Goal: Check status: Check status

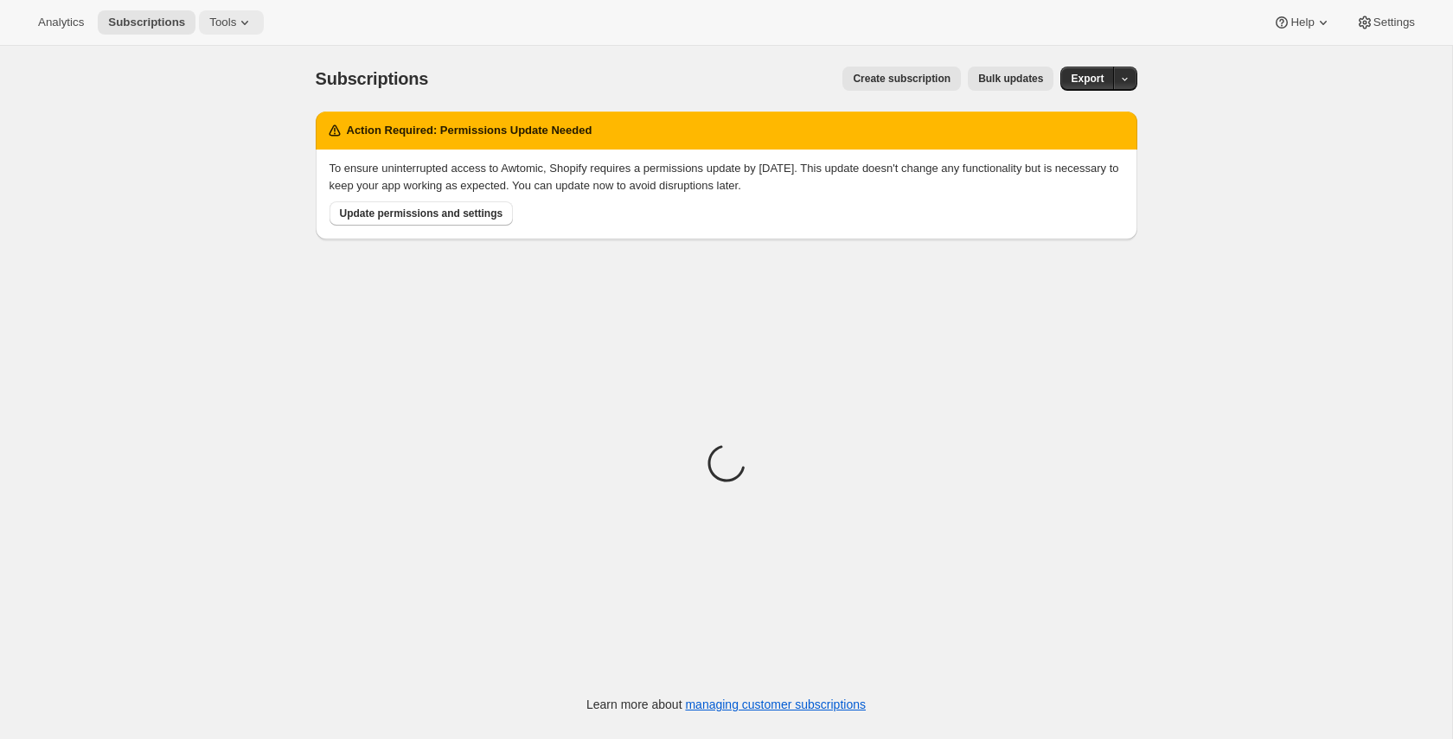
click at [230, 16] on span "Tools" at bounding box center [222, 23] width 27 height 14
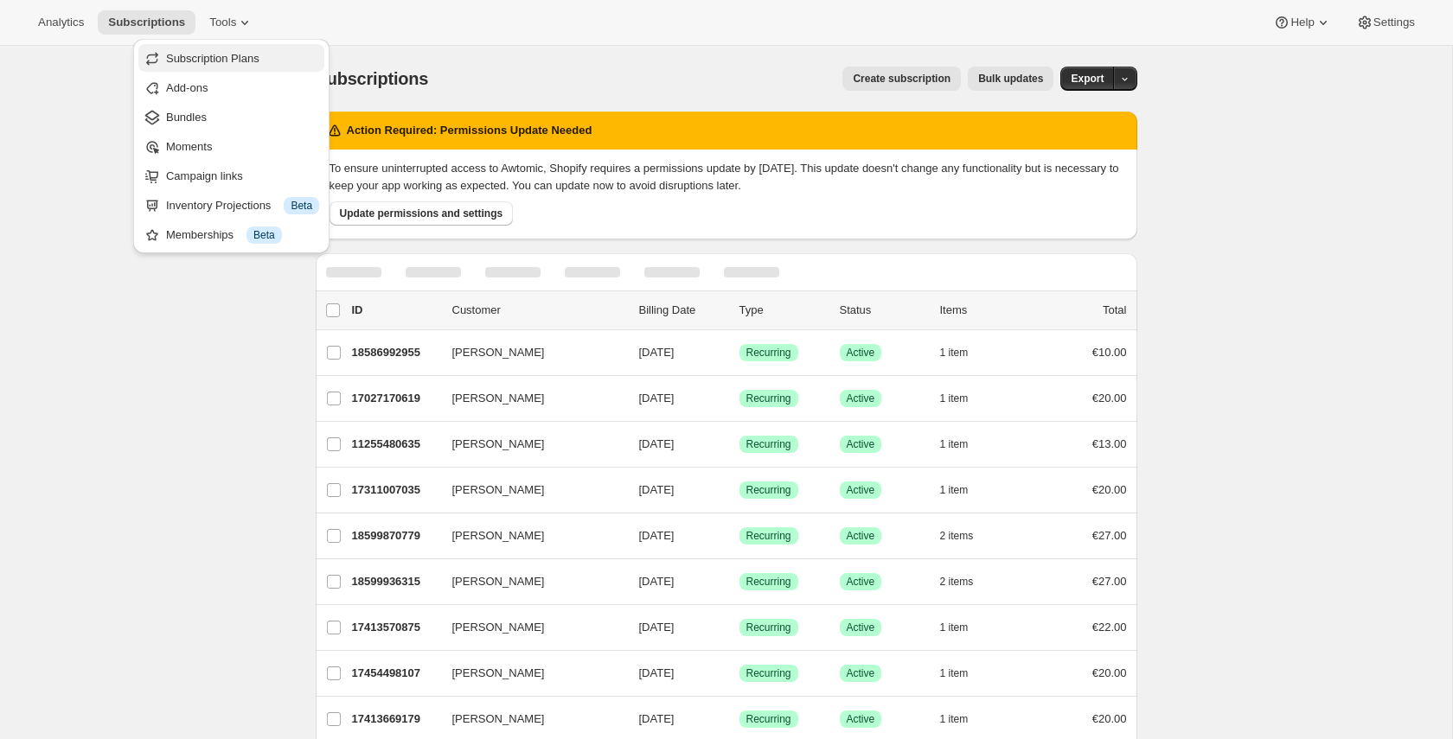
click at [236, 58] on span "Subscription Plans" at bounding box center [212, 58] width 93 height 13
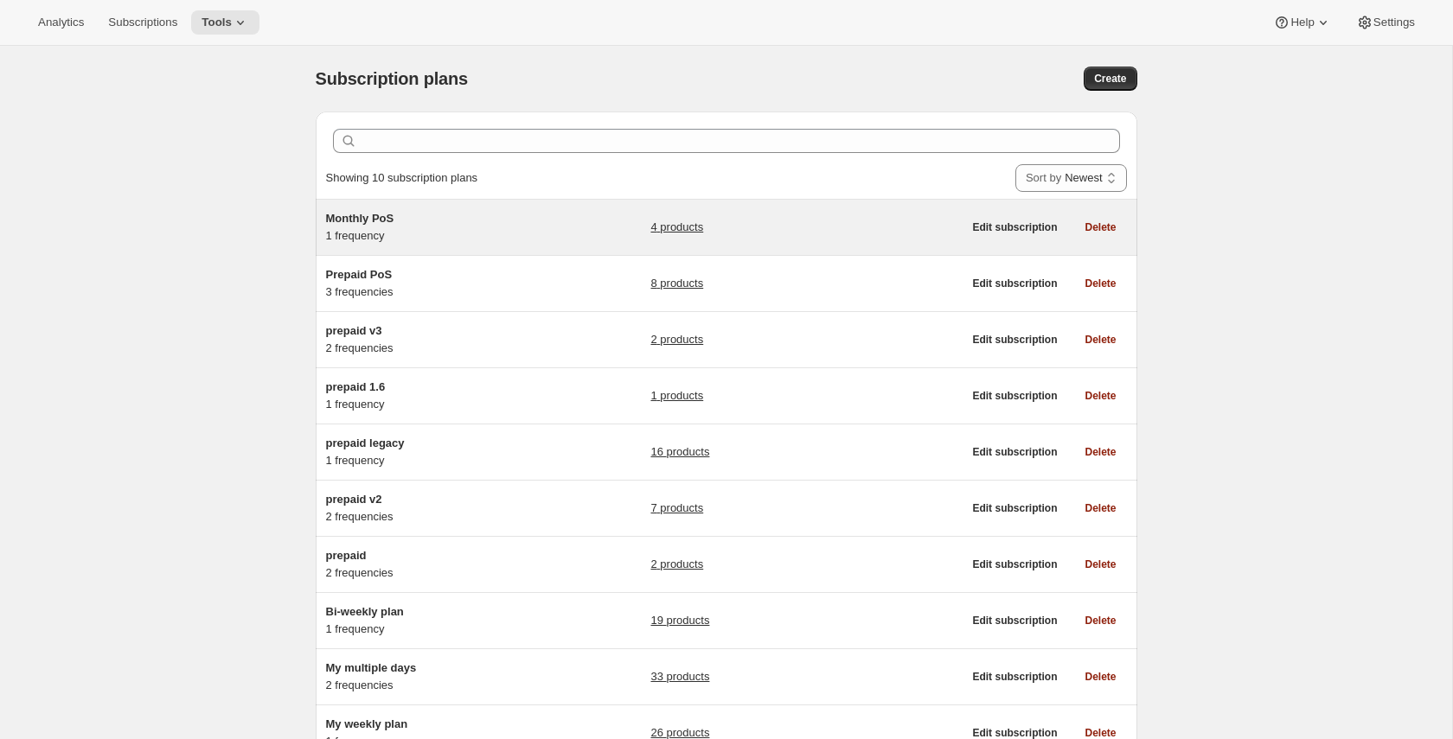
click at [527, 243] on div "Monthly PoS 1 frequency" at bounding box center [434, 227] width 216 height 35
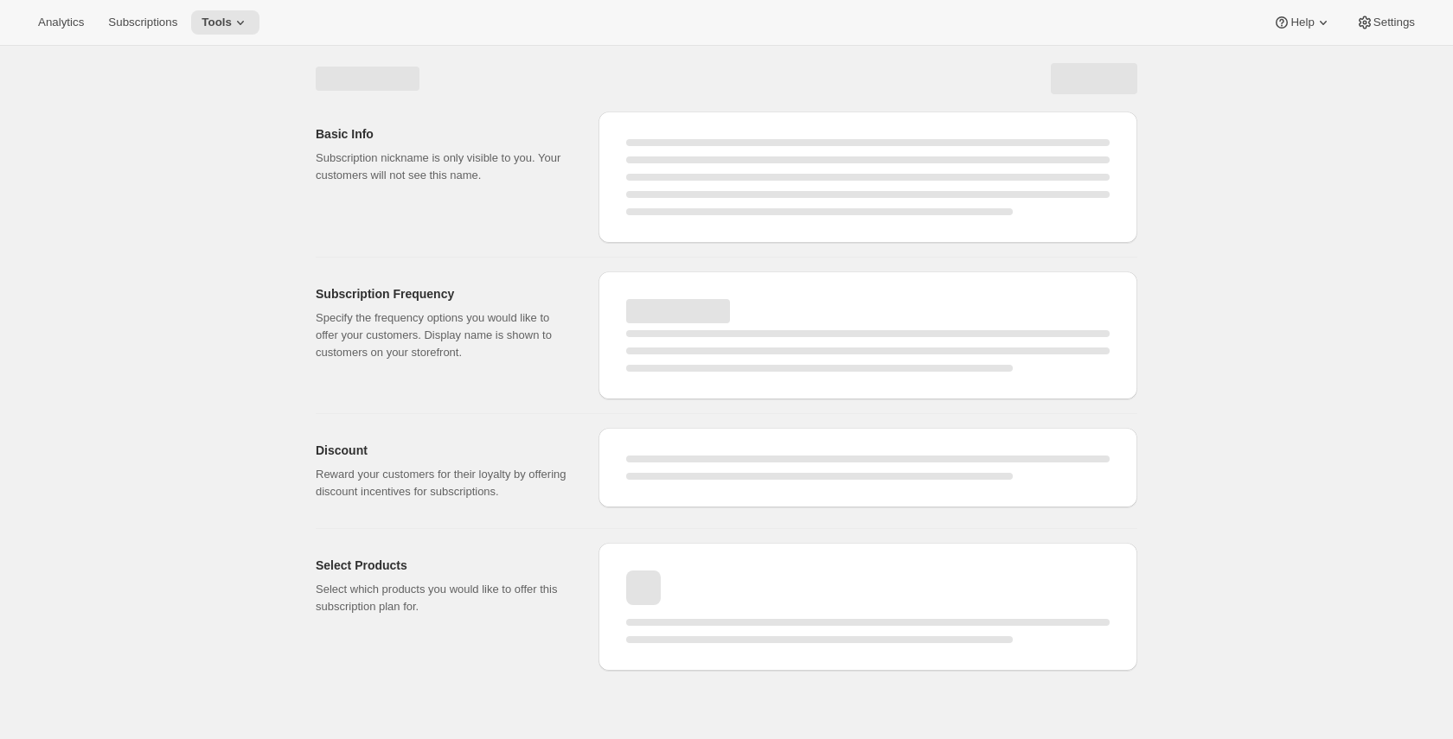
select select "WEEK"
select select "MONTH"
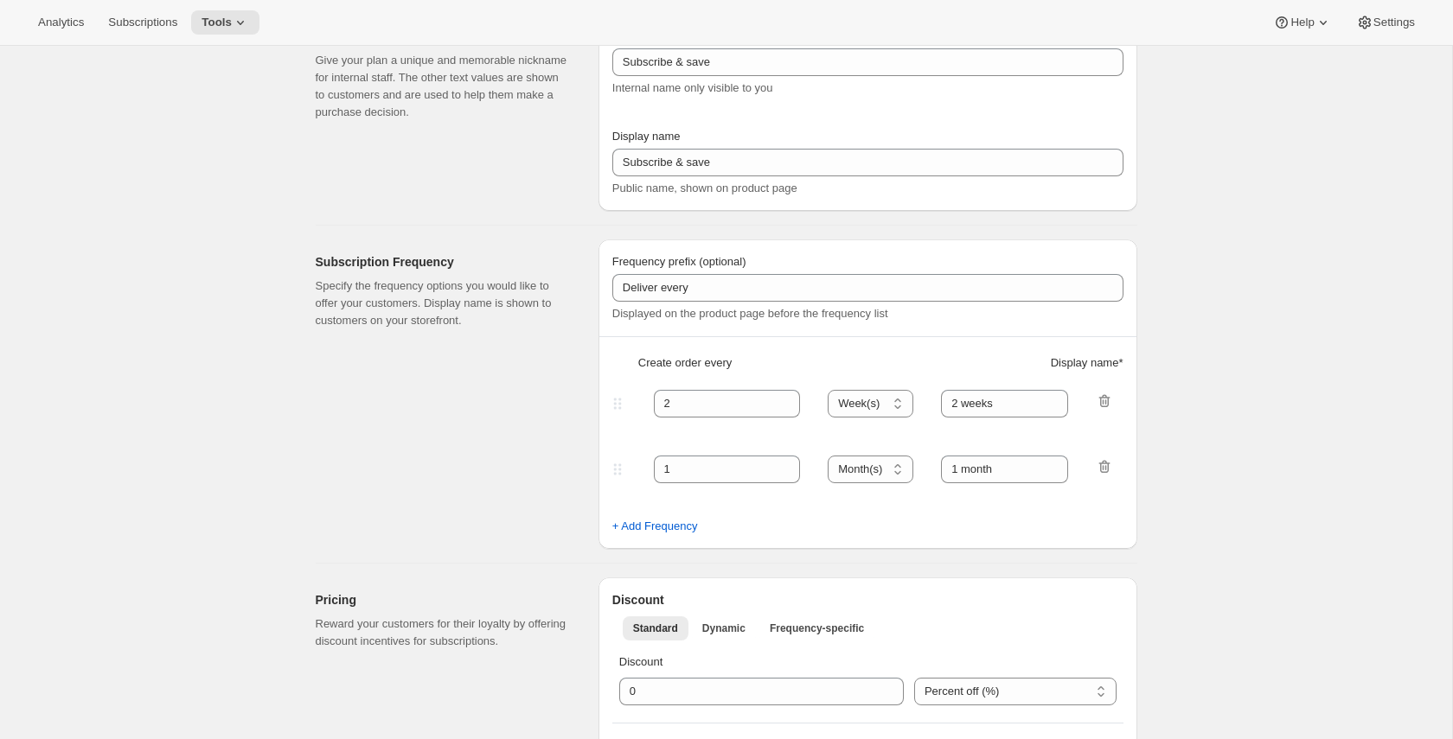
type input "Monthly PoS"
type input "1"
select select "MONTH"
type input "1 month"
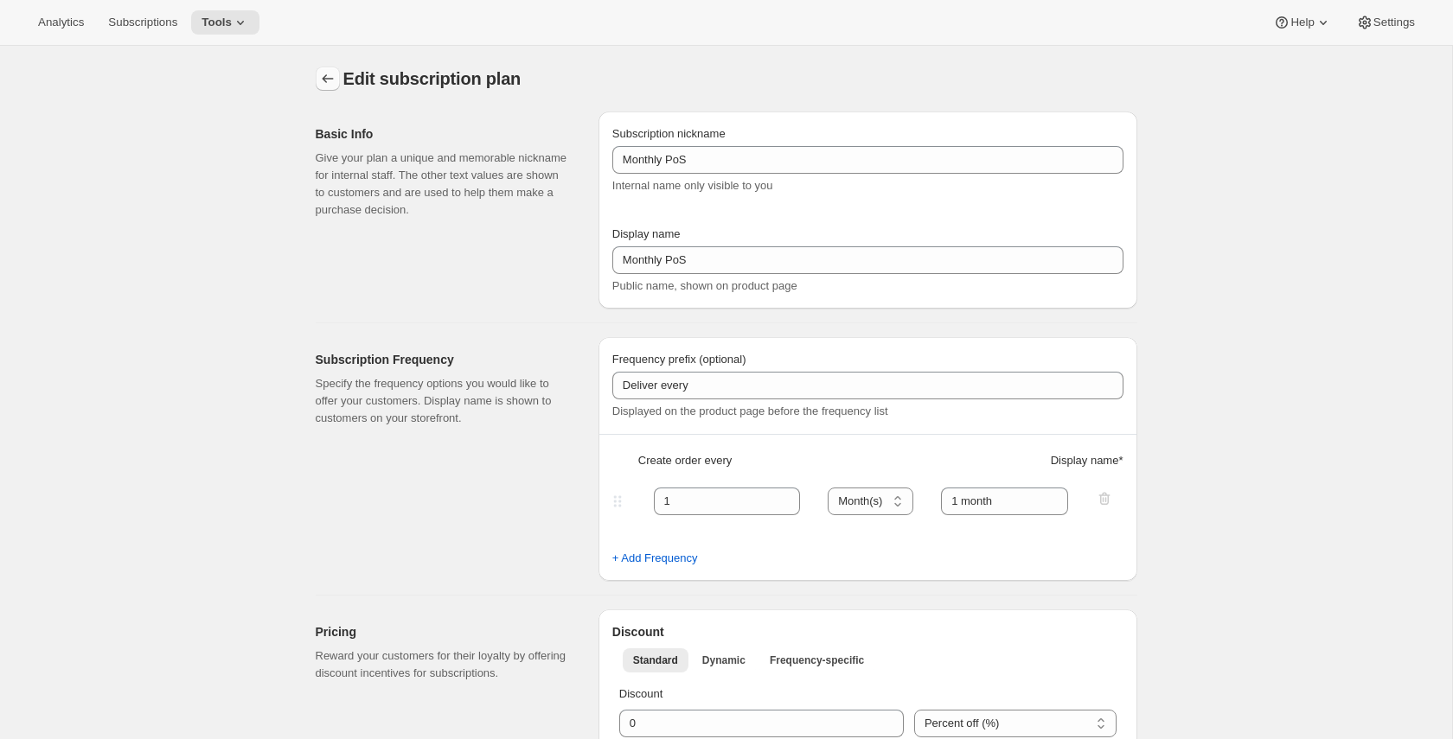
click at [333, 78] on icon "Subscription plans" at bounding box center [327, 78] width 17 height 17
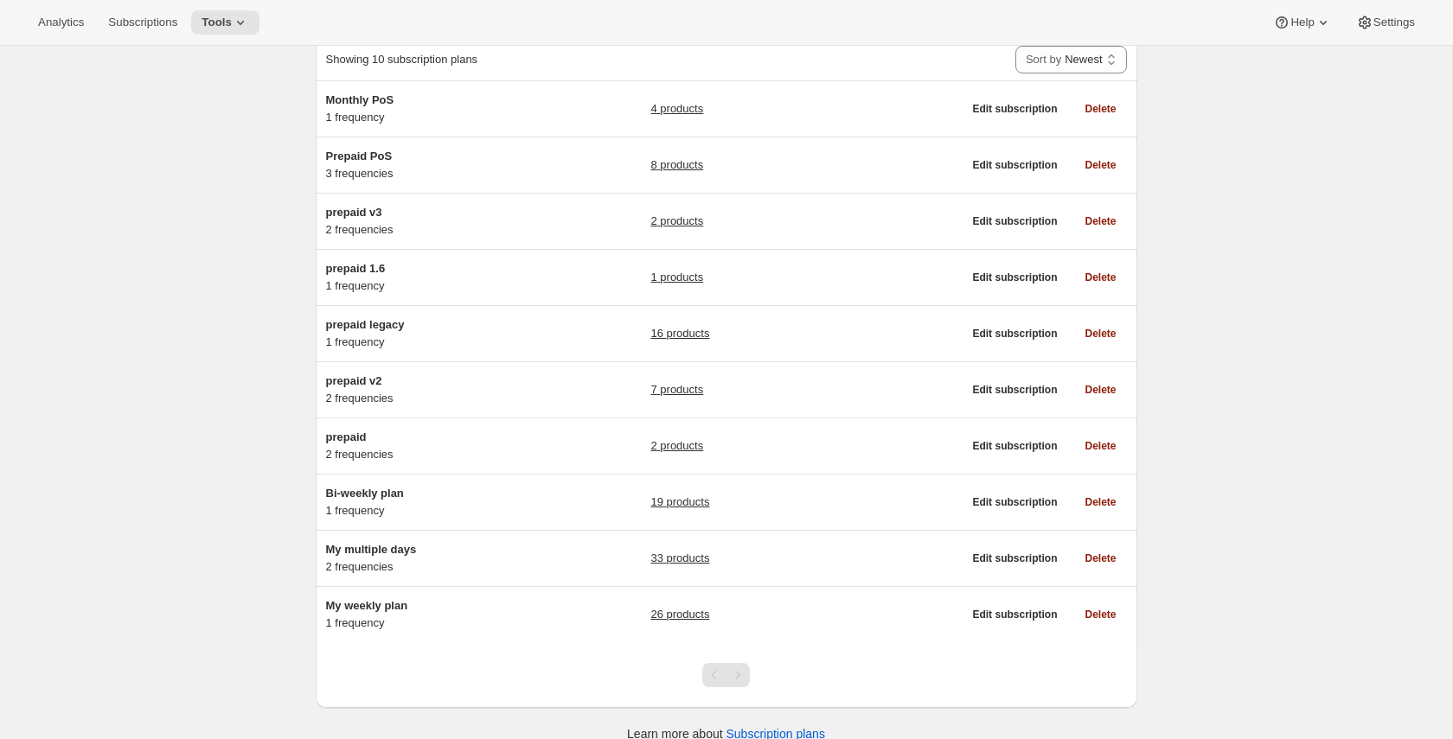
scroll to position [139, 0]
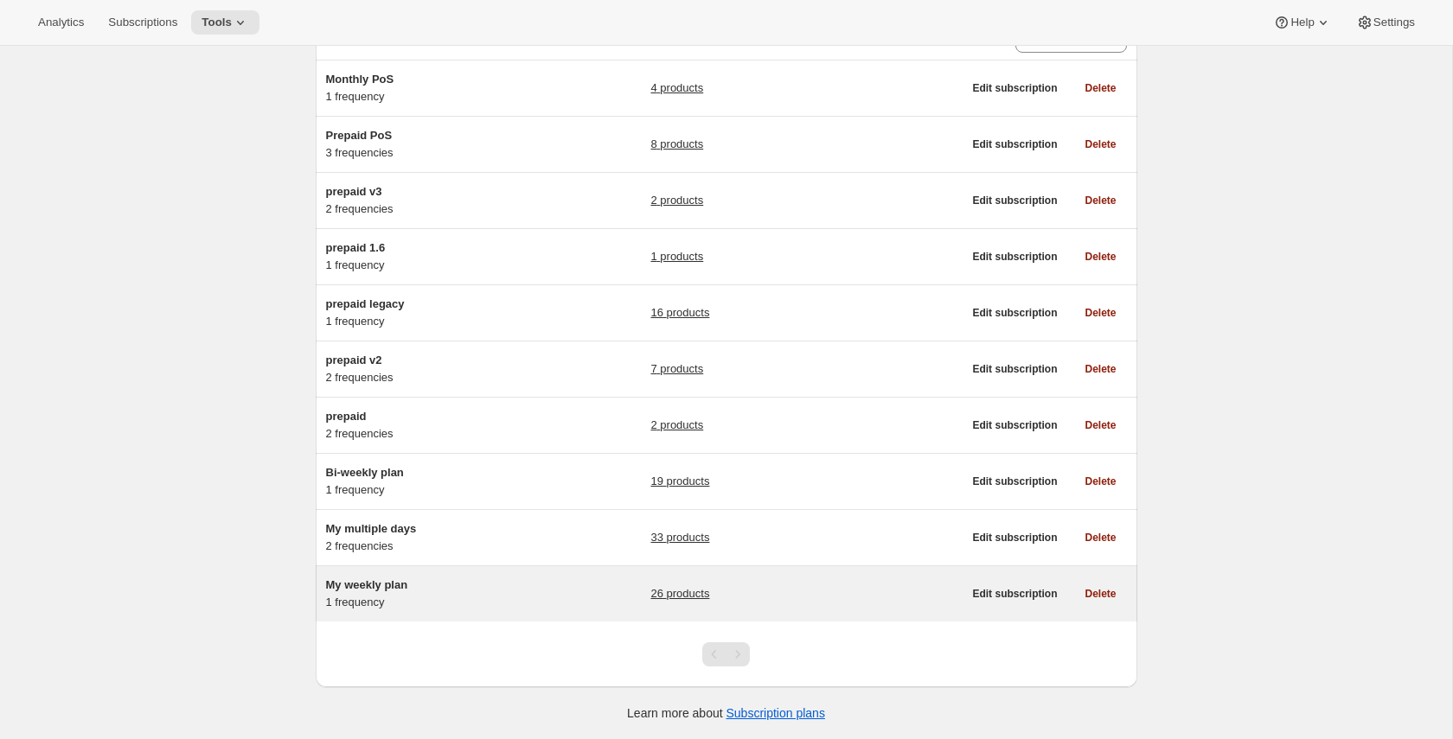
click at [566, 594] on div "My weekly plan 1 frequency 26 products" at bounding box center [644, 594] width 637 height 35
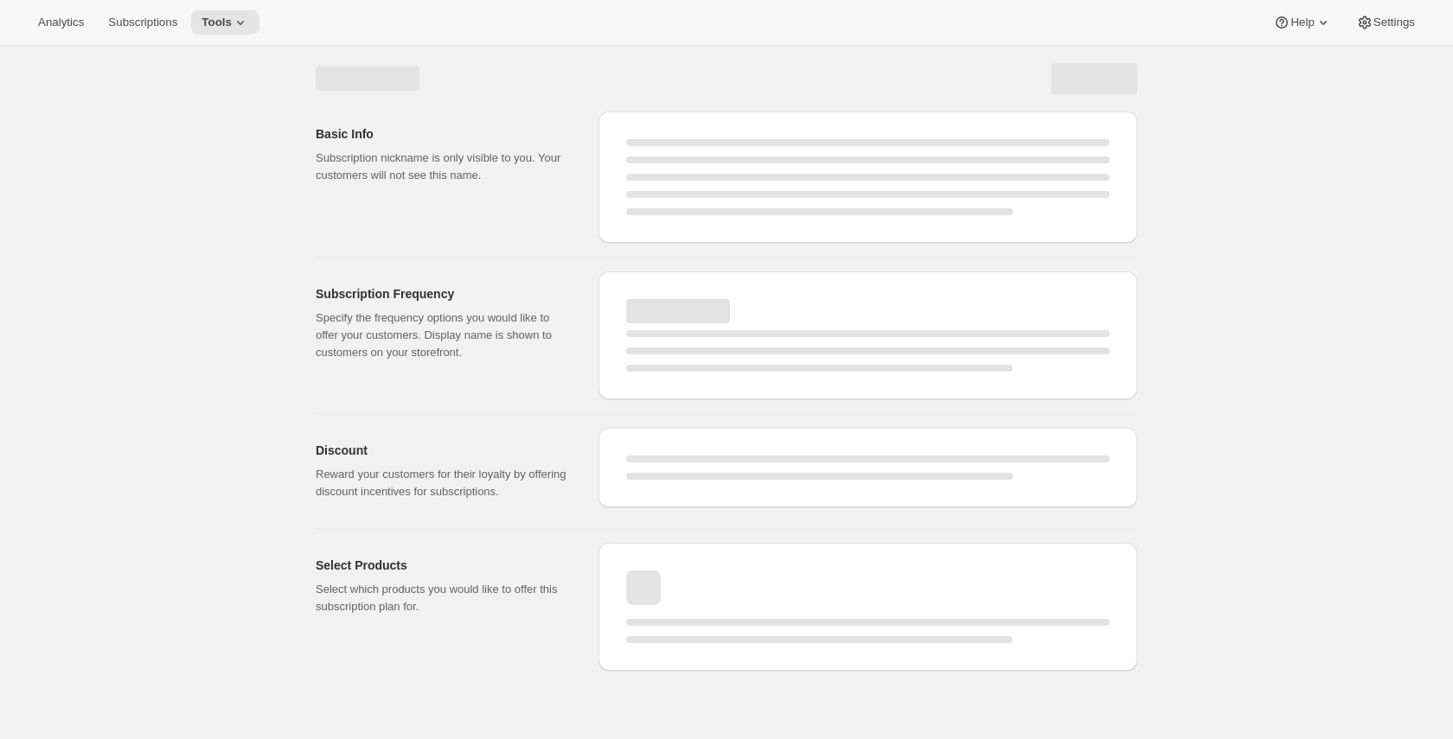
select select "WEEK"
select select "MONTH"
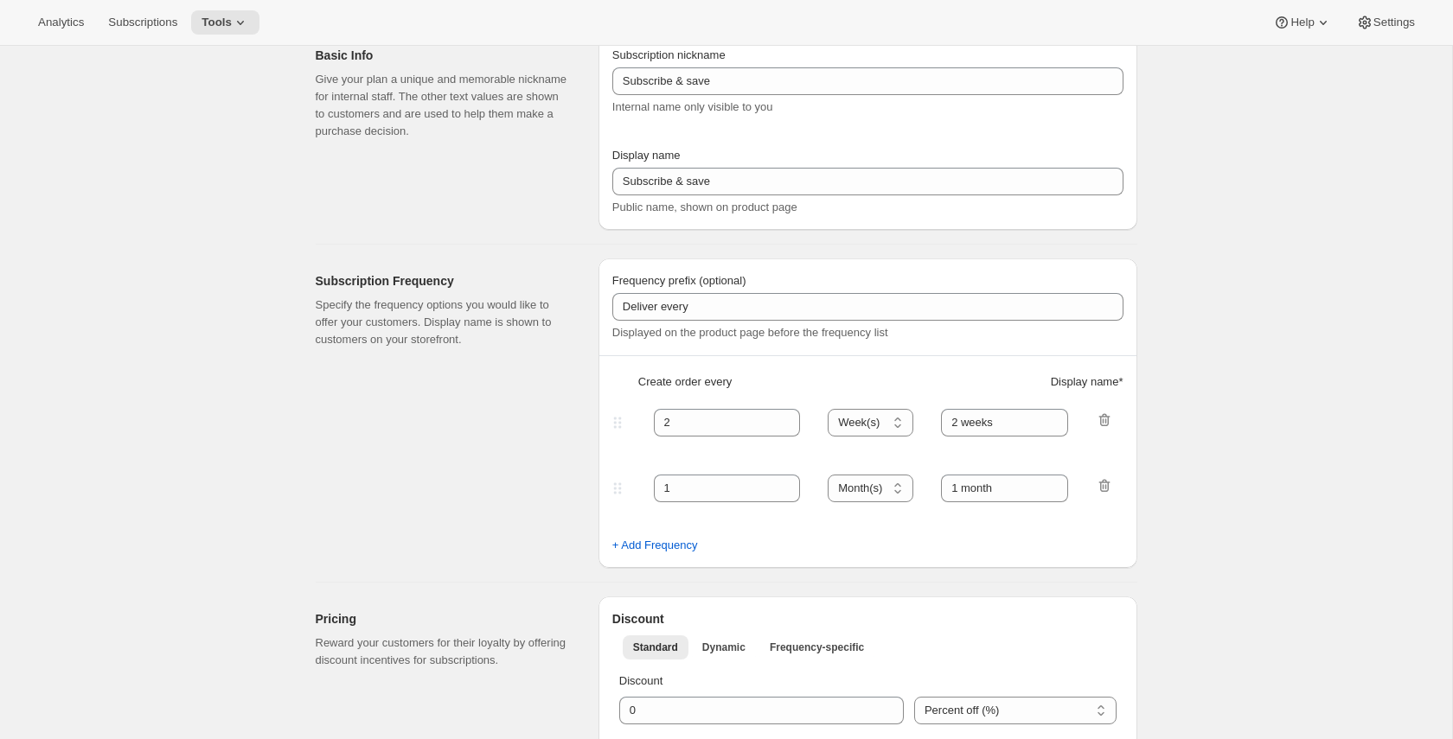
type input "My weekly plan"
type input "1"
type input "1 week"
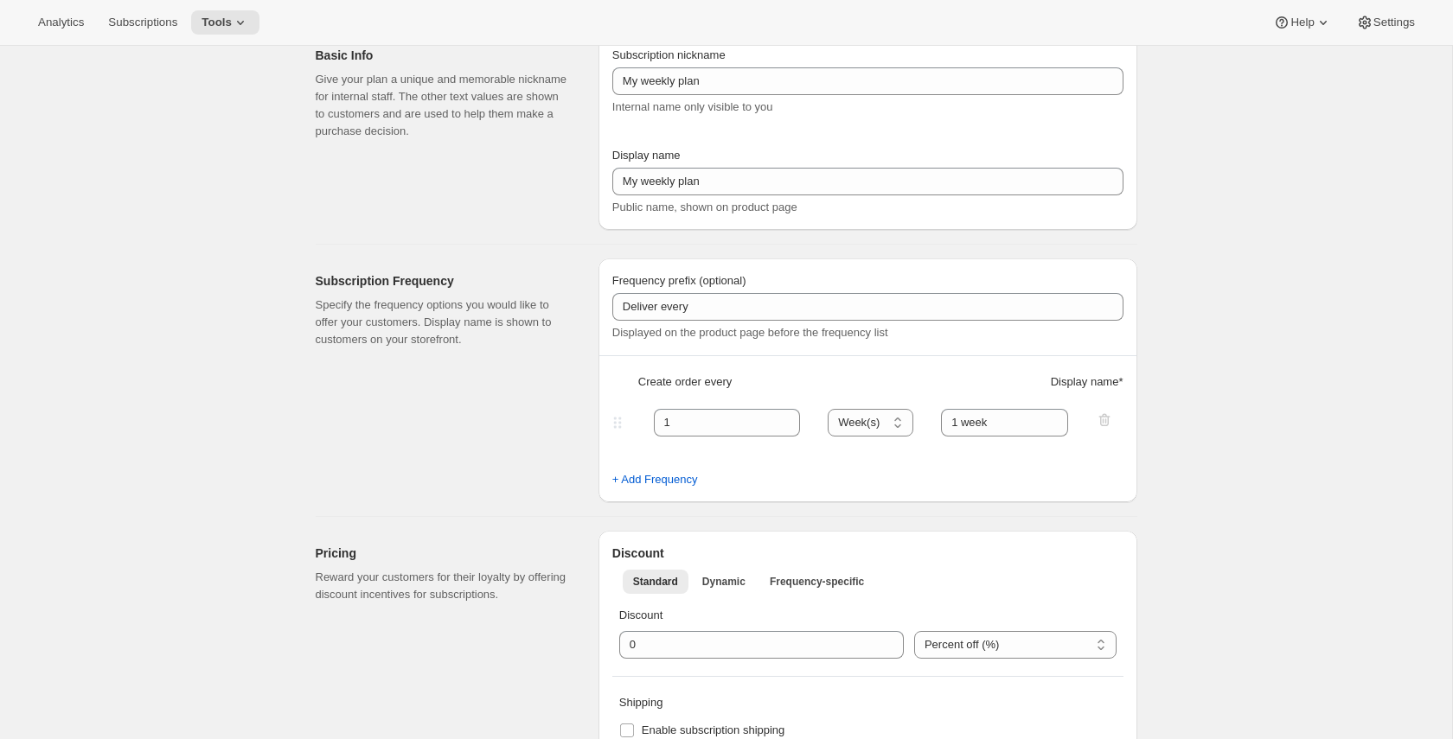
scroll to position [194, 0]
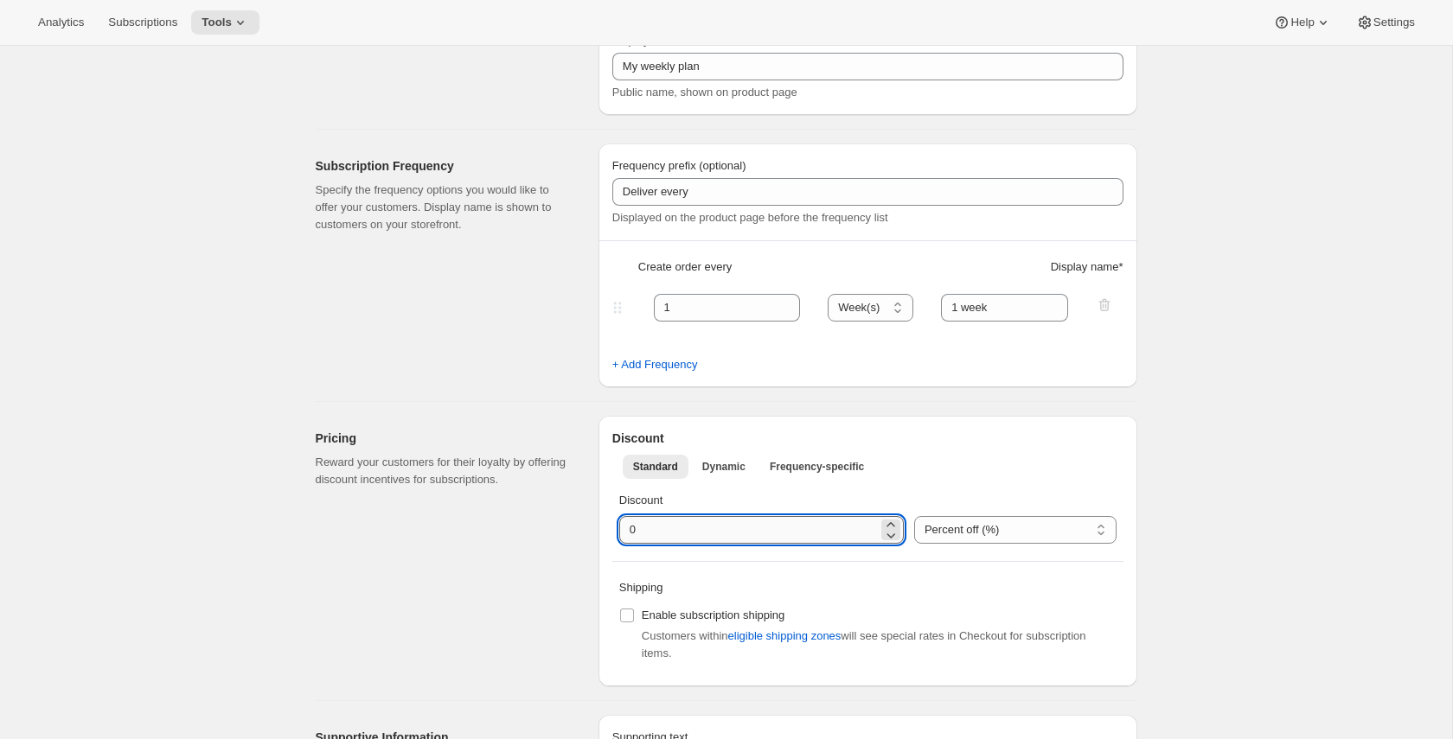
click at [686, 535] on input "integer" at bounding box center [748, 530] width 259 height 28
type input "5"
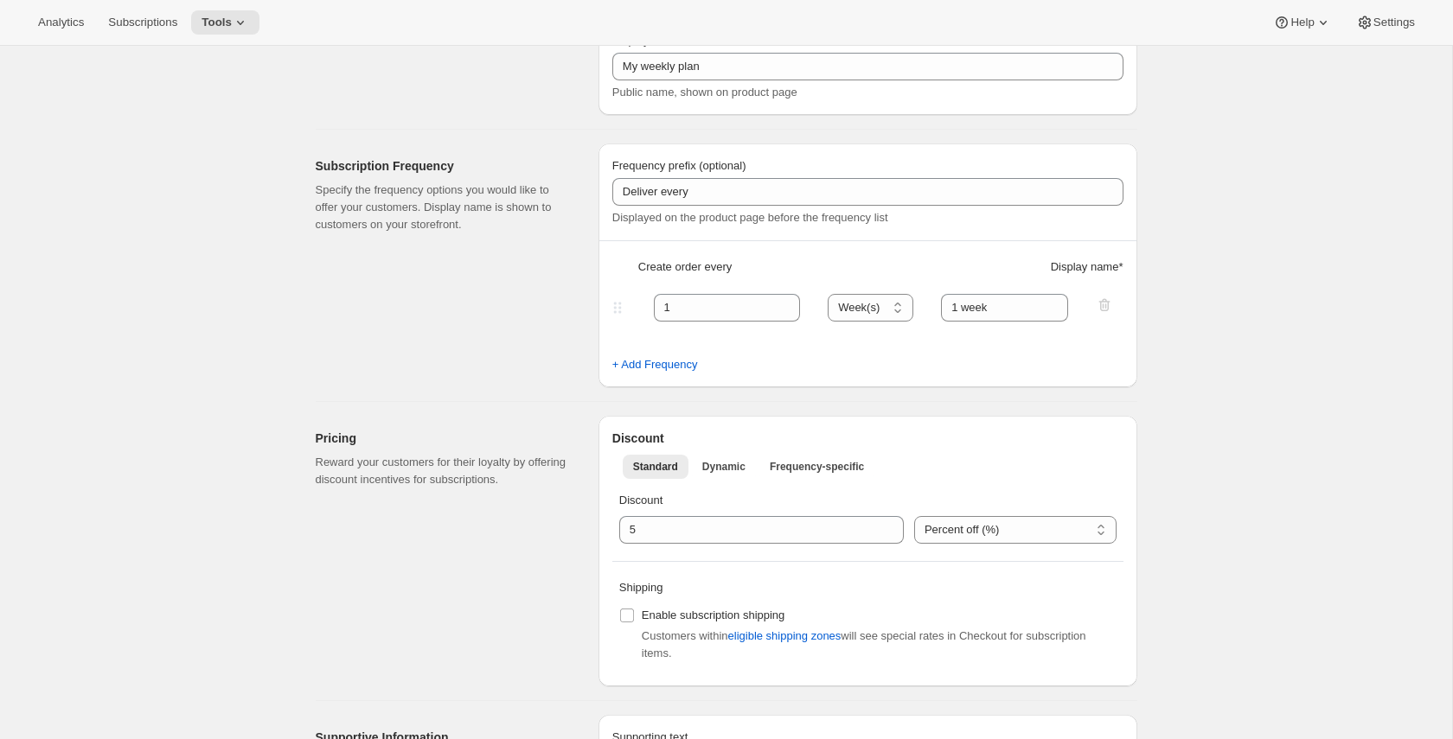
scroll to position [0, 0]
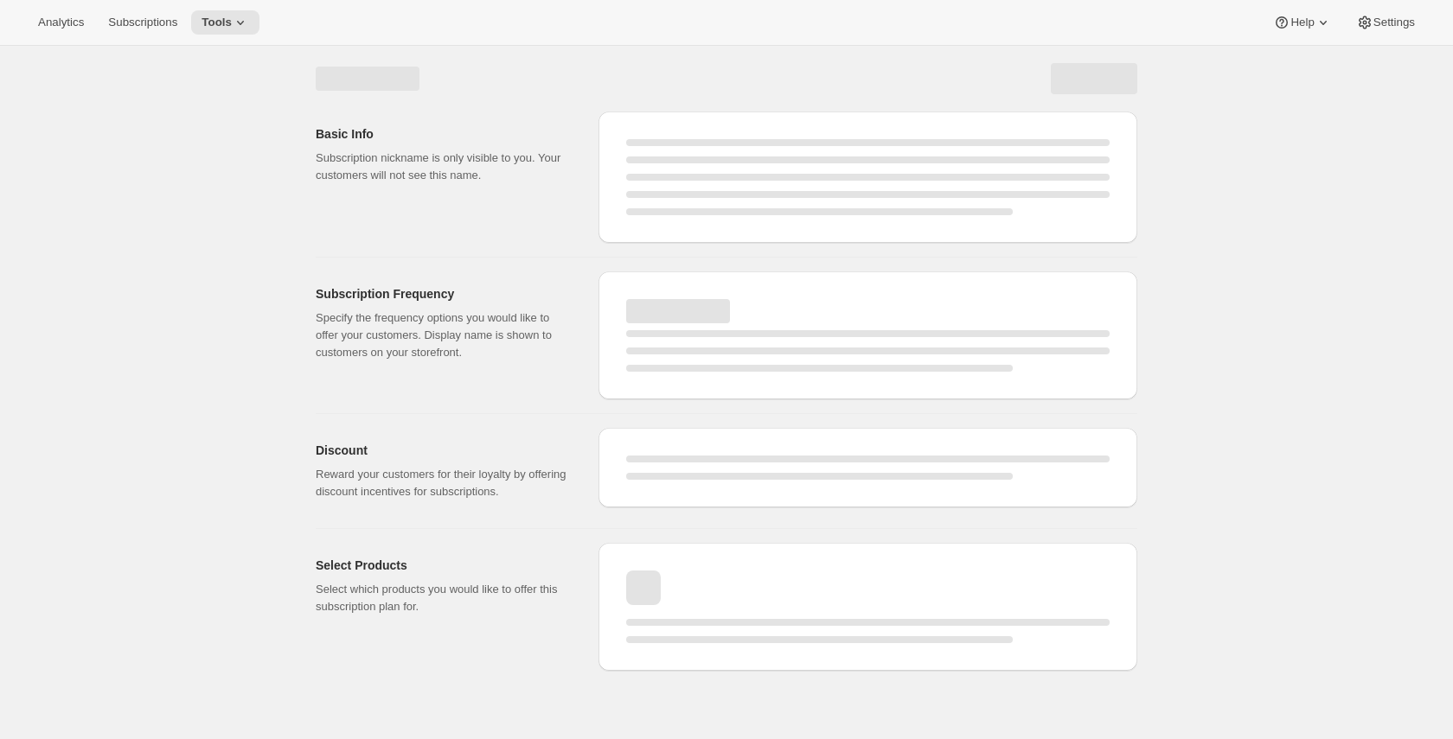
select select "WEEK"
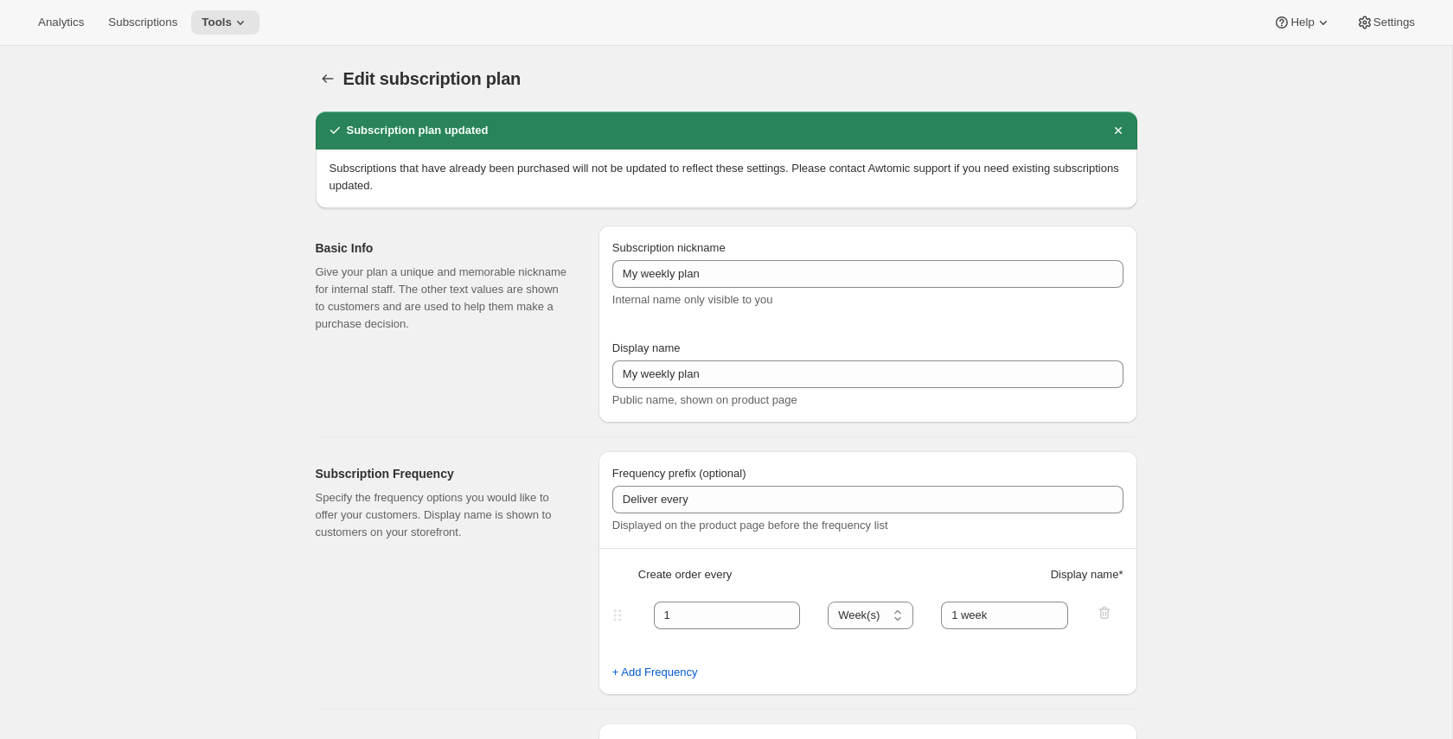
type input "5"
click at [171, 19] on span "Subscriptions" at bounding box center [142, 23] width 69 height 14
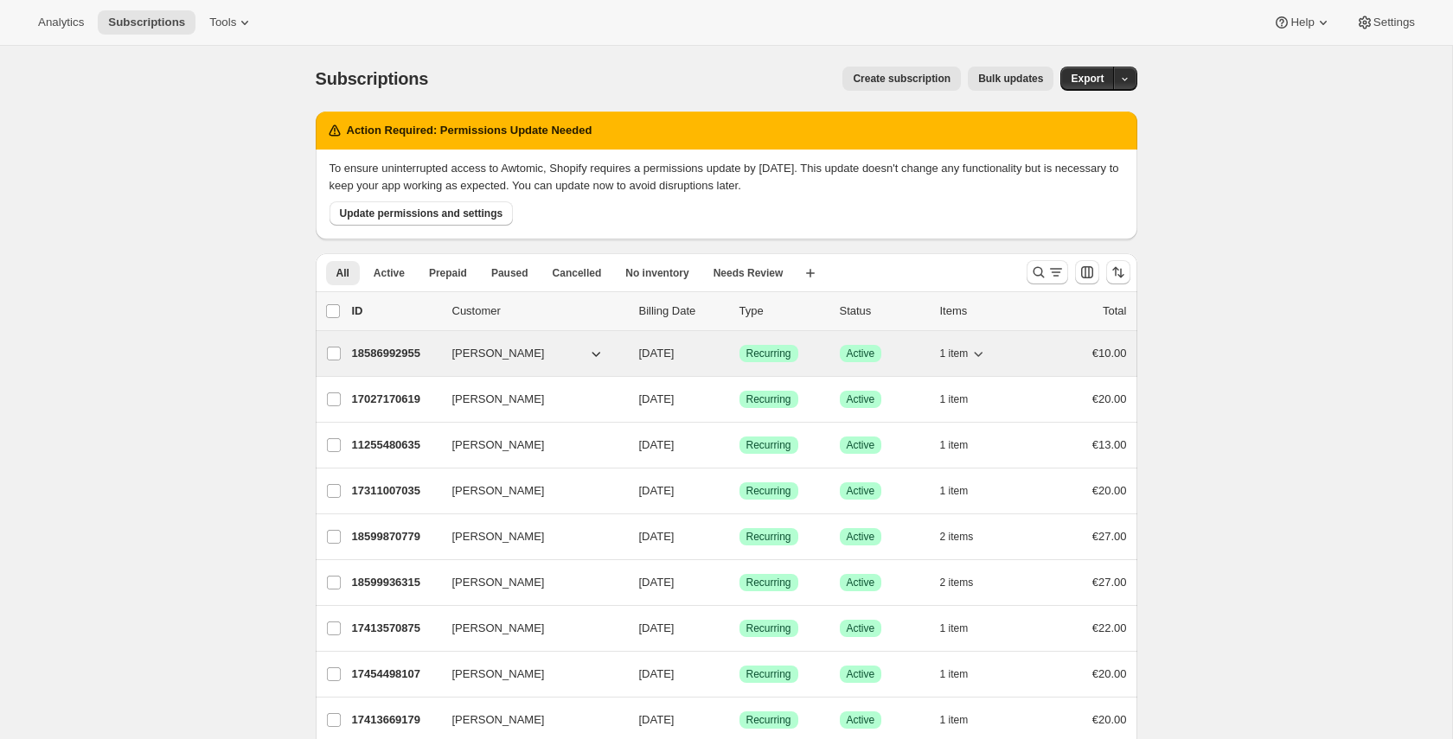
click at [982, 352] on icon "button" at bounding box center [977, 353] width 17 height 17
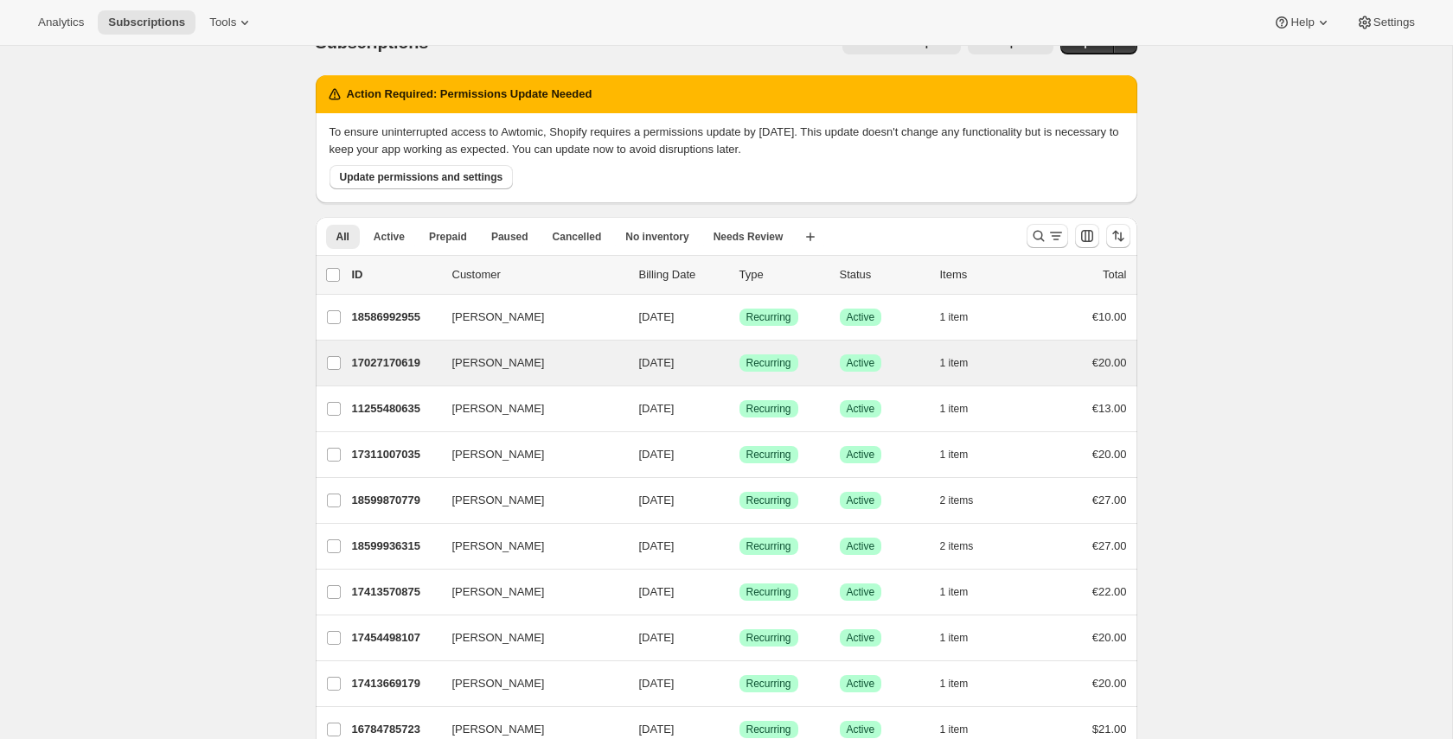
scroll to position [53, 0]
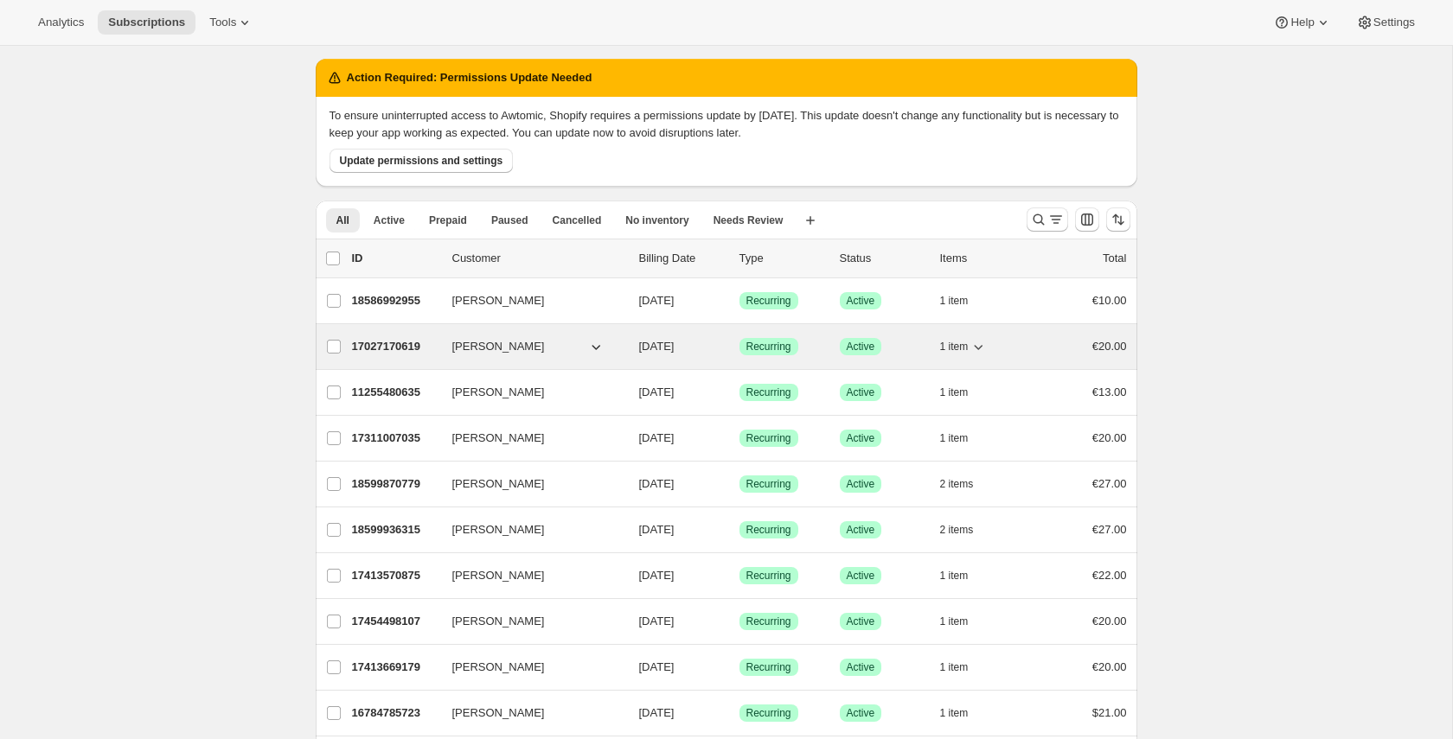
click at [599, 347] on icon "button" at bounding box center [595, 346] width 17 height 17
click at [977, 348] on icon "button" at bounding box center [979, 347] width 9 height 5
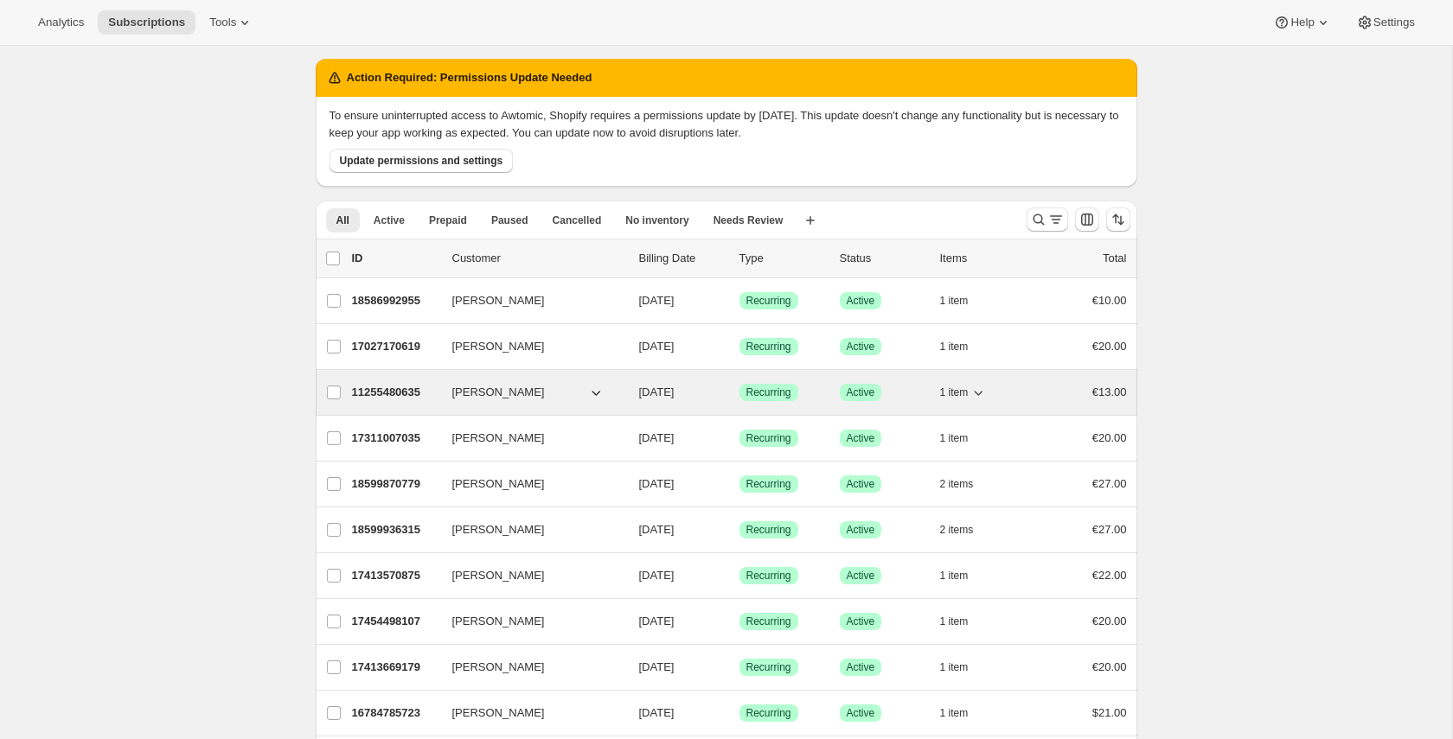
click at [975, 389] on icon "button" at bounding box center [977, 392] width 17 height 17
click at [978, 391] on icon "button" at bounding box center [977, 392] width 17 height 17
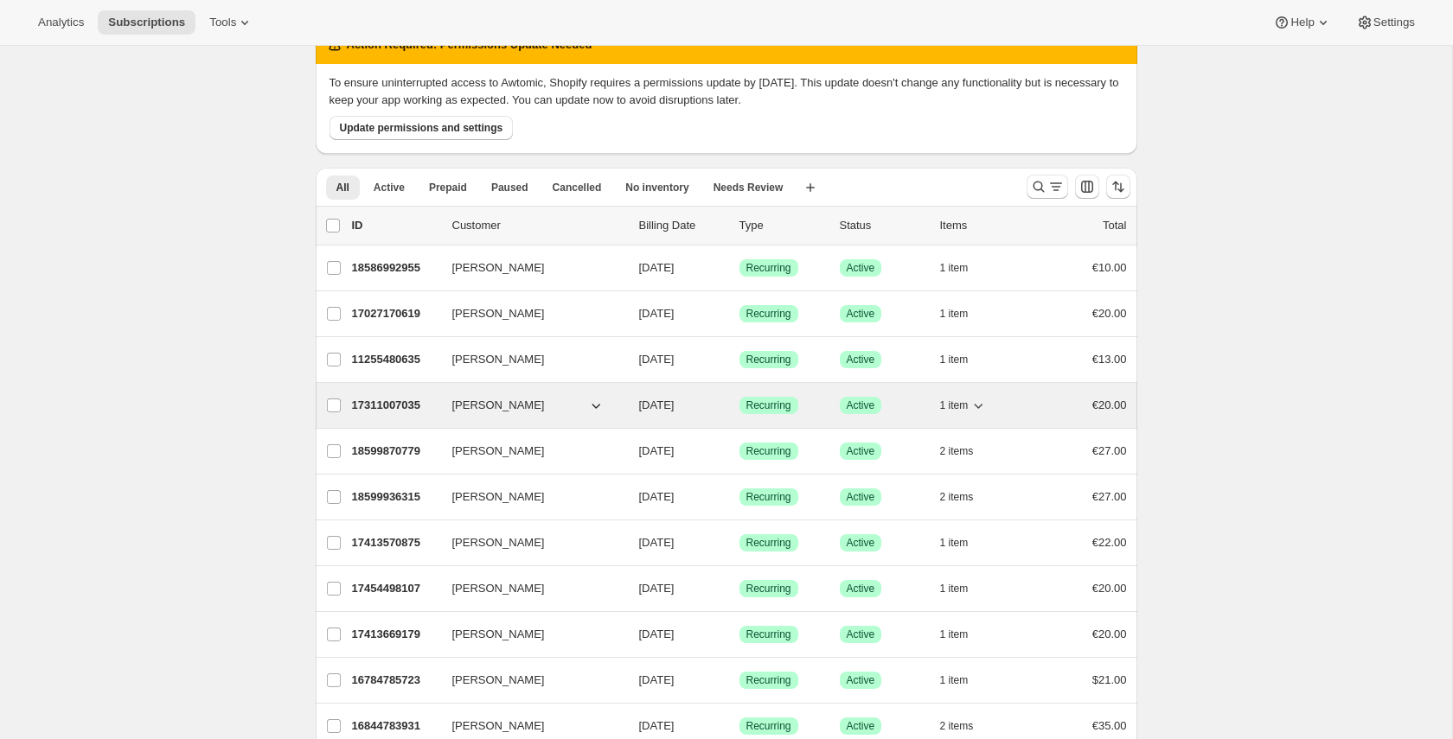
scroll to position [107, 0]
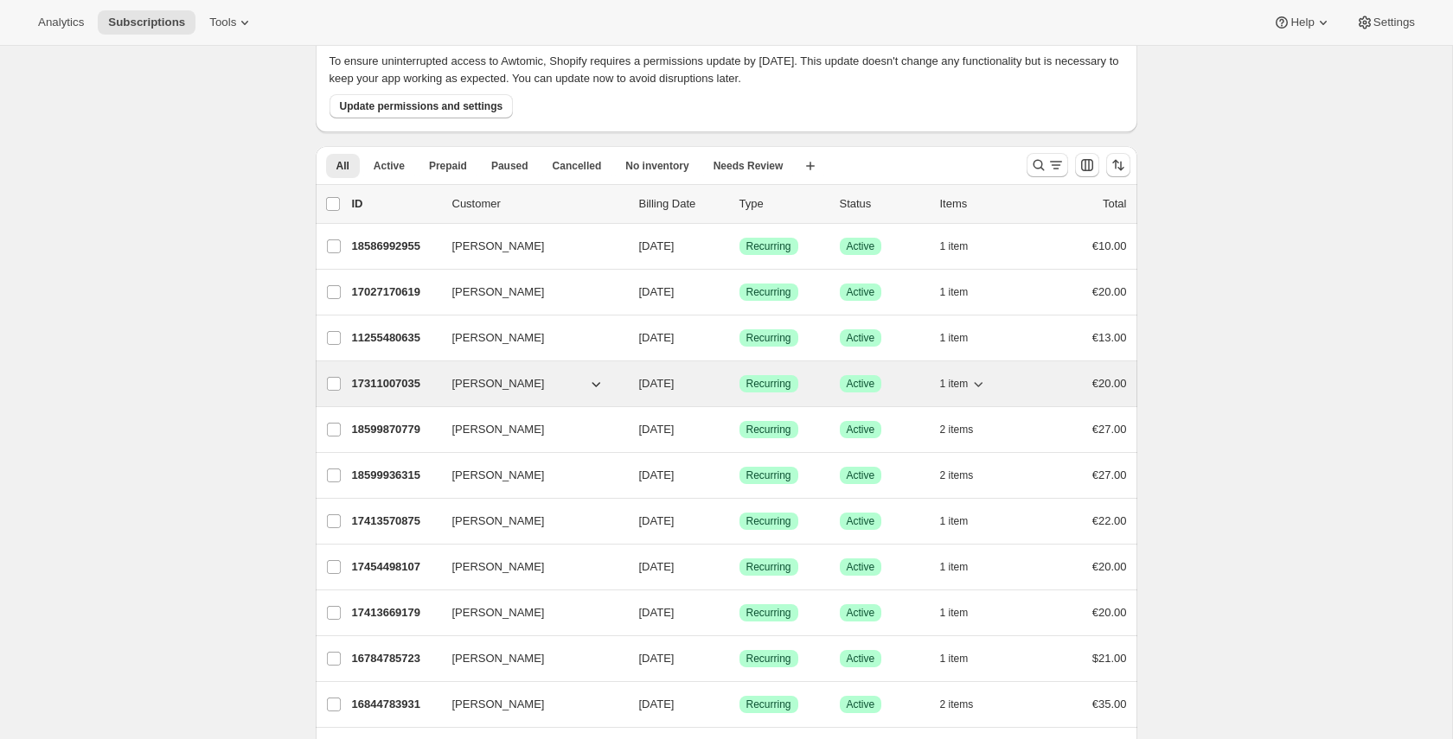
click at [983, 385] on icon "button" at bounding box center [977, 383] width 17 height 17
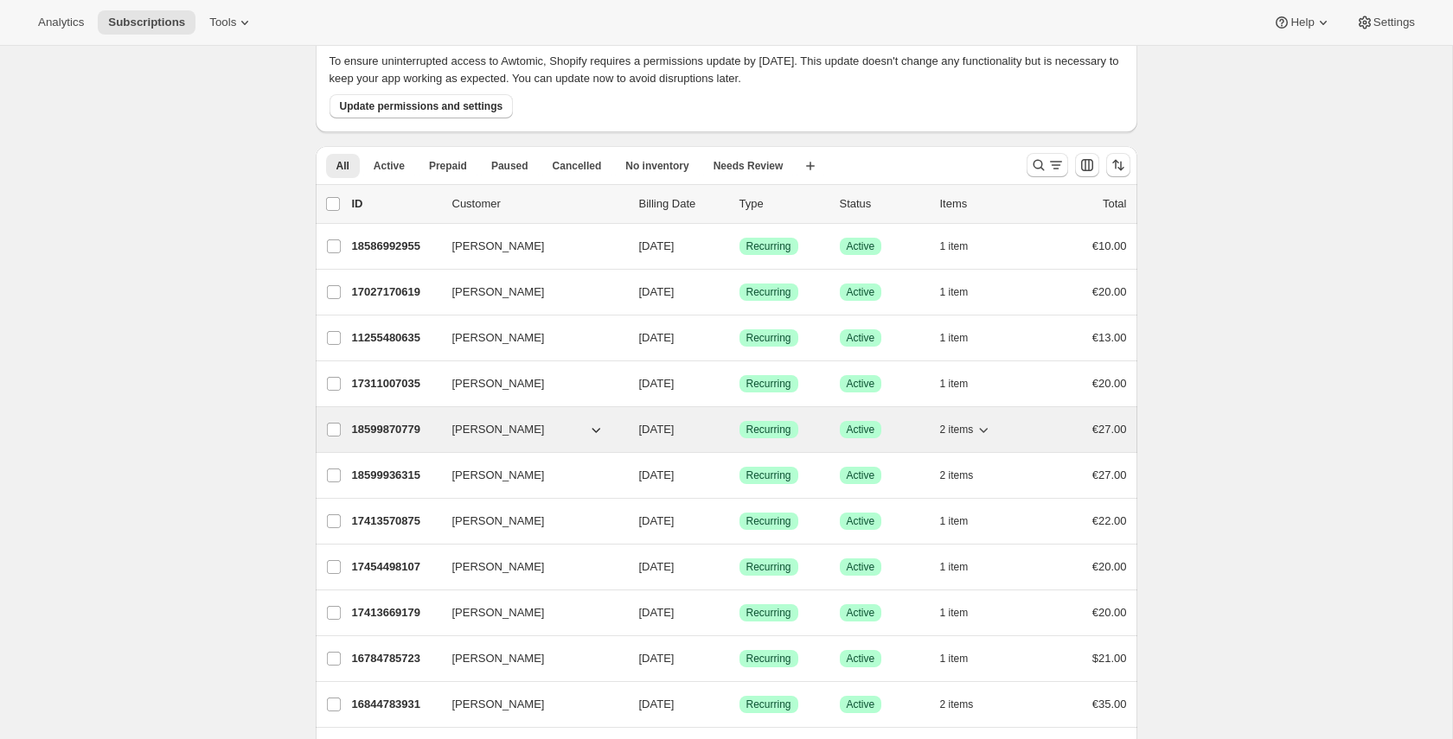
click at [986, 431] on icon "button" at bounding box center [983, 429] width 17 height 17
click at [987, 431] on icon "button" at bounding box center [984, 430] width 9 height 5
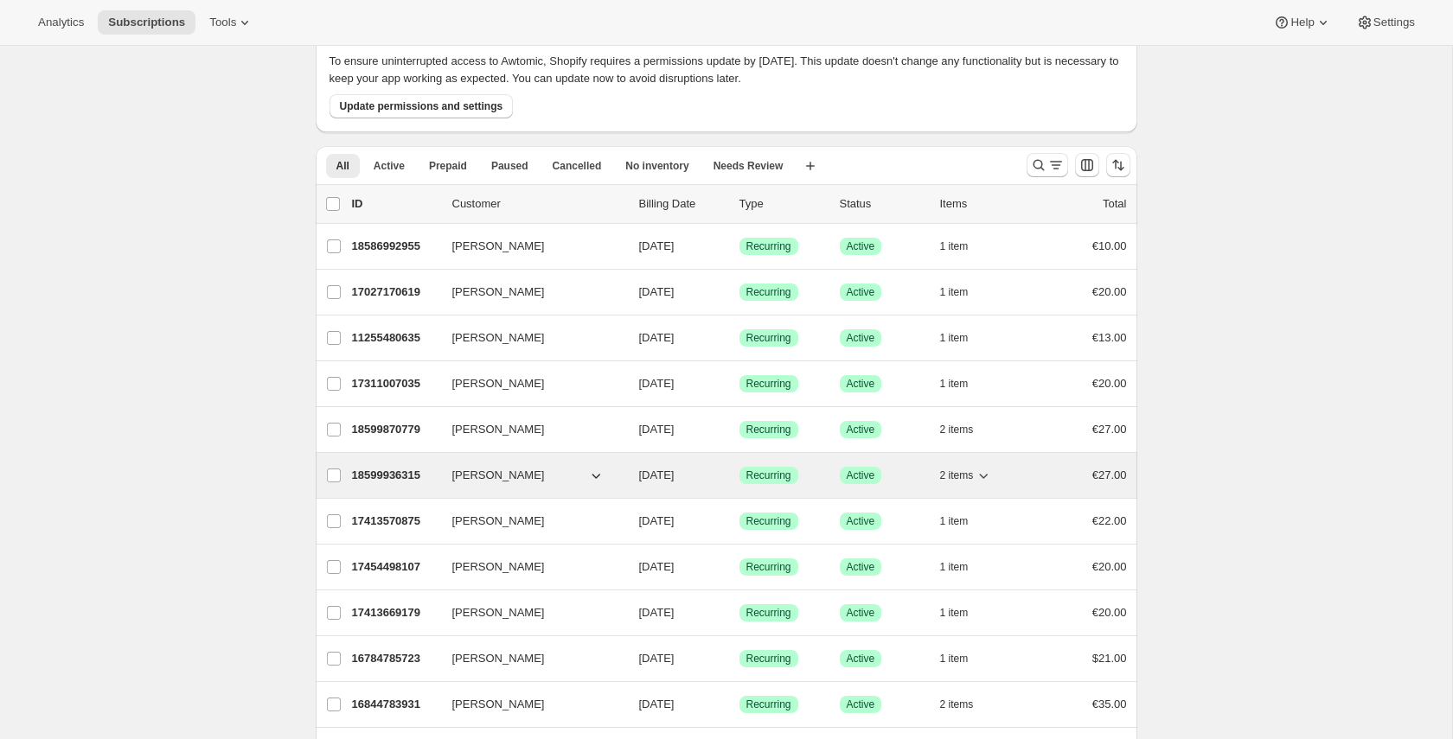
click at [986, 472] on icon "button" at bounding box center [983, 475] width 17 height 17
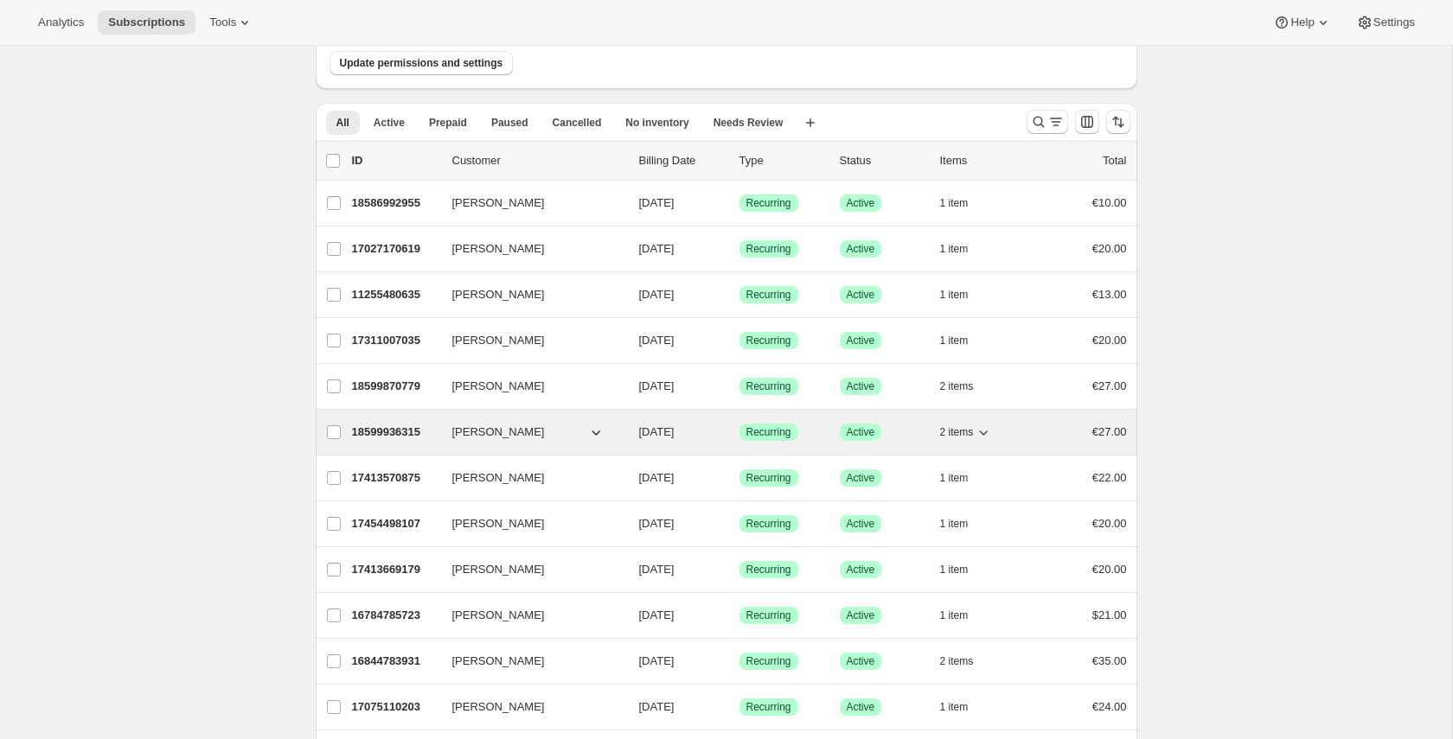
scroll to position [163, 0]
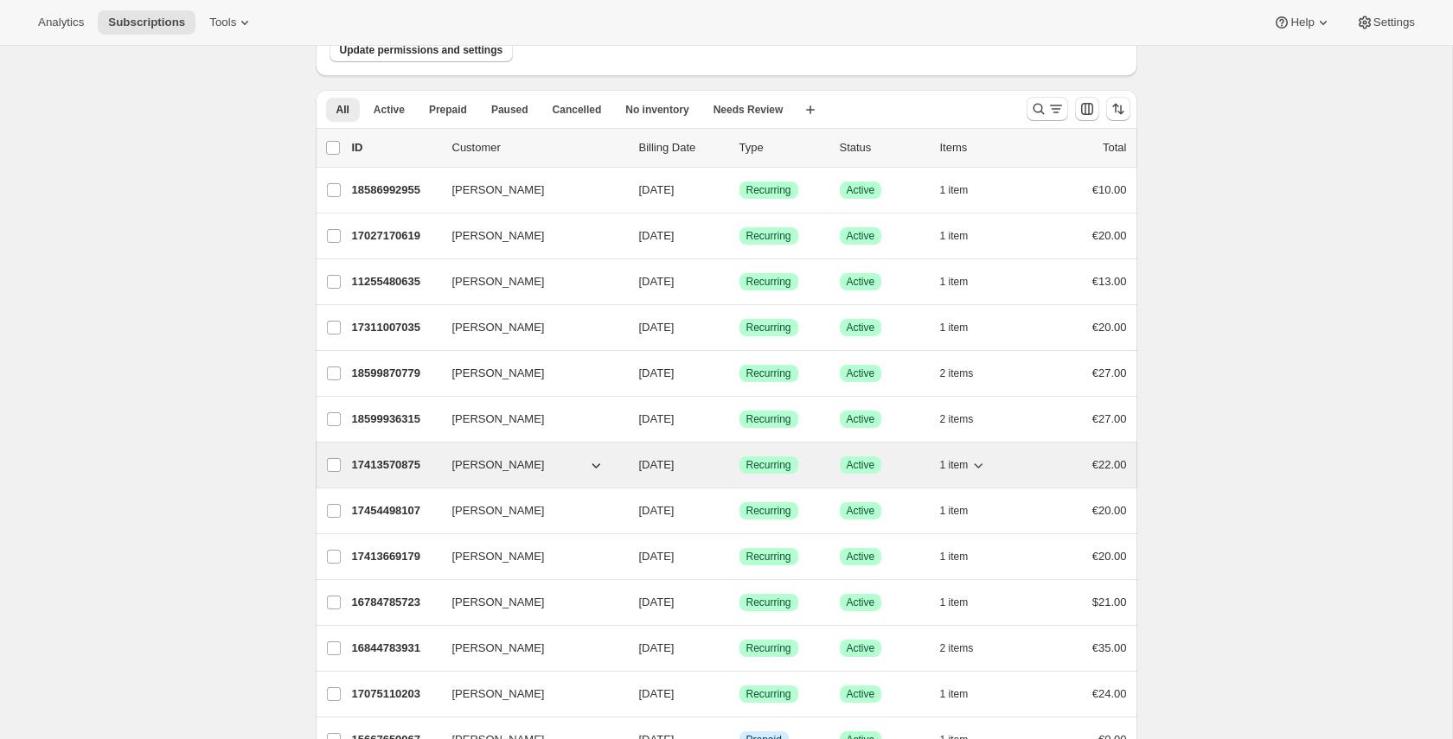
click at [986, 464] on icon "button" at bounding box center [977, 465] width 17 height 17
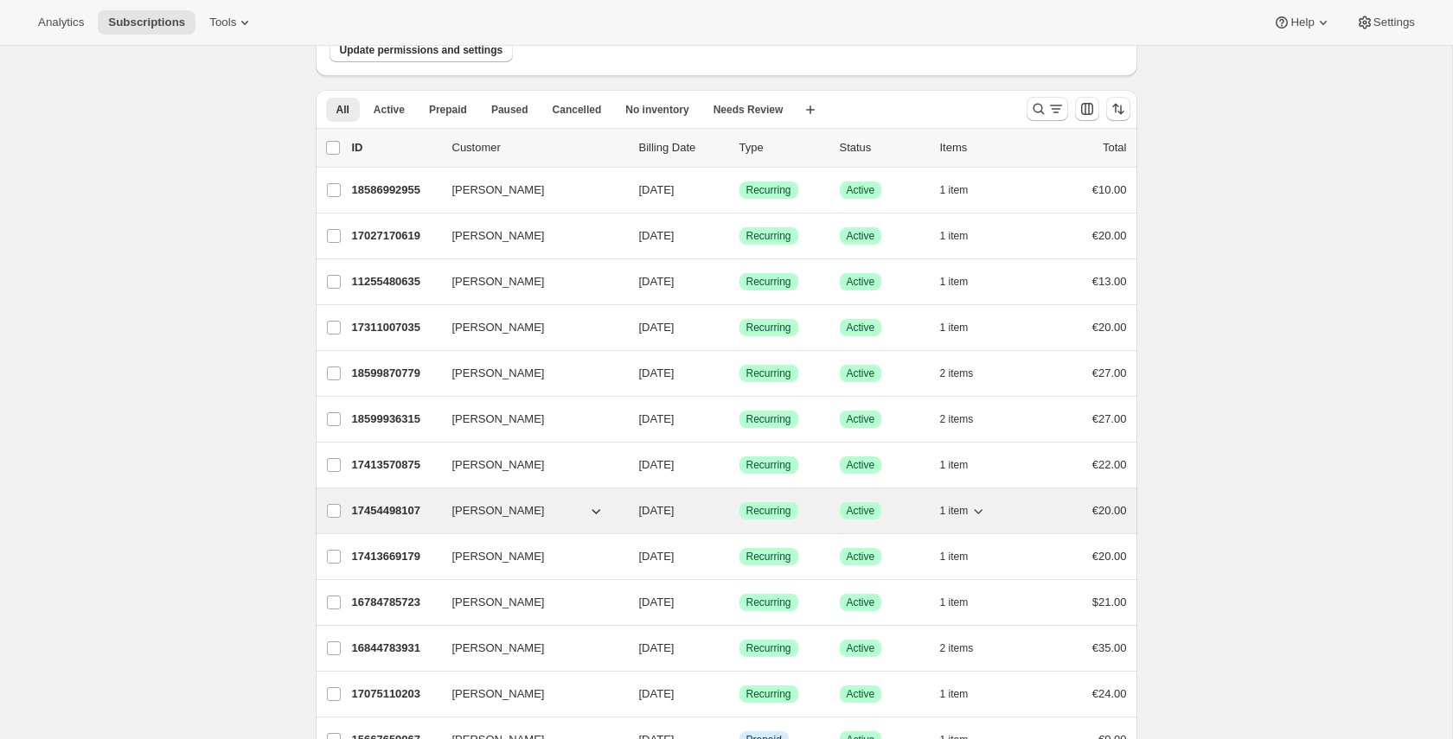
click at [980, 509] on icon "button" at bounding box center [977, 510] width 17 height 17
click at [983, 509] on icon "button" at bounding box center [977, 510] width 17 height 17
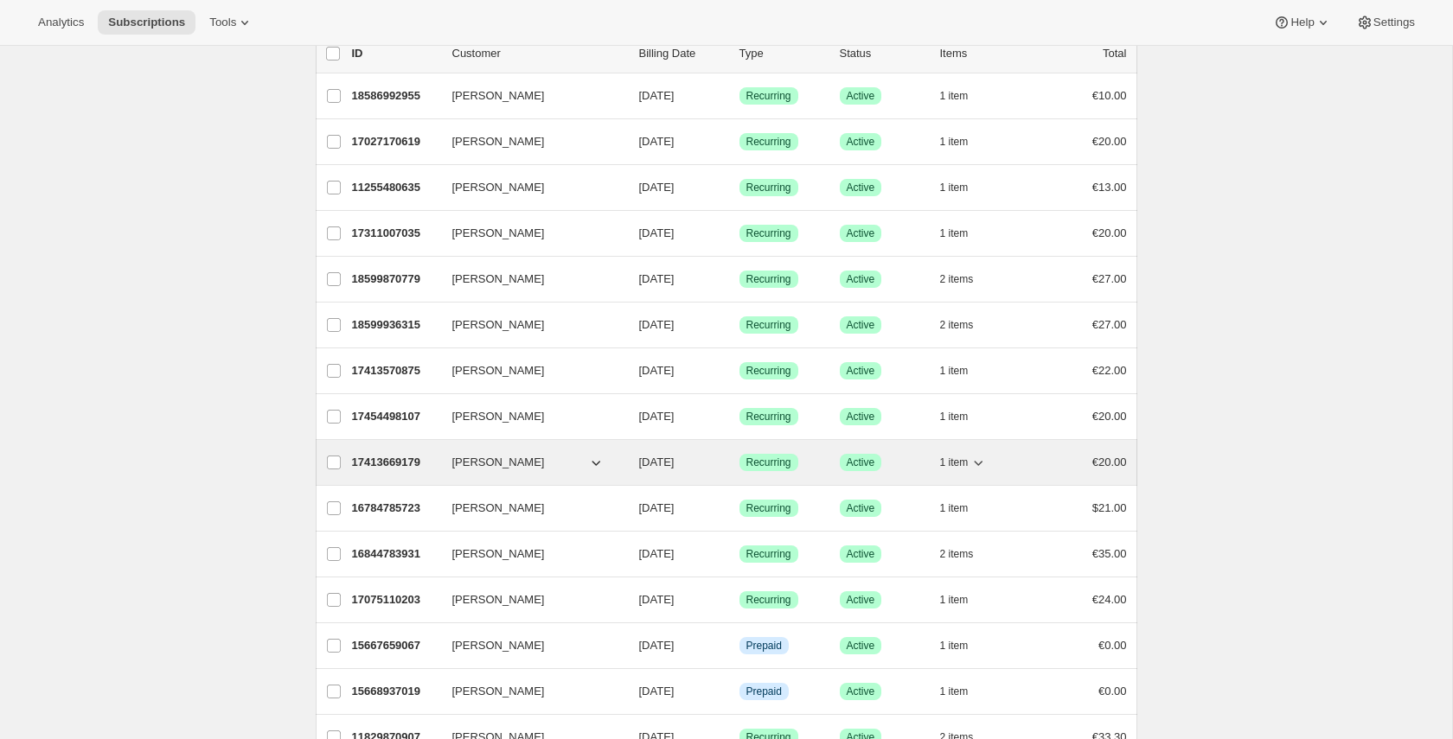
click at [982, 459] on icon "button" at bounding box center [977, 462] width 17 height 17
click at [977, 464] on icon "button" at bounding box center [979, 463] width 9 height 5
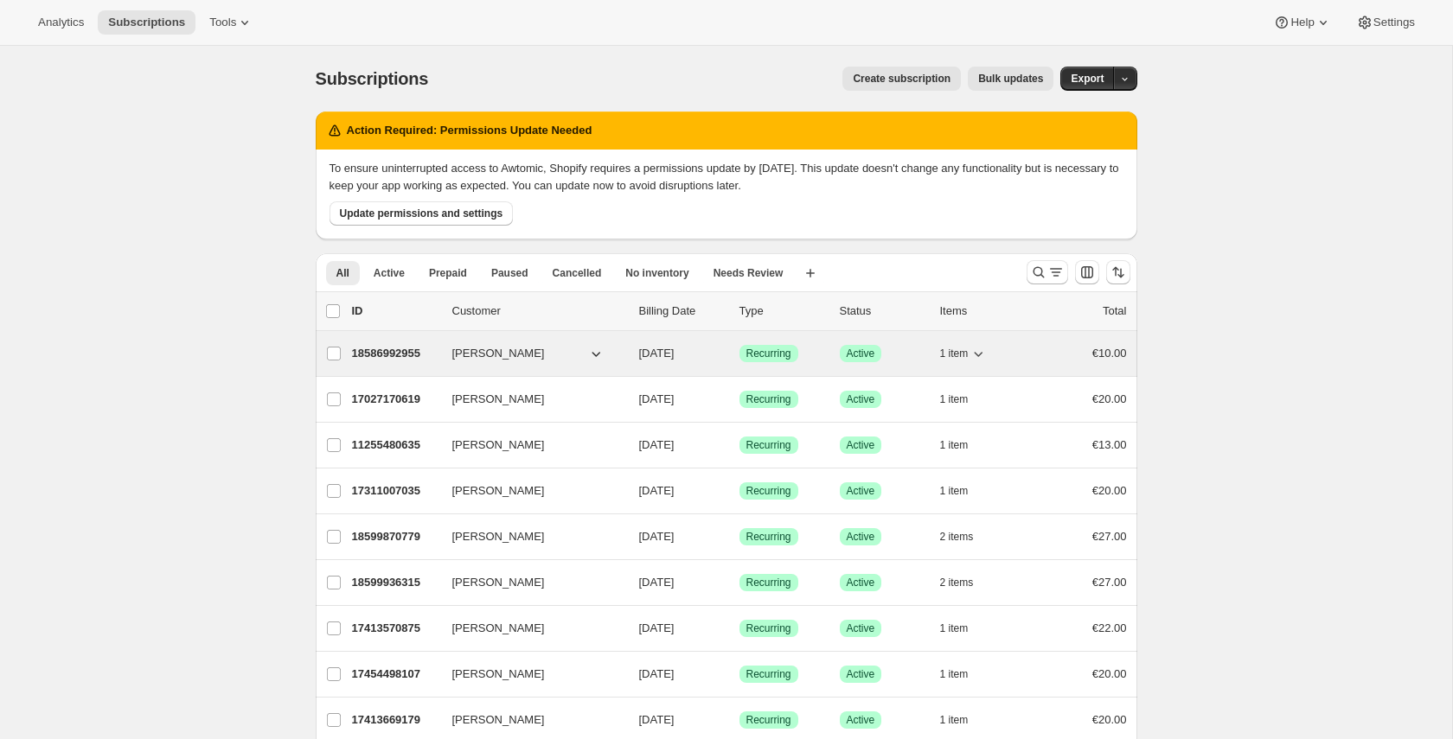
click at [446, 351] on div "18586992955 Pablo Gumilla 09/10/2025 Success Recurring Success Active 1 item €1…" at bounding box center [739, 354] width 775 height 24
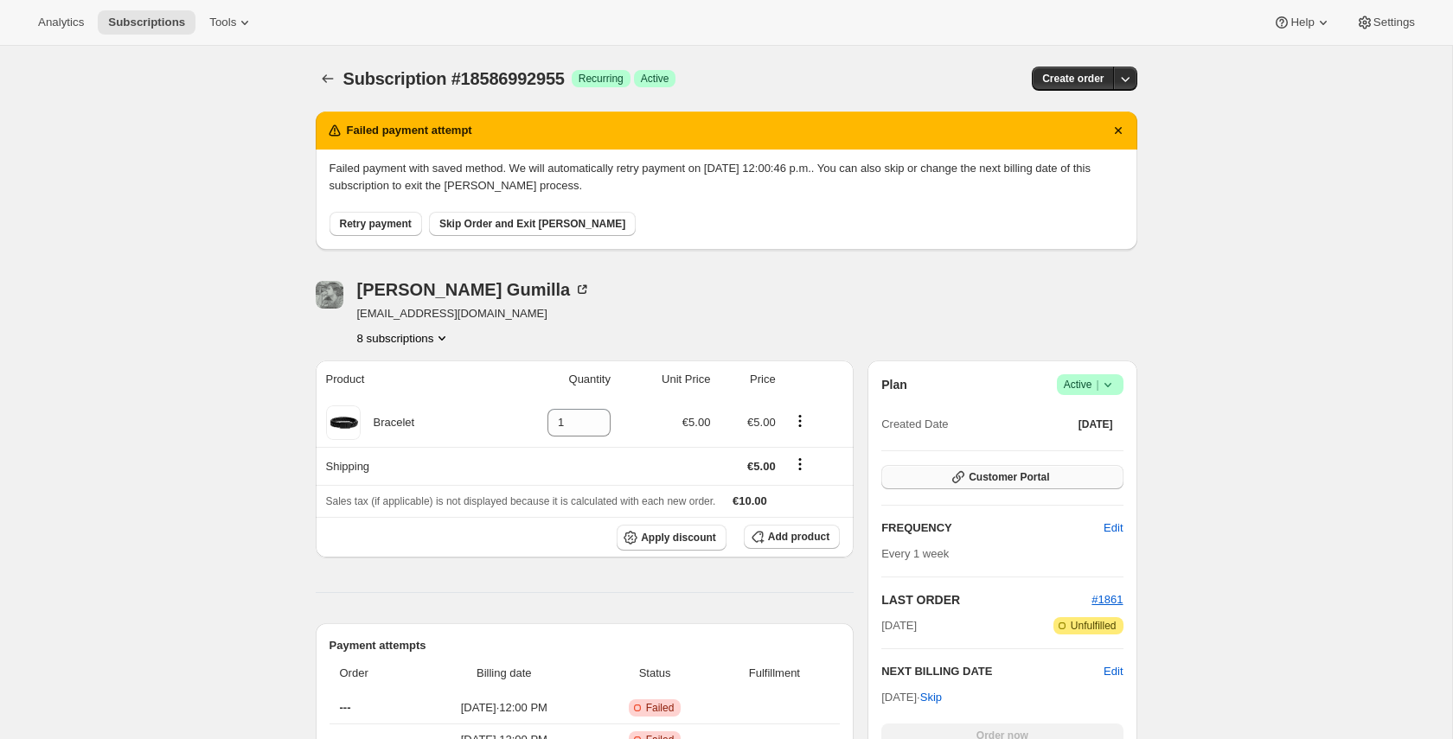
click at [1010, 473] on span "Customer Portal" at bounding box center [1009, 477] width 80 height 14
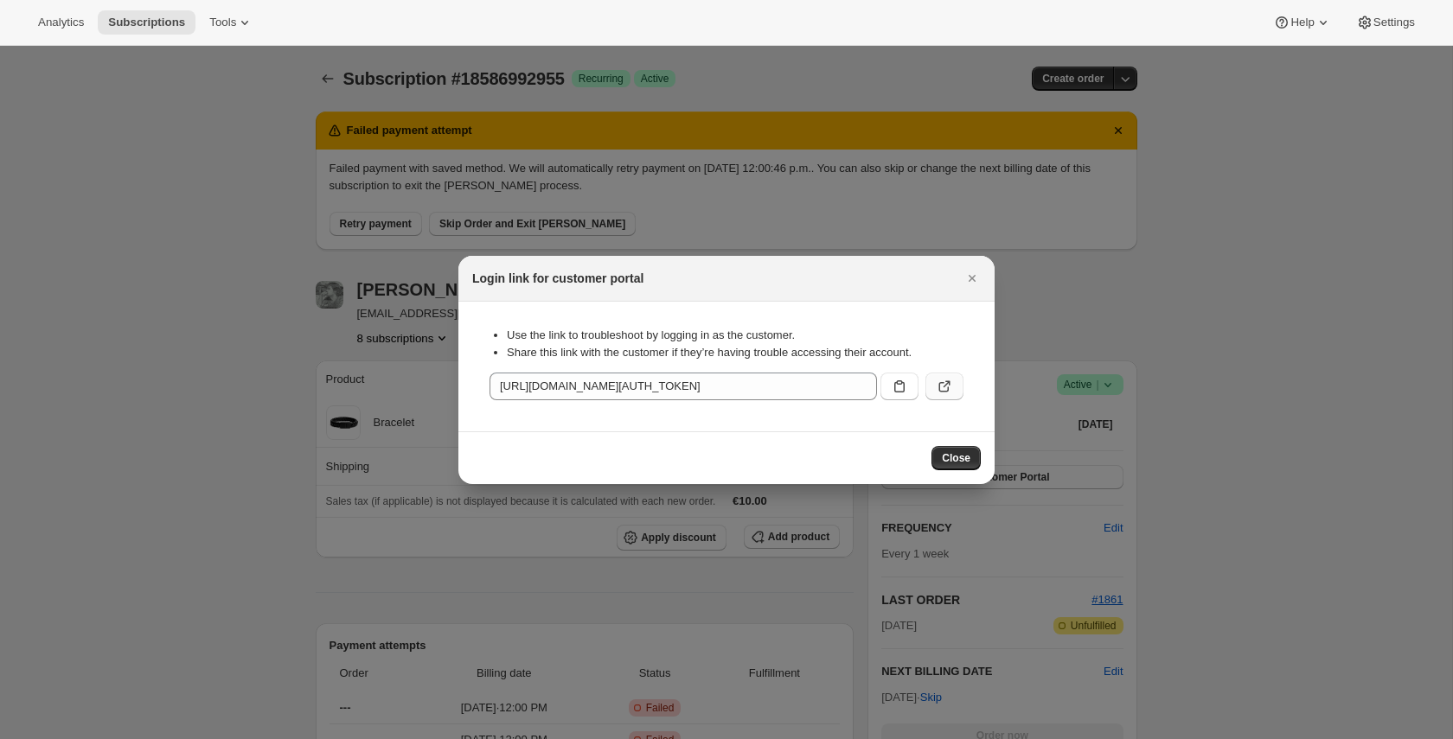
click at [952, 384] on icon ":rlv:" at bounding box center [944, 386] width 17 height 17
drag, startPoint x: 976, startPoint y: 280, endPoint x: 905, endPoint y: 254, distance: 76.3
click at [973, 278] on icon "Close" at bounding box center [971, 278] width 17 height 17
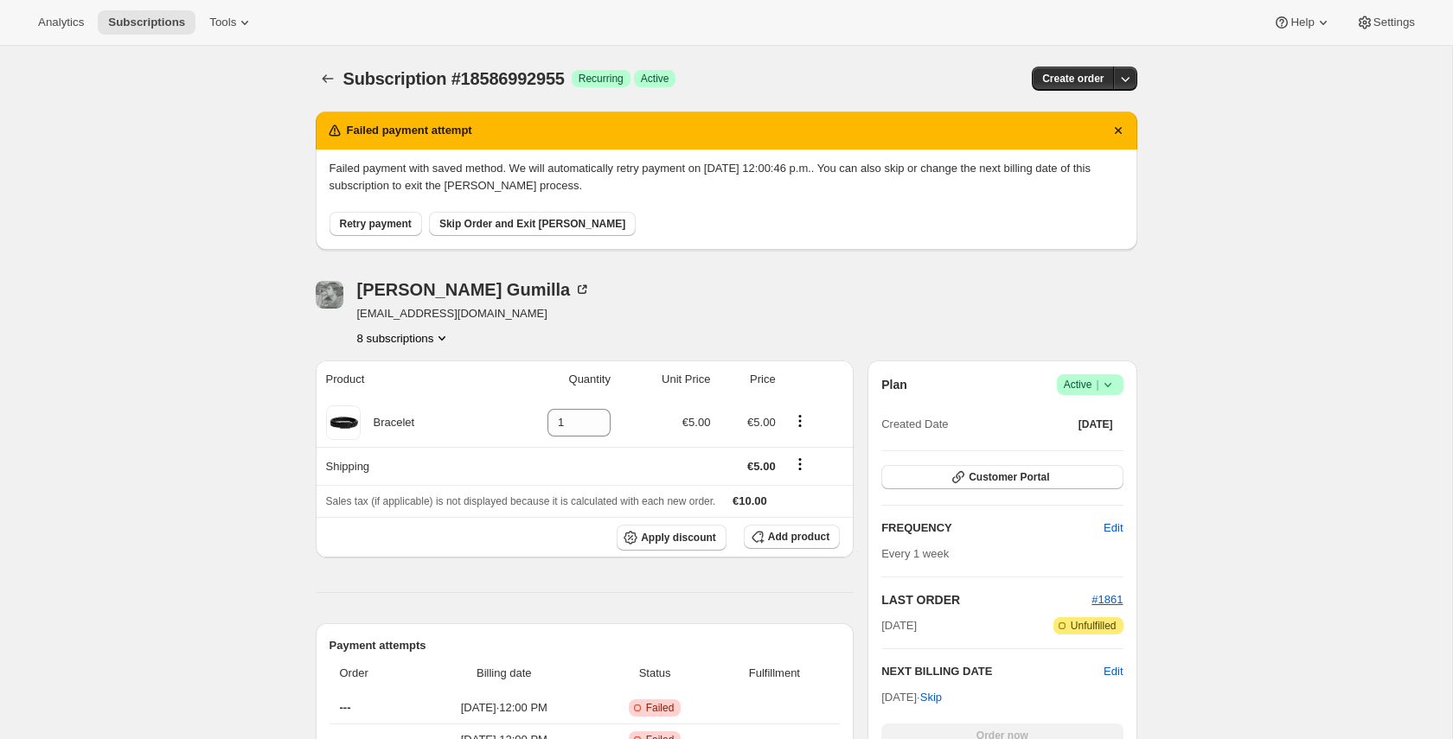
click at [259, 39] on div "Analytics Subscriptions Tools Help Settings" at bounding box center [726, 23] width 1453 height 46
click at [228, 23] on span "Tools" at bounding box center [222, 23] width 27 height 14
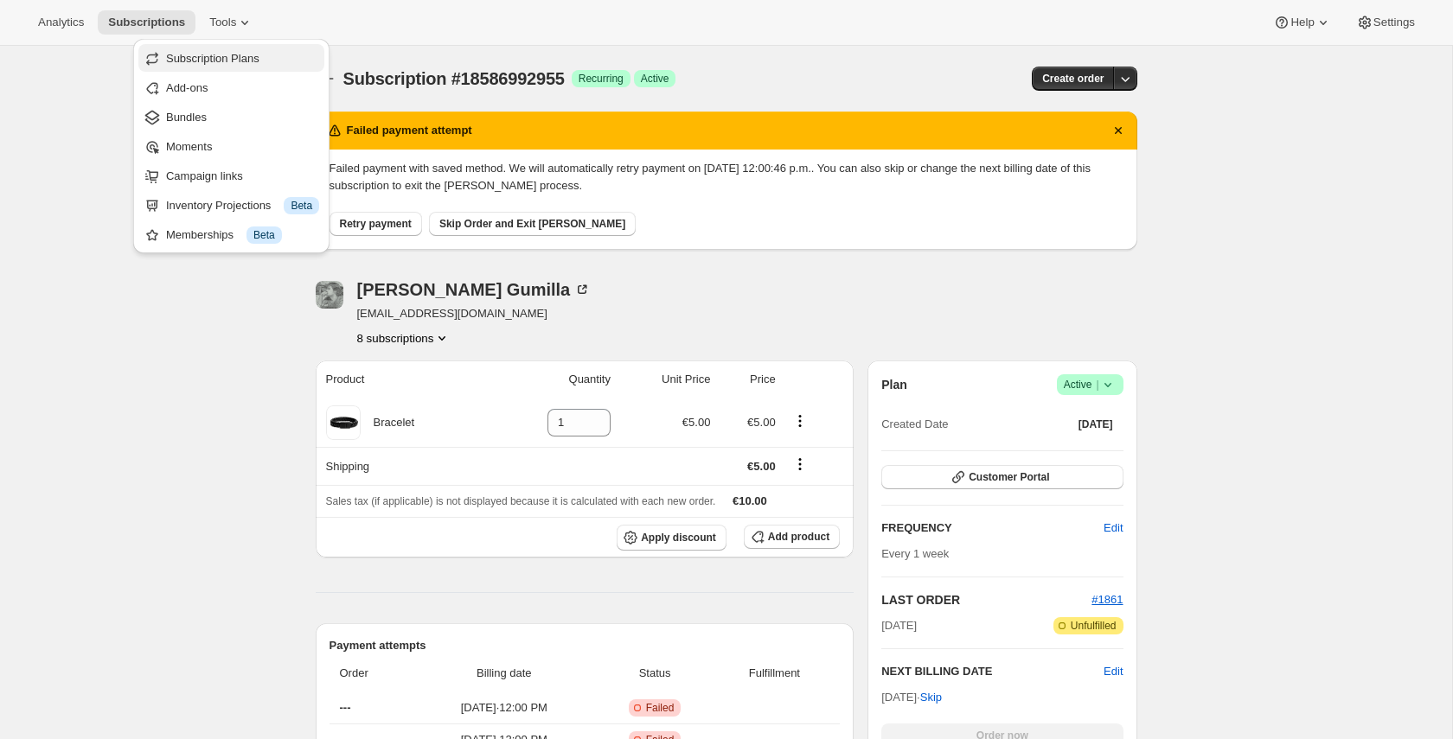
click at [246, 64] on span "Subscription Plans" at bounding box center [212, 58] width 93 height 13
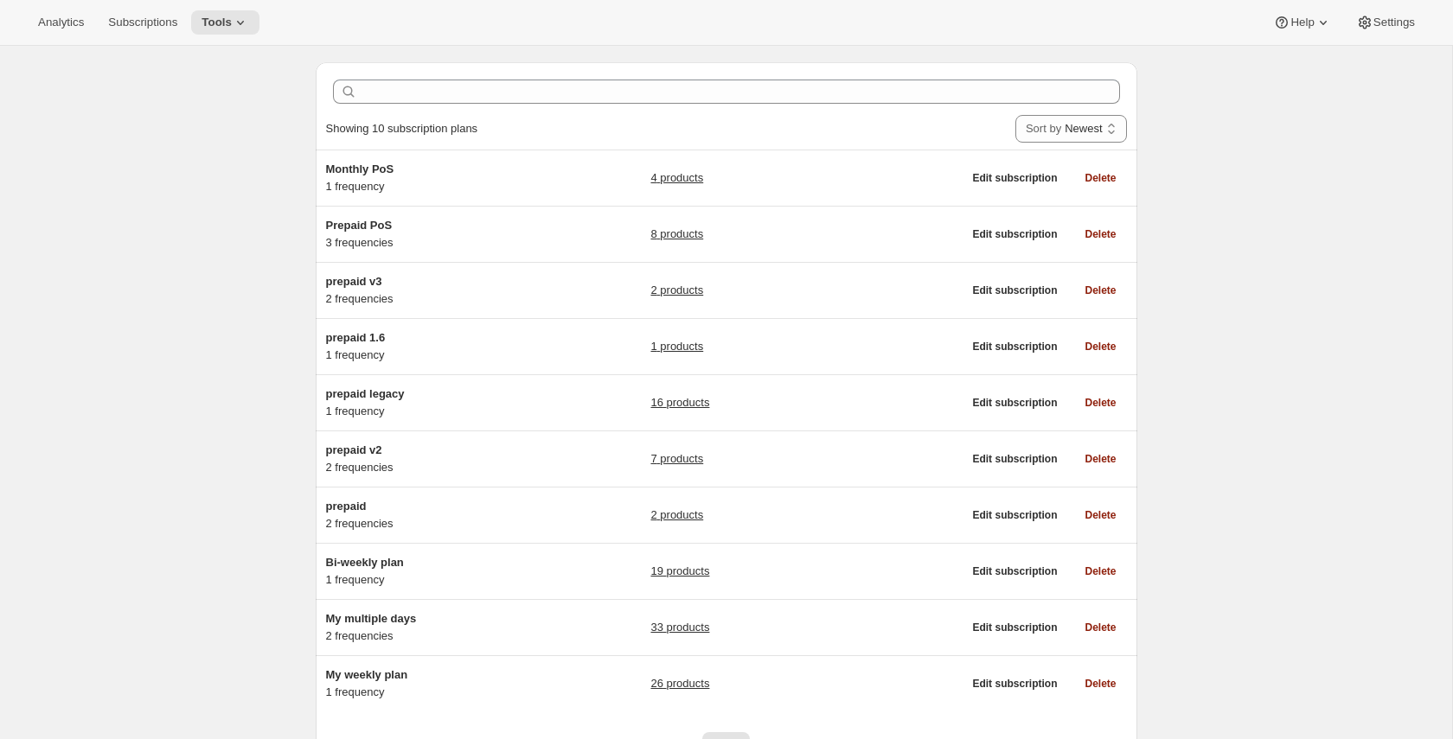
scroll to position [95, 0]
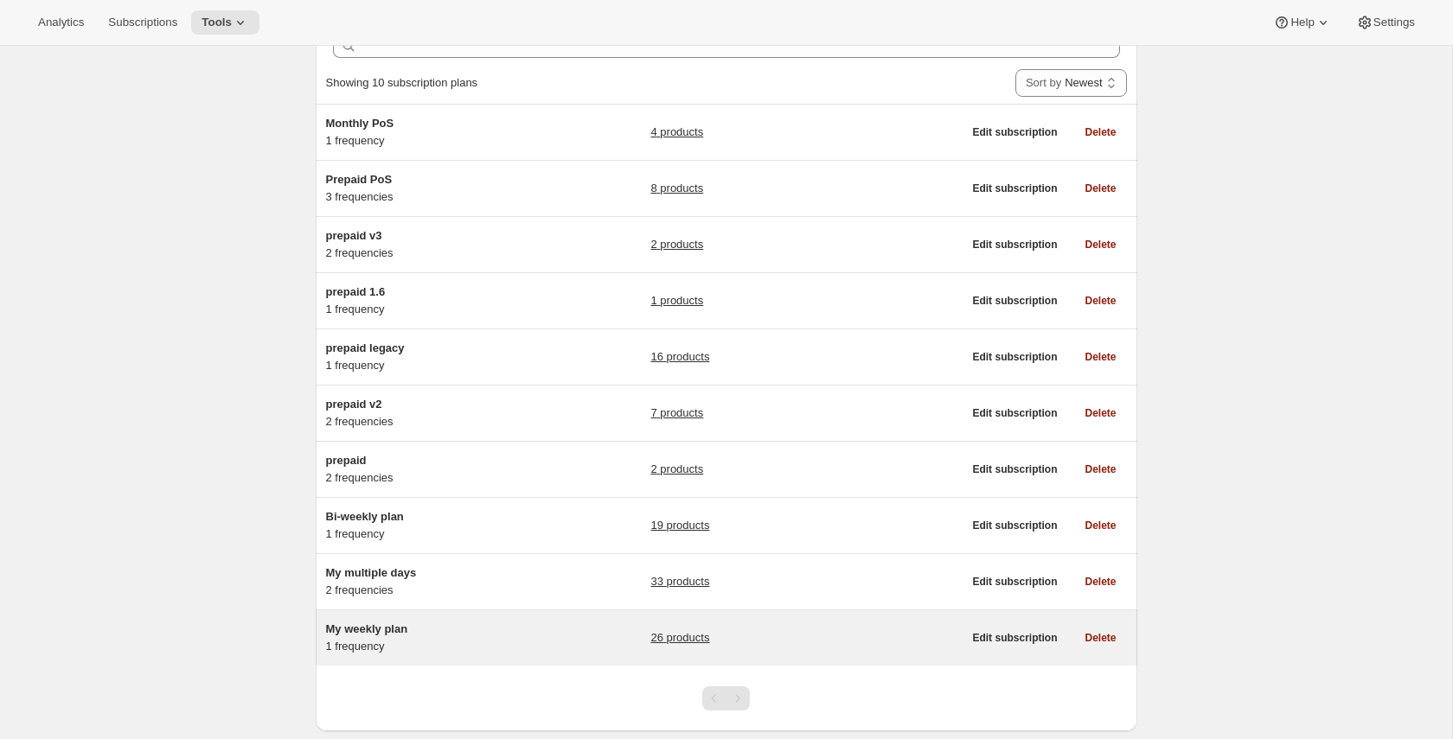
click at [606, 636] on div "My weekly plan 1 frequency 26 products" at bounding box center [644, 638] width 637 height 35
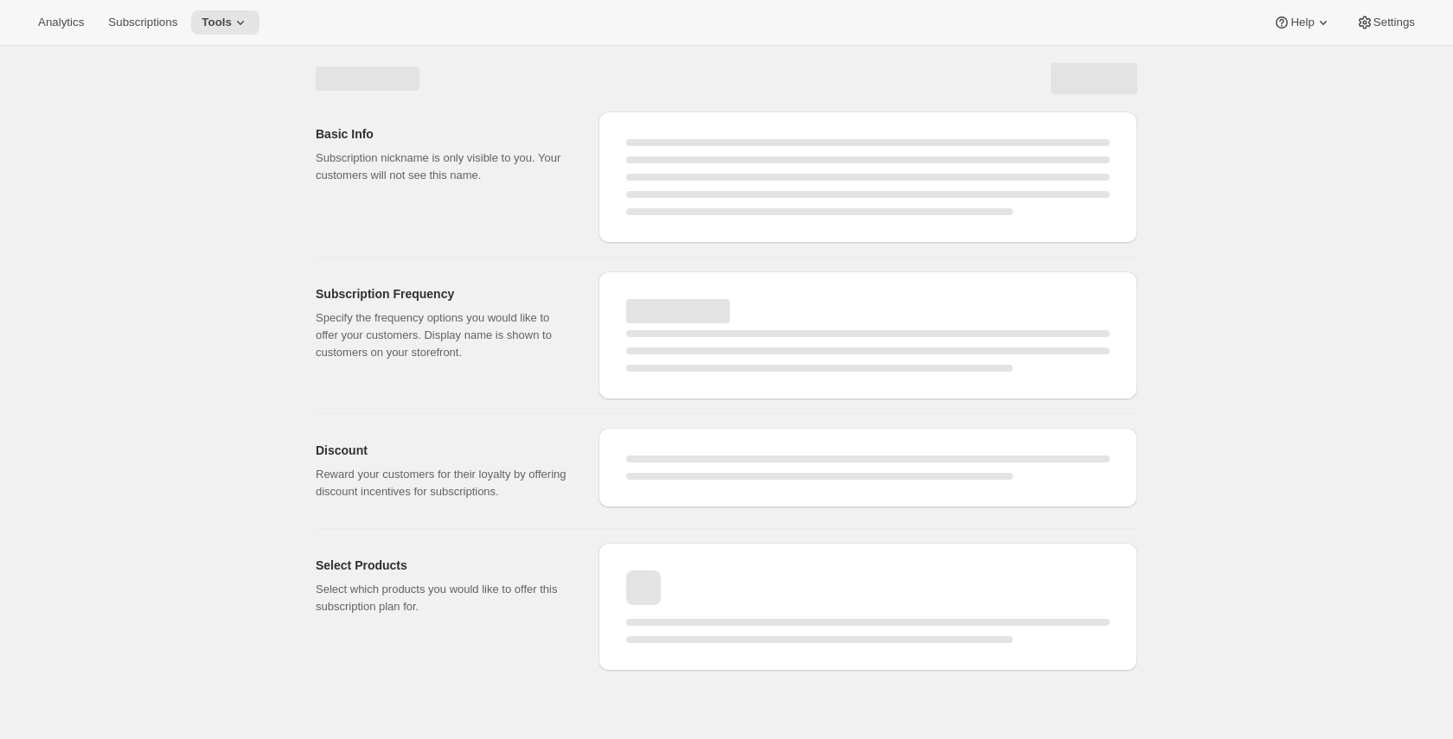
select select "WEEK"
select select "MONTH"
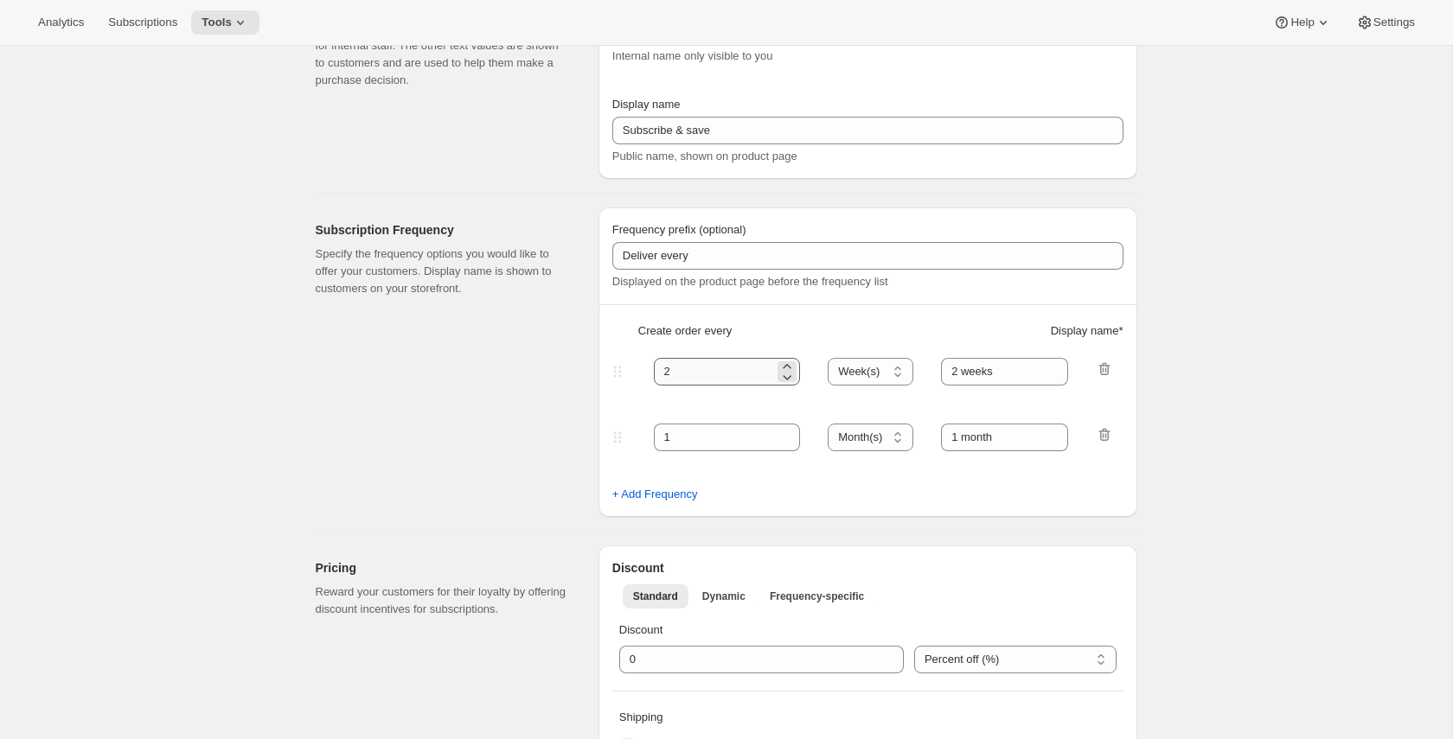
type input "My weekly plan"
type input "1"
type input "1 week"
type input "5"
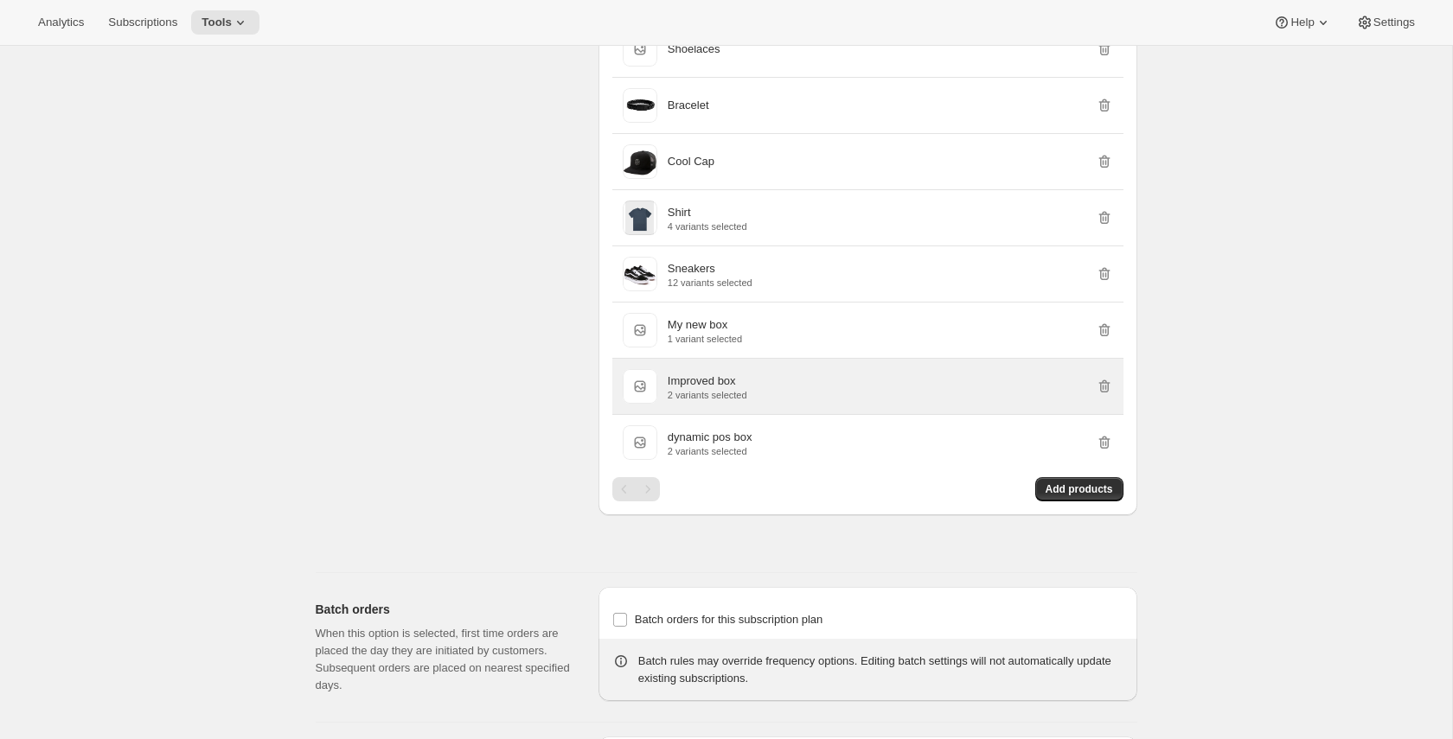
scroll to position [1102, 0]
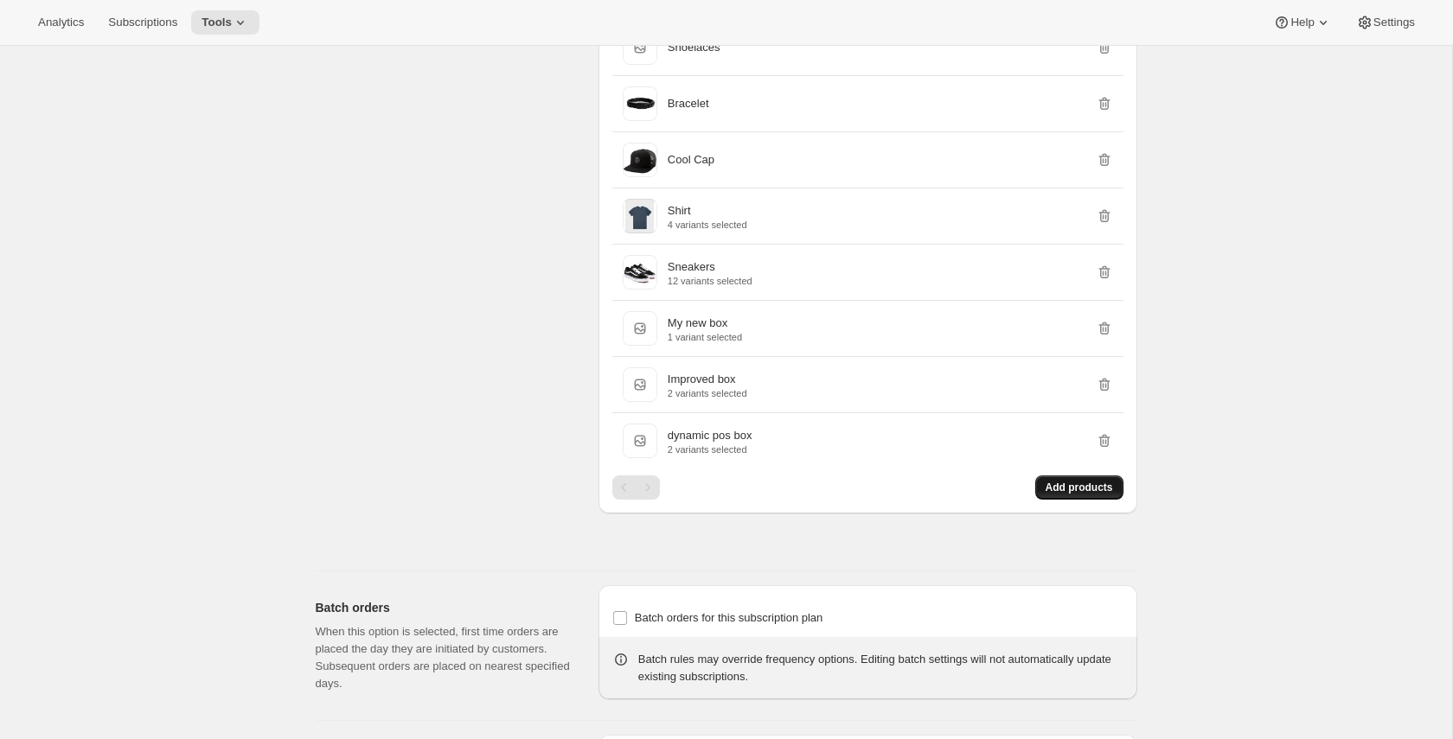
click at [1058, 495] on span "Add products" at bounding box center [1079, 488] width 67 height 14
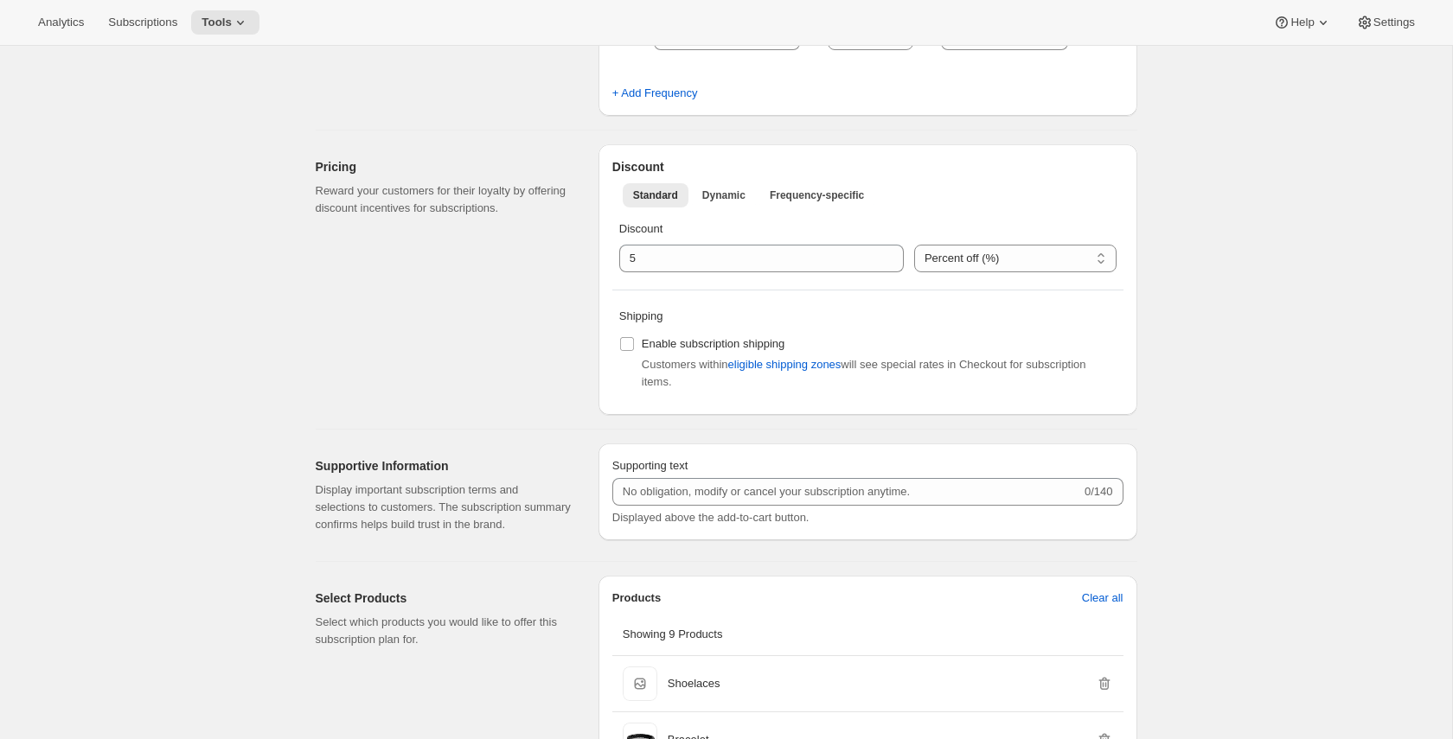
scroll to position [0, 0]
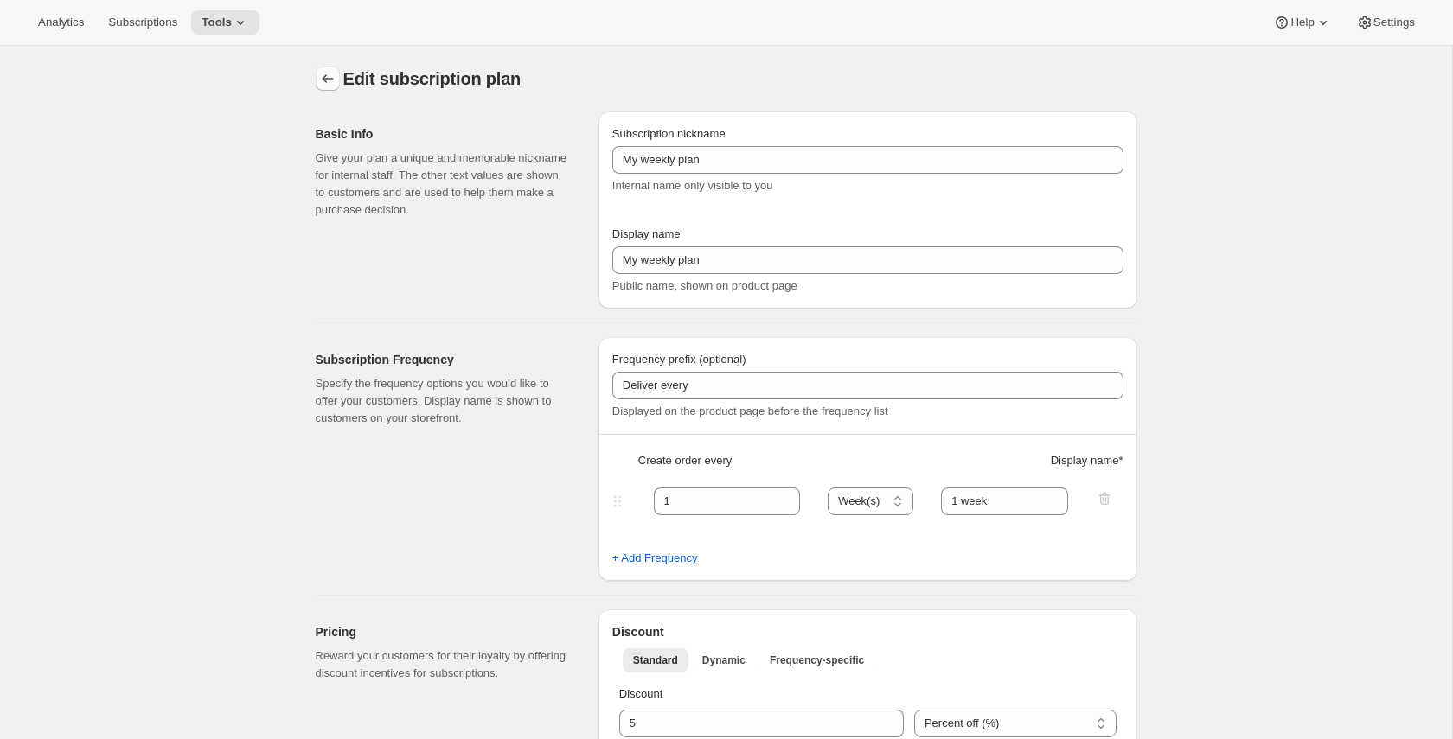
click at [326, 74] on icon "Subscription plans" at bounding box center [327, 78] width 17 height 17
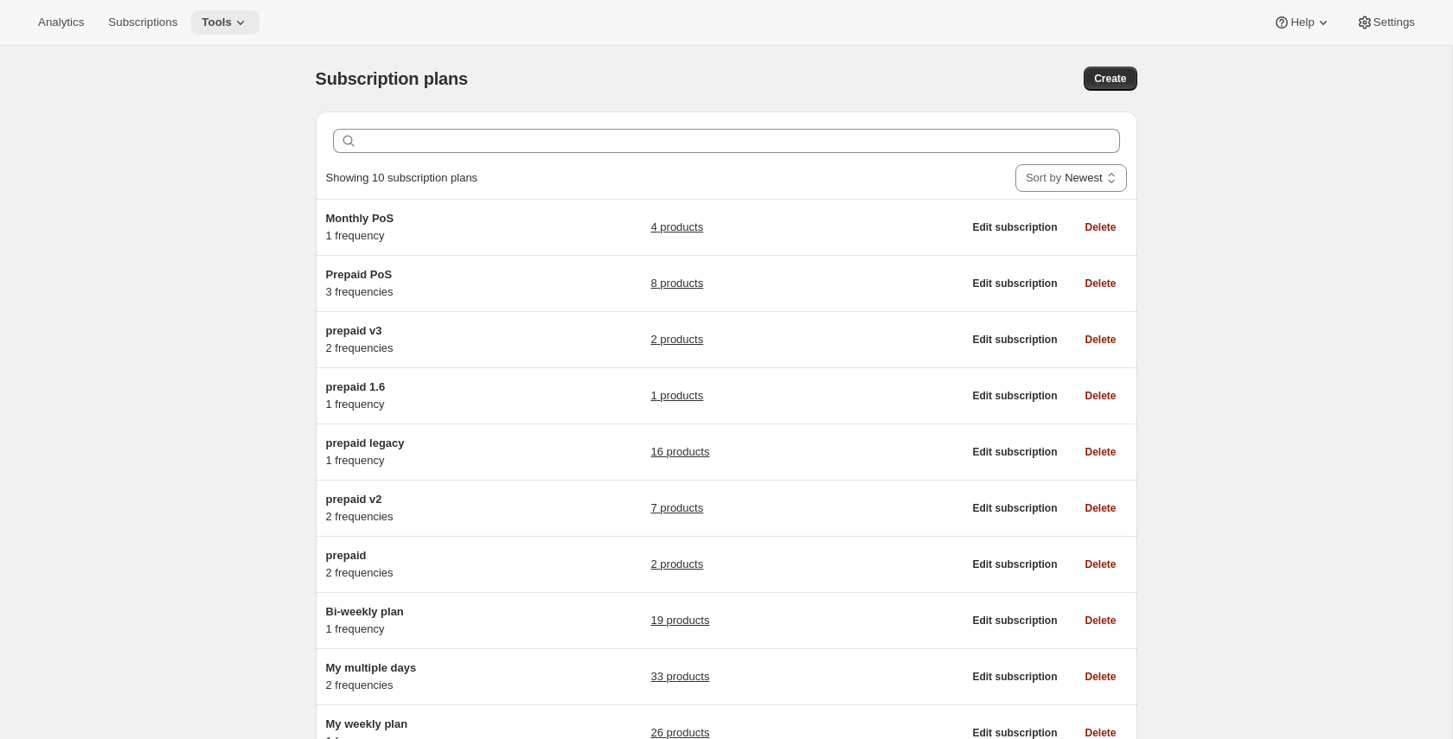
click at [228, 22] on span "Tools" at bounding box center [217, 23] width 30 height 14
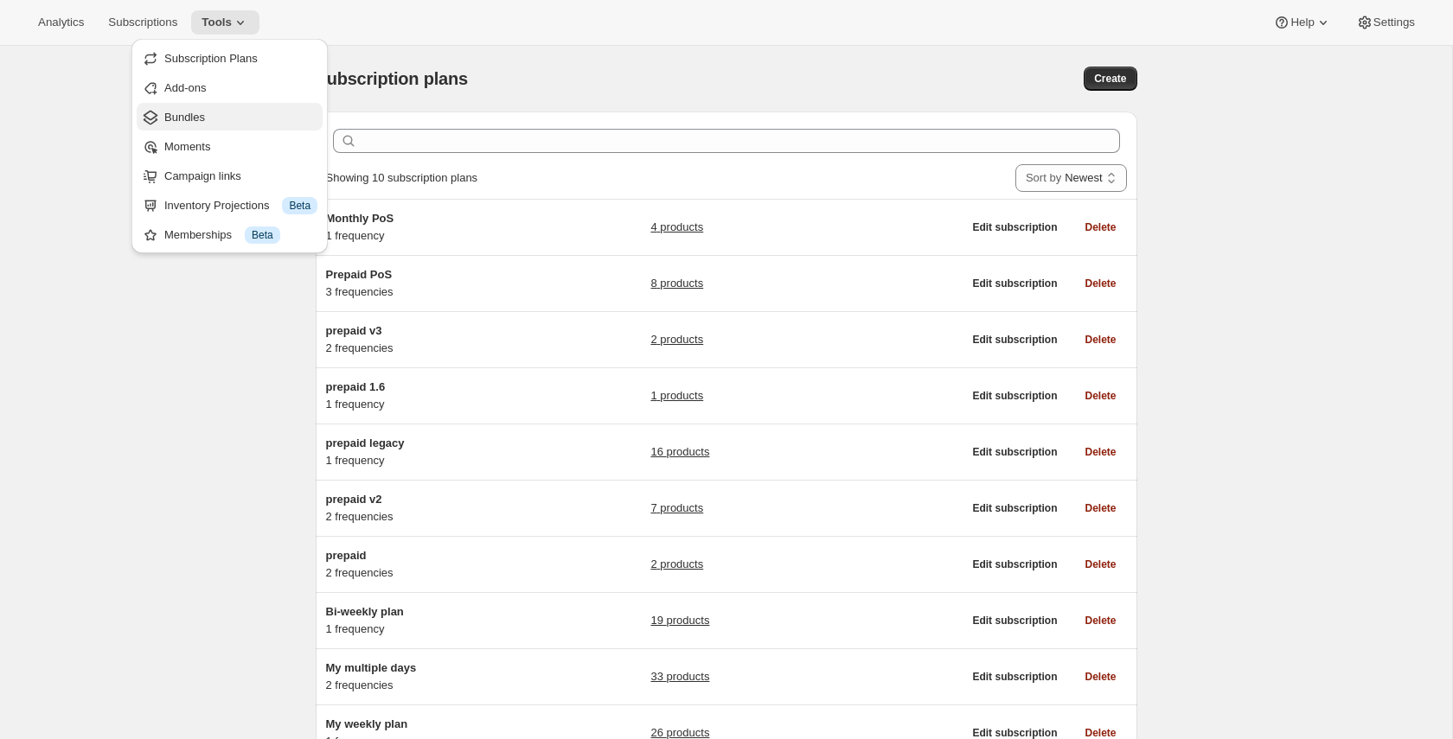
click at [221, 112] on span "Bundles" at bounding box center [240, 117] width 153 height 17
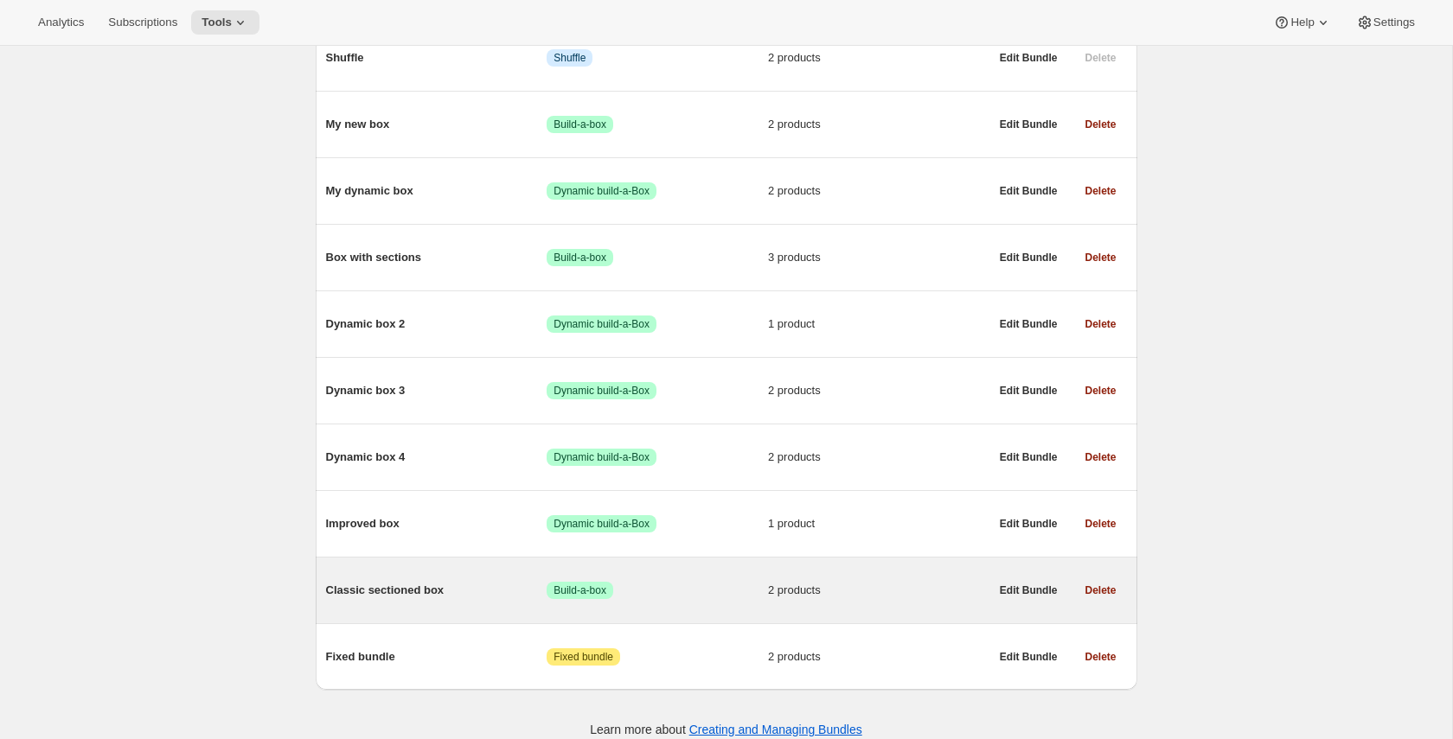
scroll to position [499, 0]
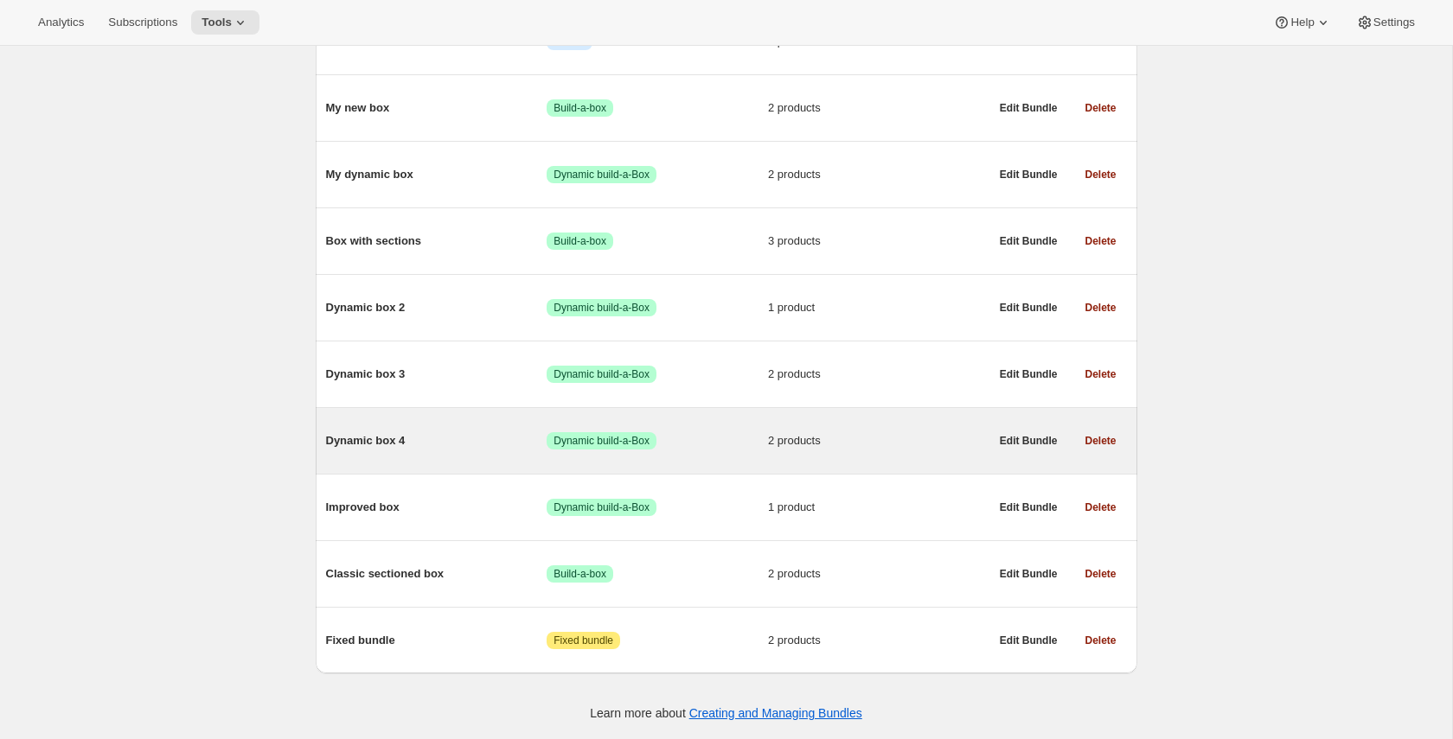
click at [439, 449] on div "Dynamic box 4 Success Dynamic build-a-Box 2 products" at bounding box center [657, 441] width 663 height 45
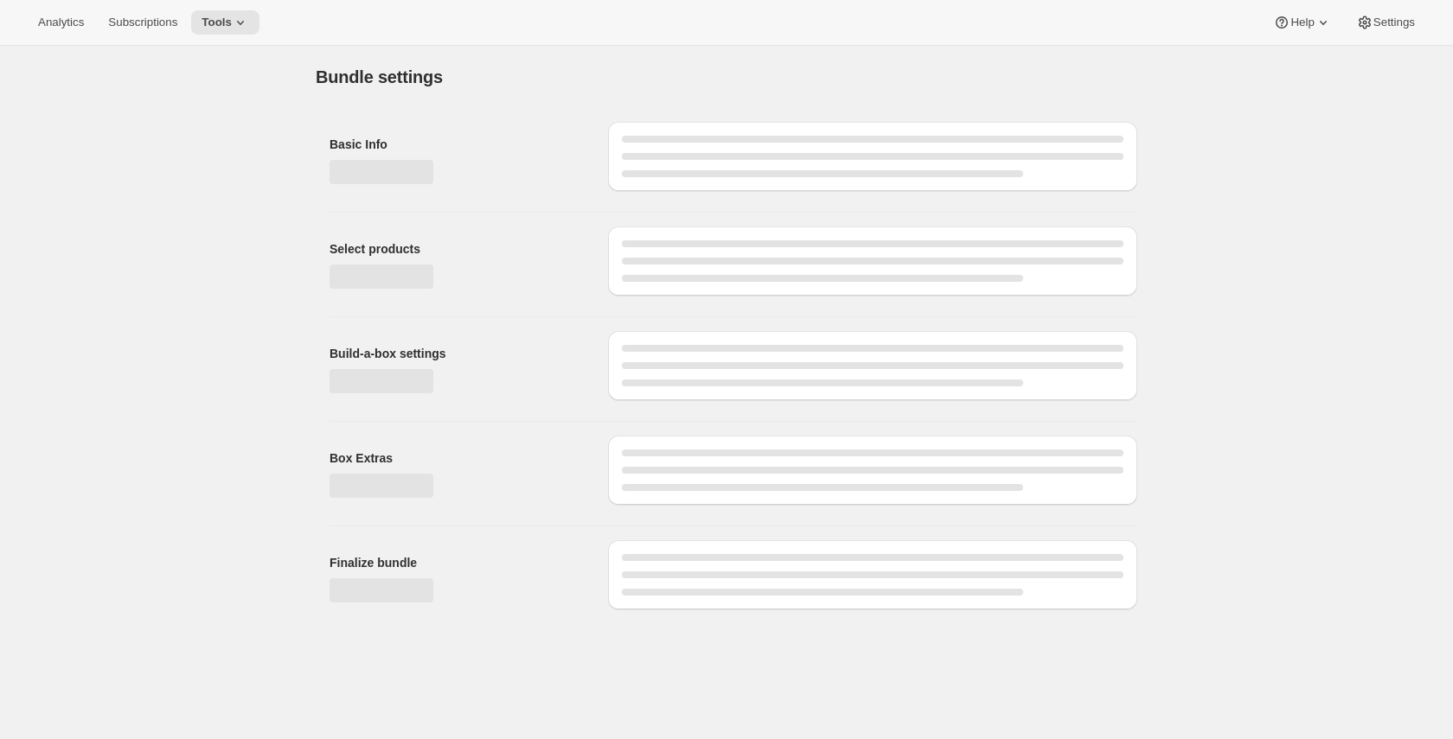
type input "Dynamic box 4"
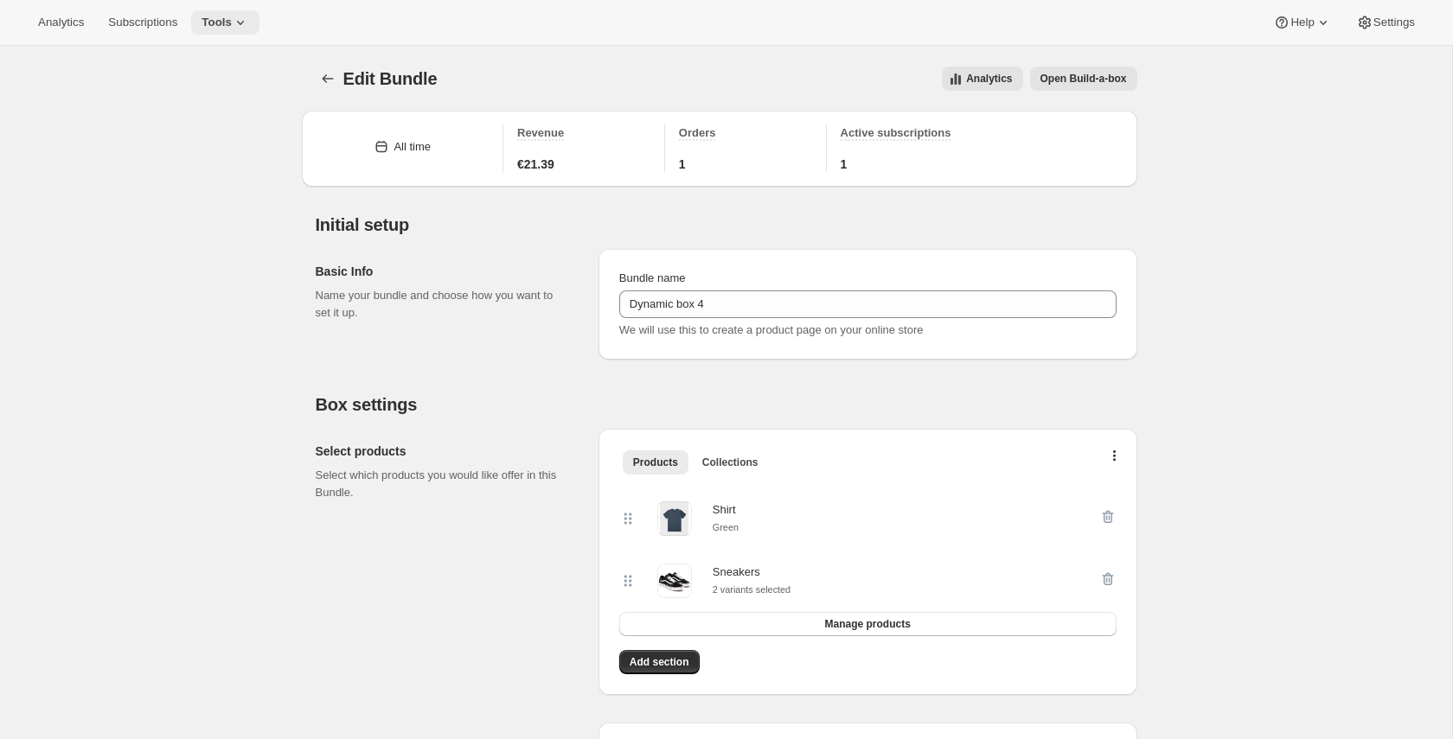
click at [227, 20] on span "Tools" at bounding box center [217, 23] width 30 height 14
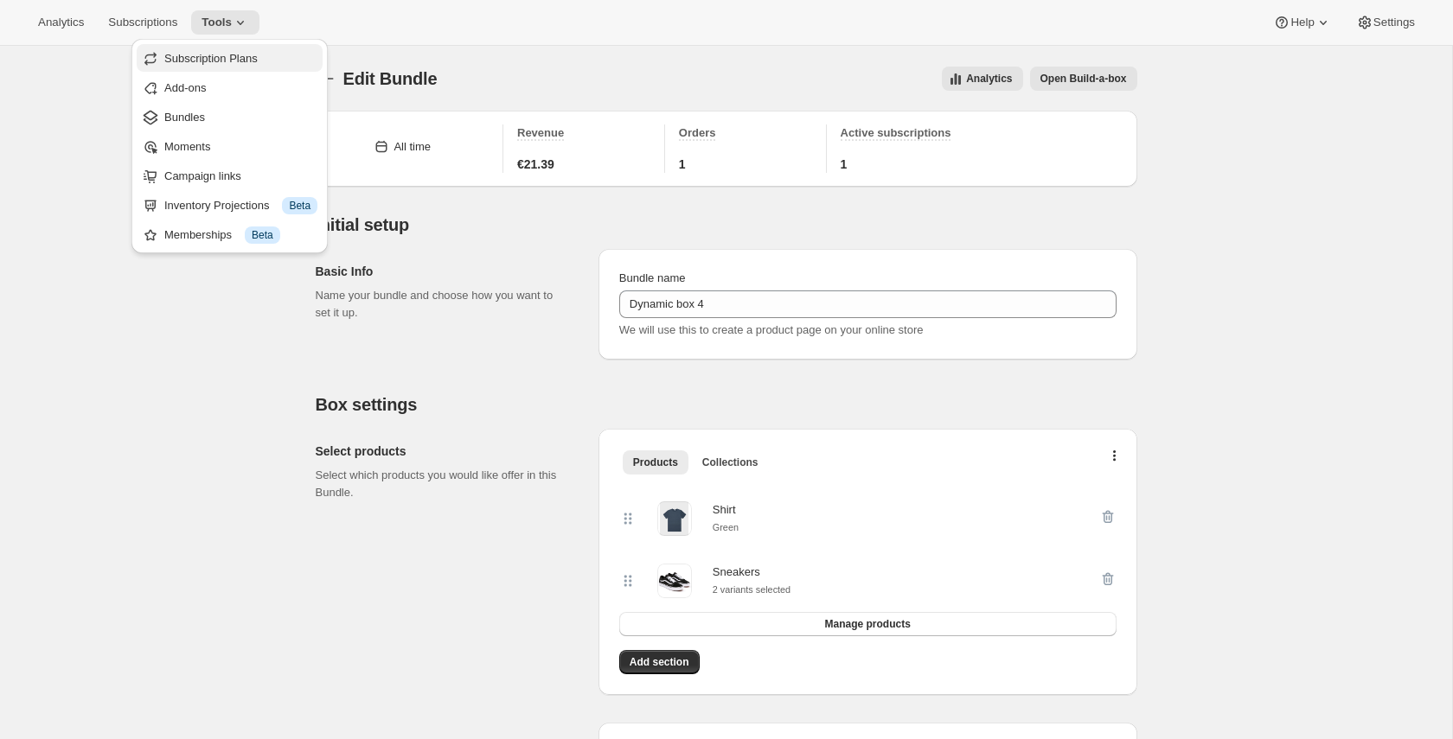
click at [214, 64] on span "Subscription Plans" at bounding box center [210, 58] width 93 height 13
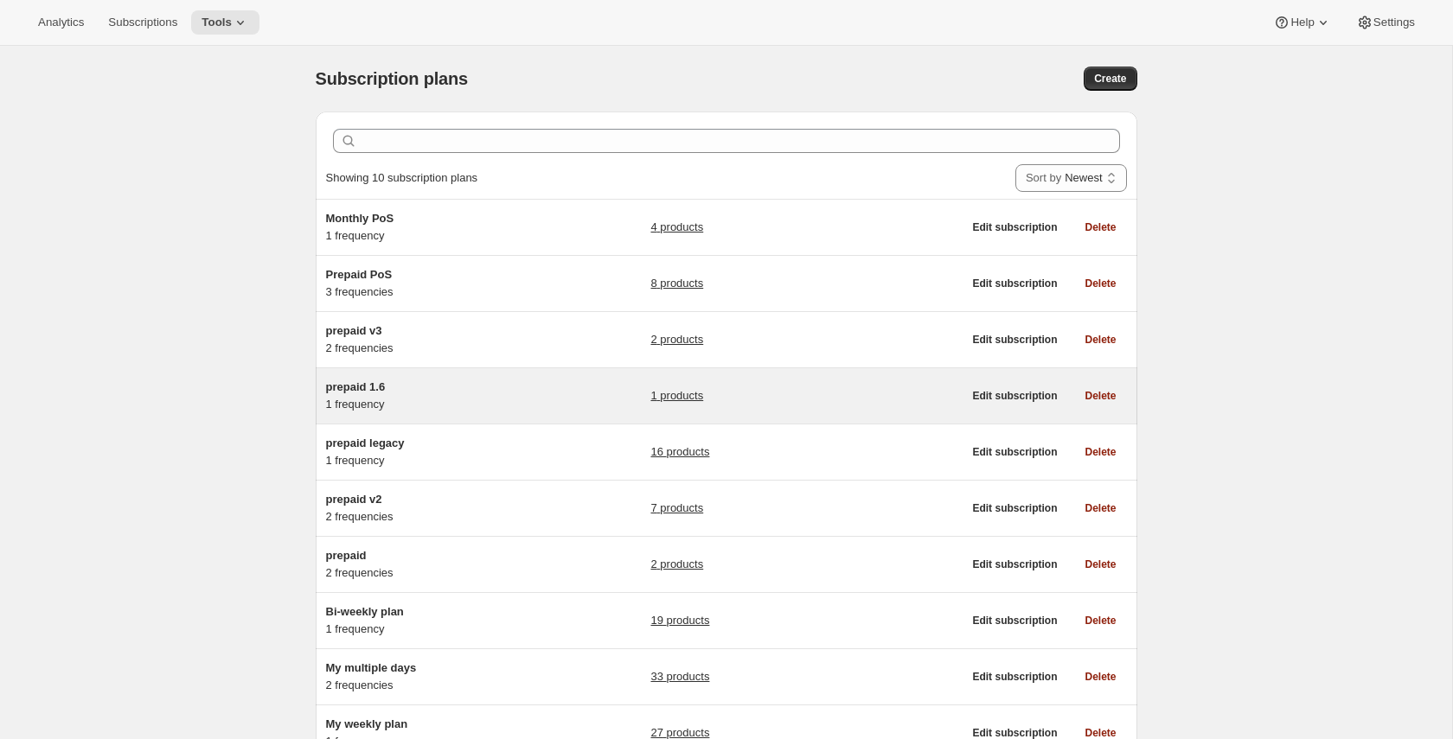
scroll to position [139, 0]
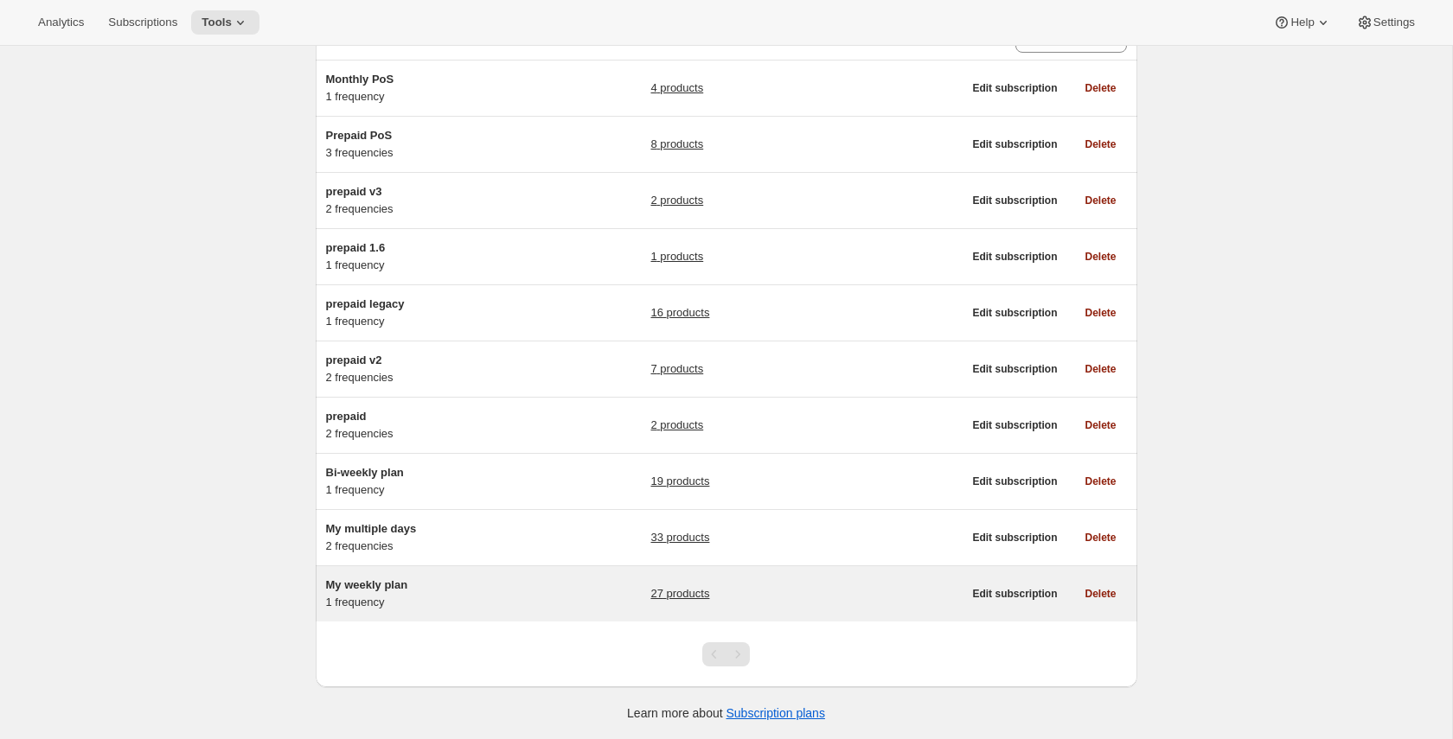
click at [513, 584] on h5 "My weekly plan" at bounding box center [434, 585] width 216 height 17
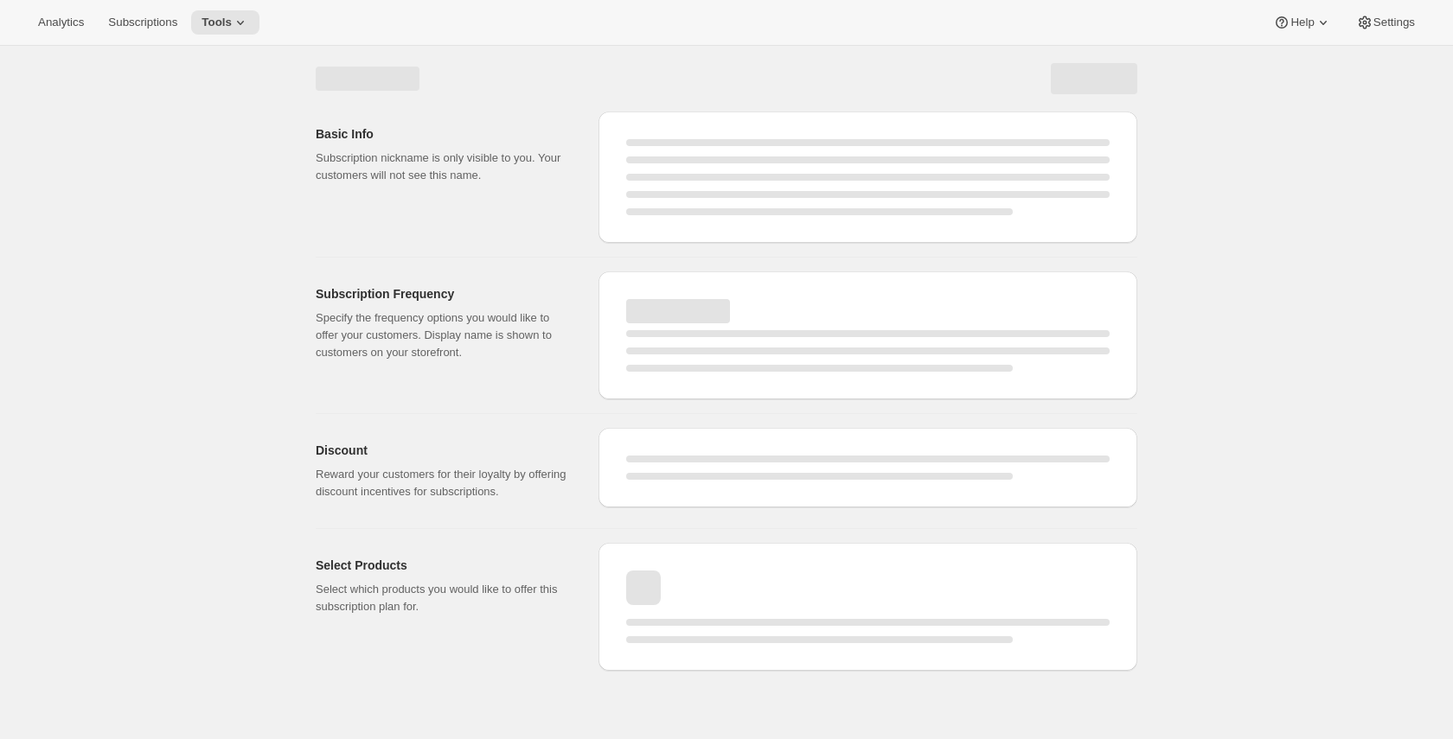
select select "WEEK"
select select "MONTH"
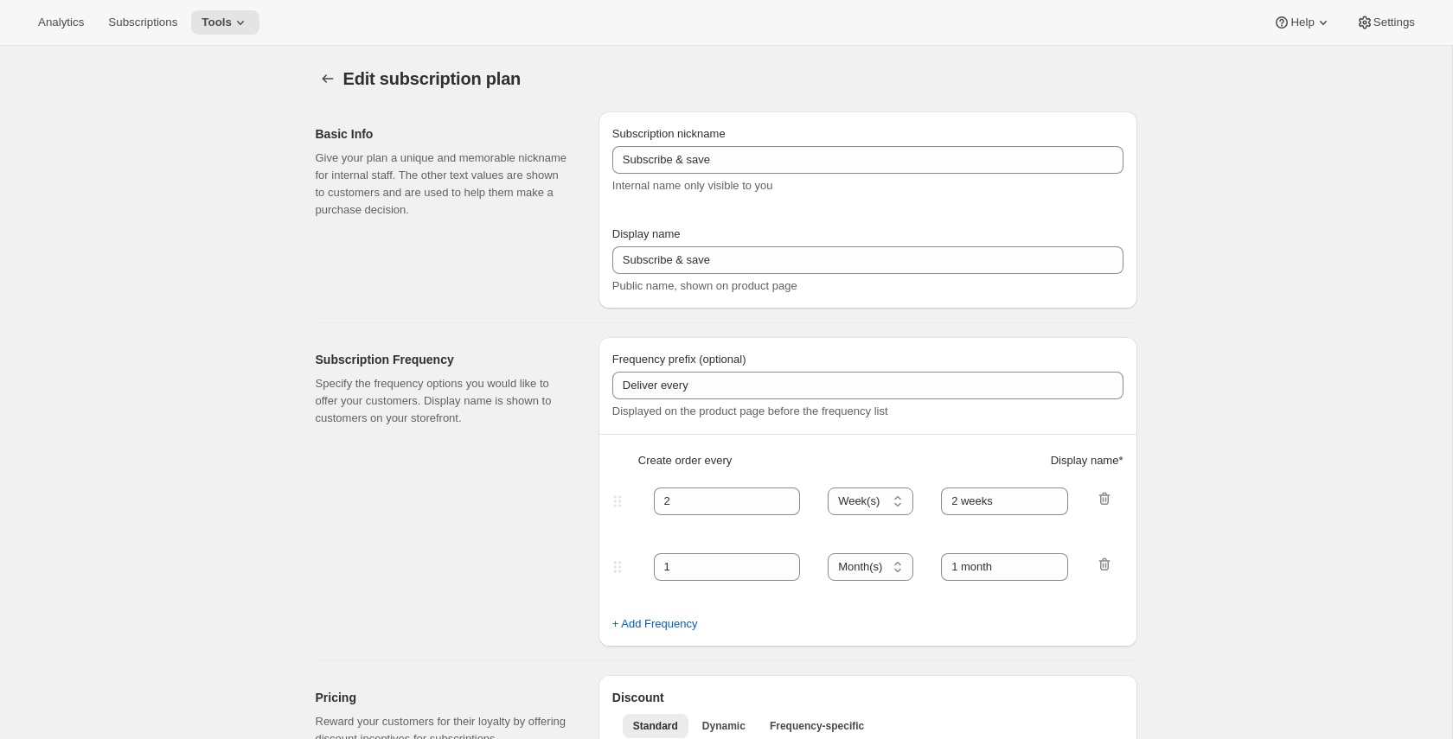
type input "My weekly plan"
type input "1"
type input "1 week"
type input "5"
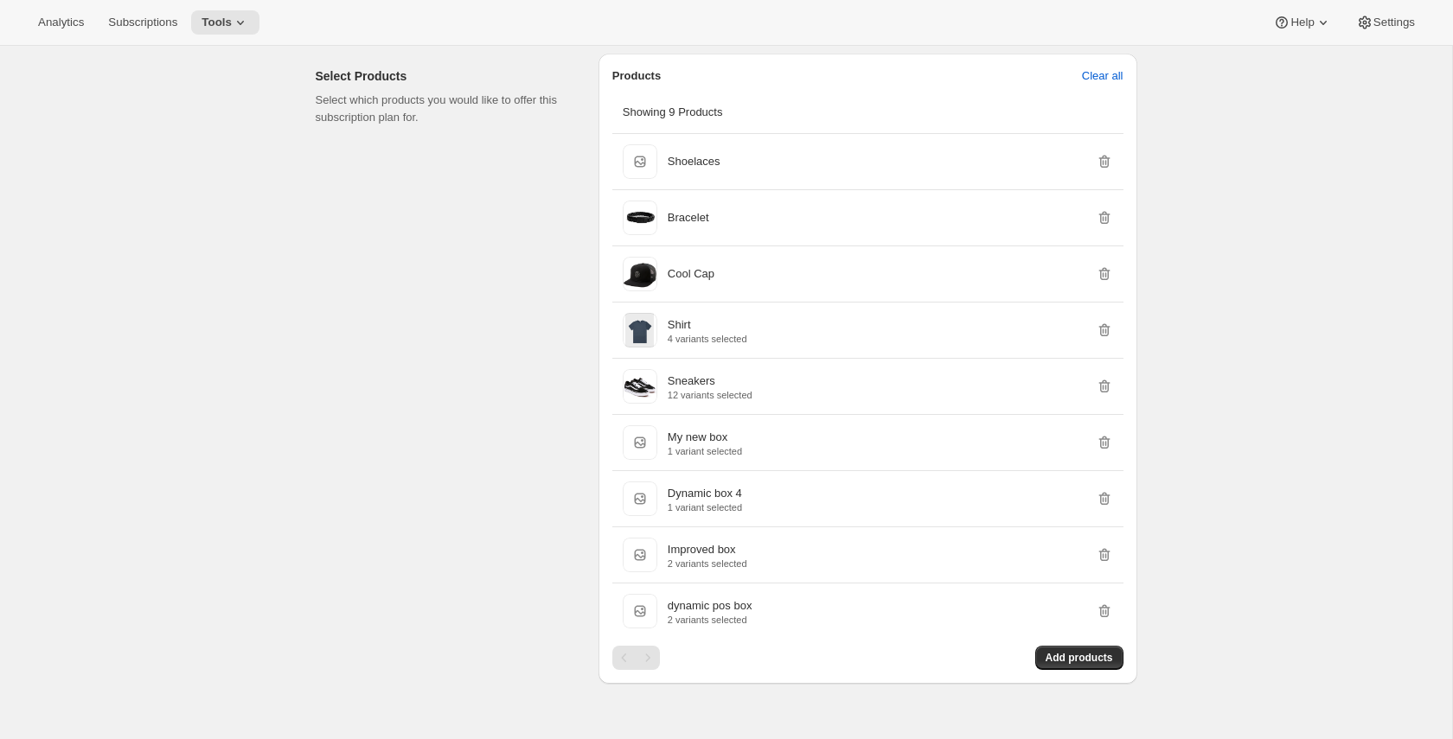
scroll to position [961, 0]
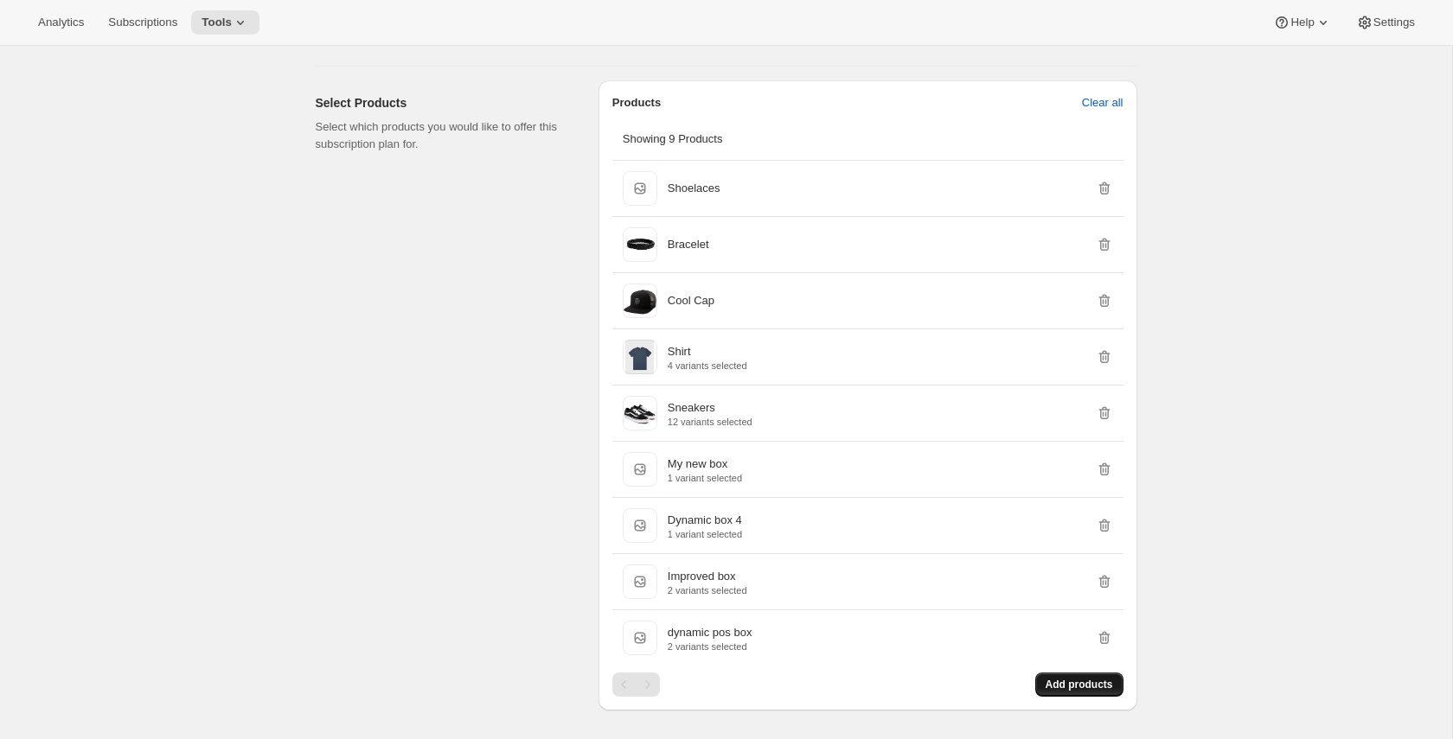
click at [1106, 692] on span "Add products" at bounding box center [1079, 685] width 67 height 14
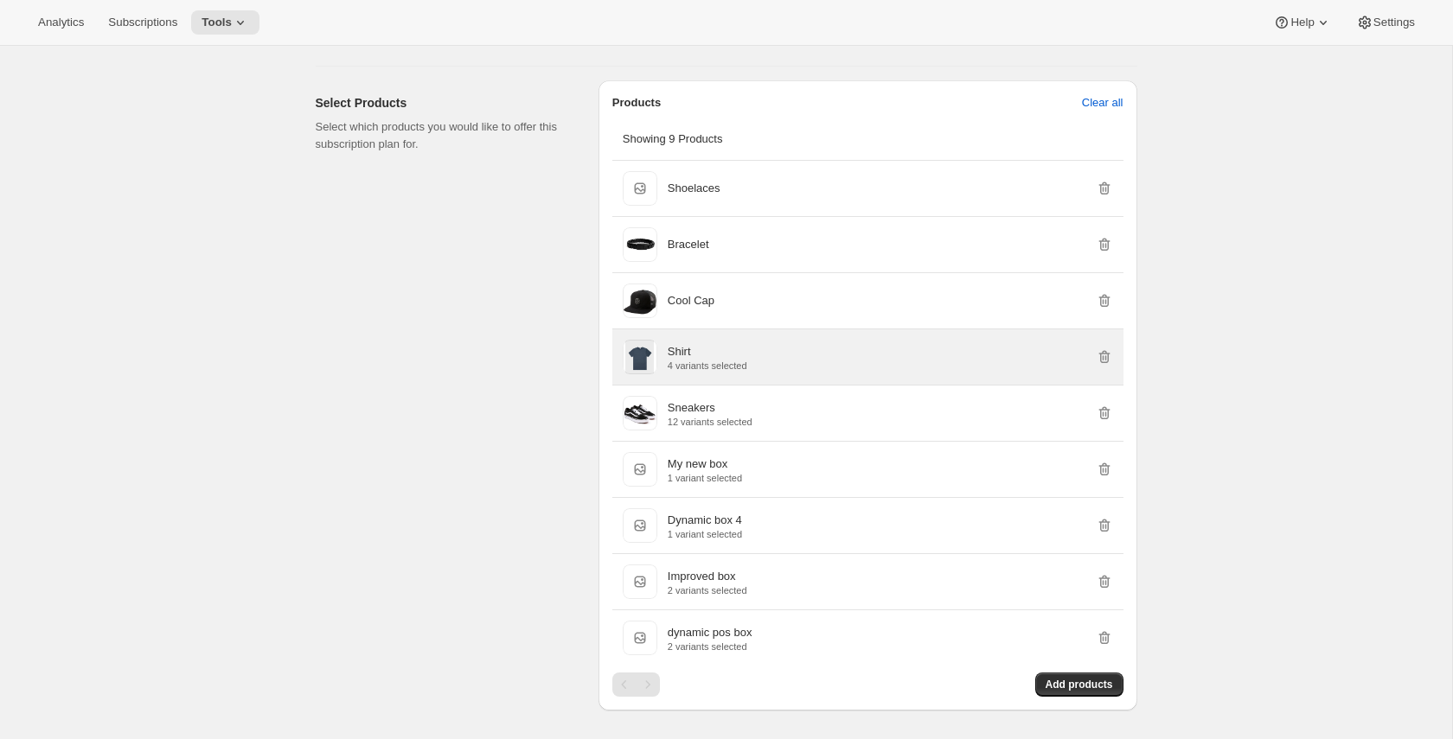
click at [702, 361] on div "Shirt" at bounding box center [708, 351] width 80 height 17
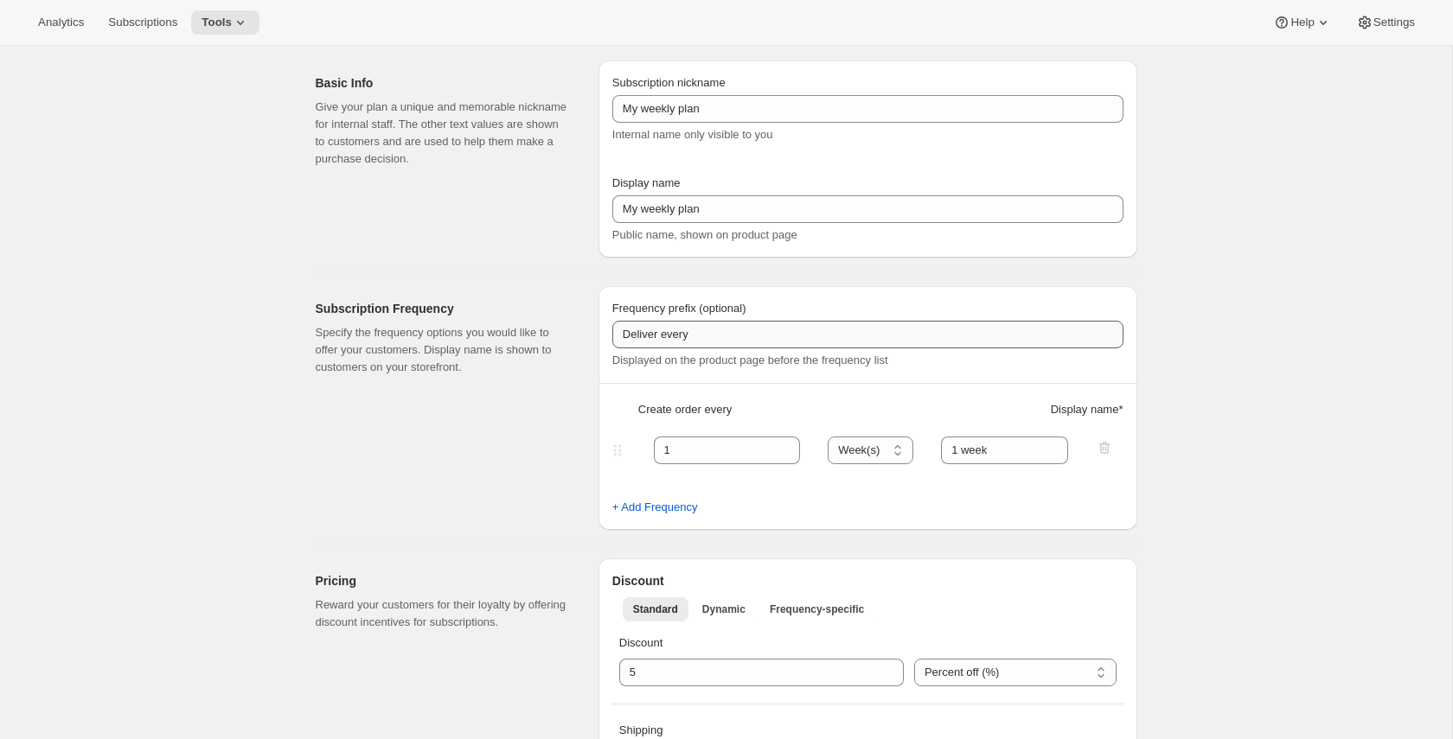
scroll to position [0, 0]
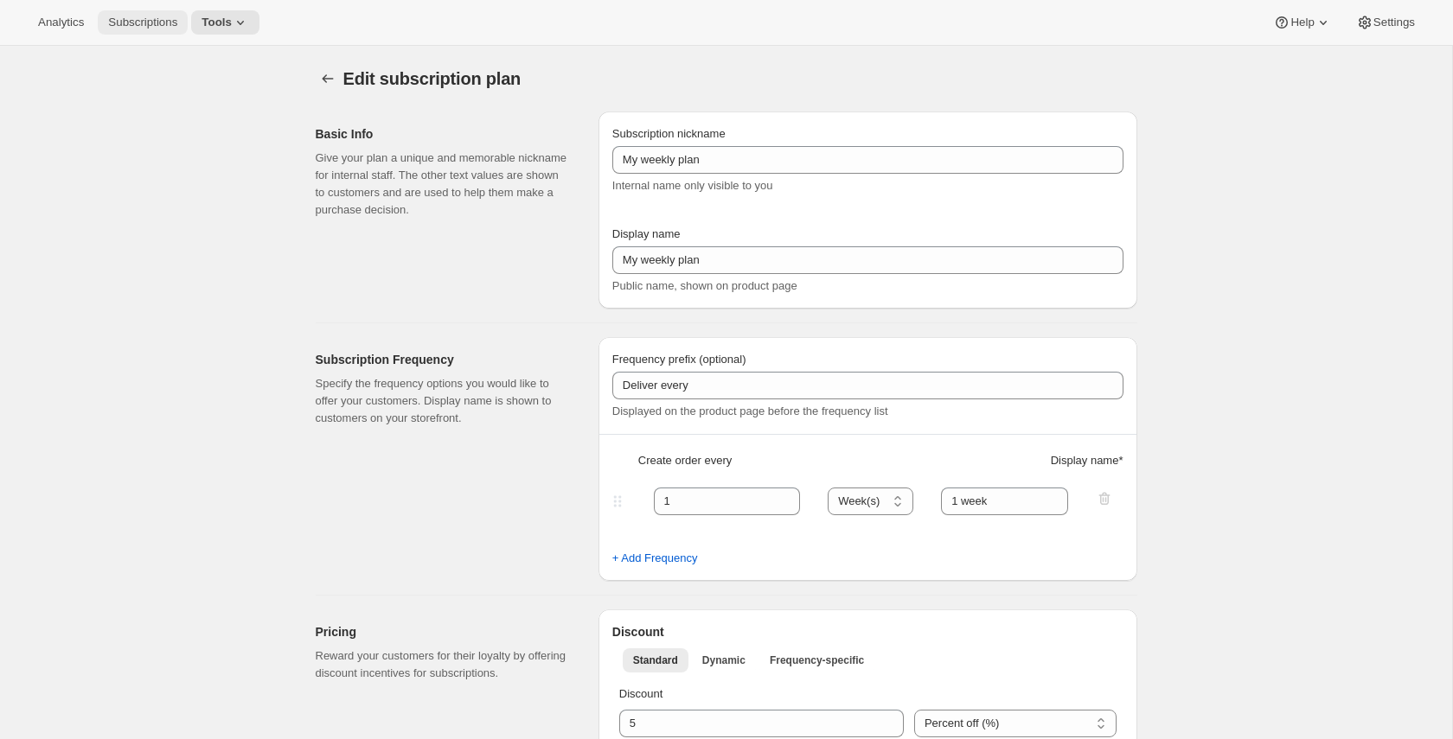
click at [132, 27] on span "Subscriptions" at bounding box center [142, 23] width 69 height 14
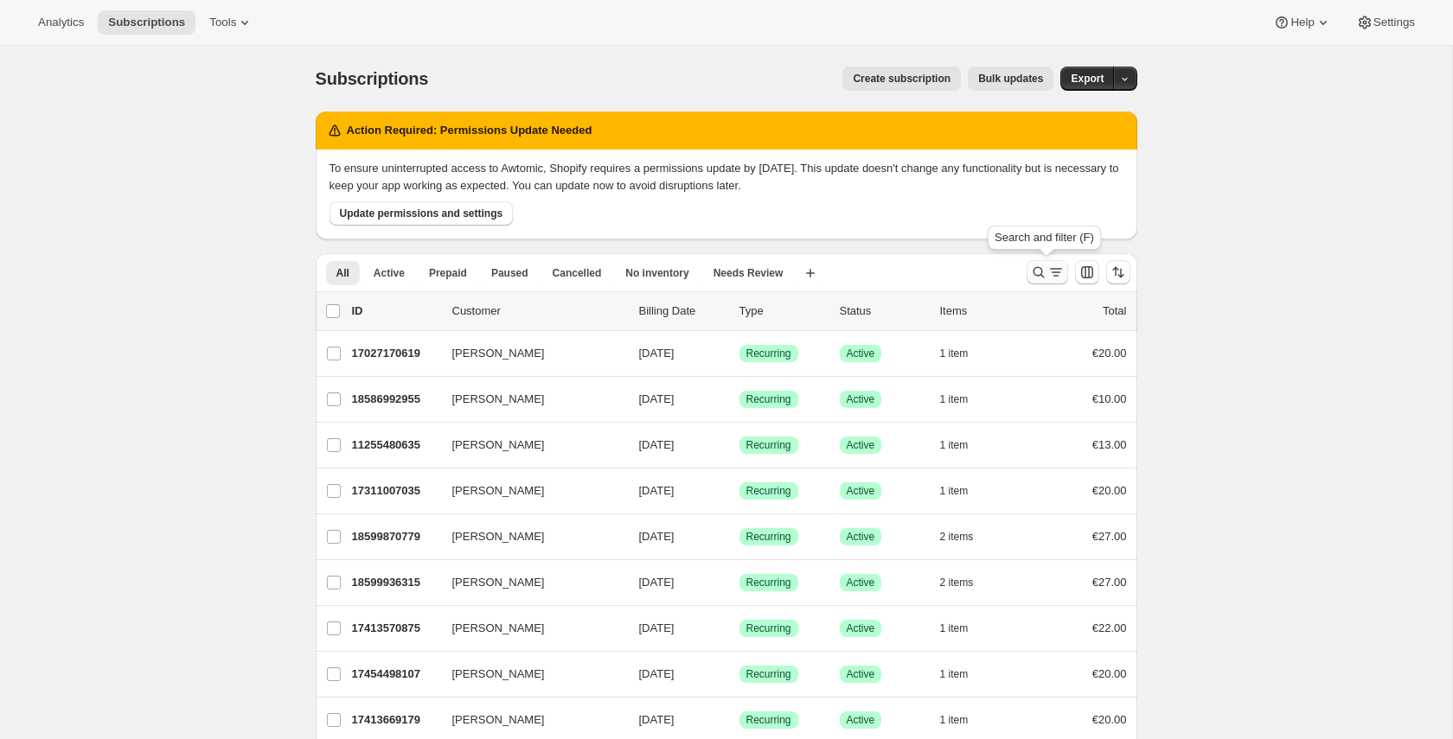
click at [1050, 276] on icon "Search and filter results" at bounding box center [1055, 272] width 17 height 17
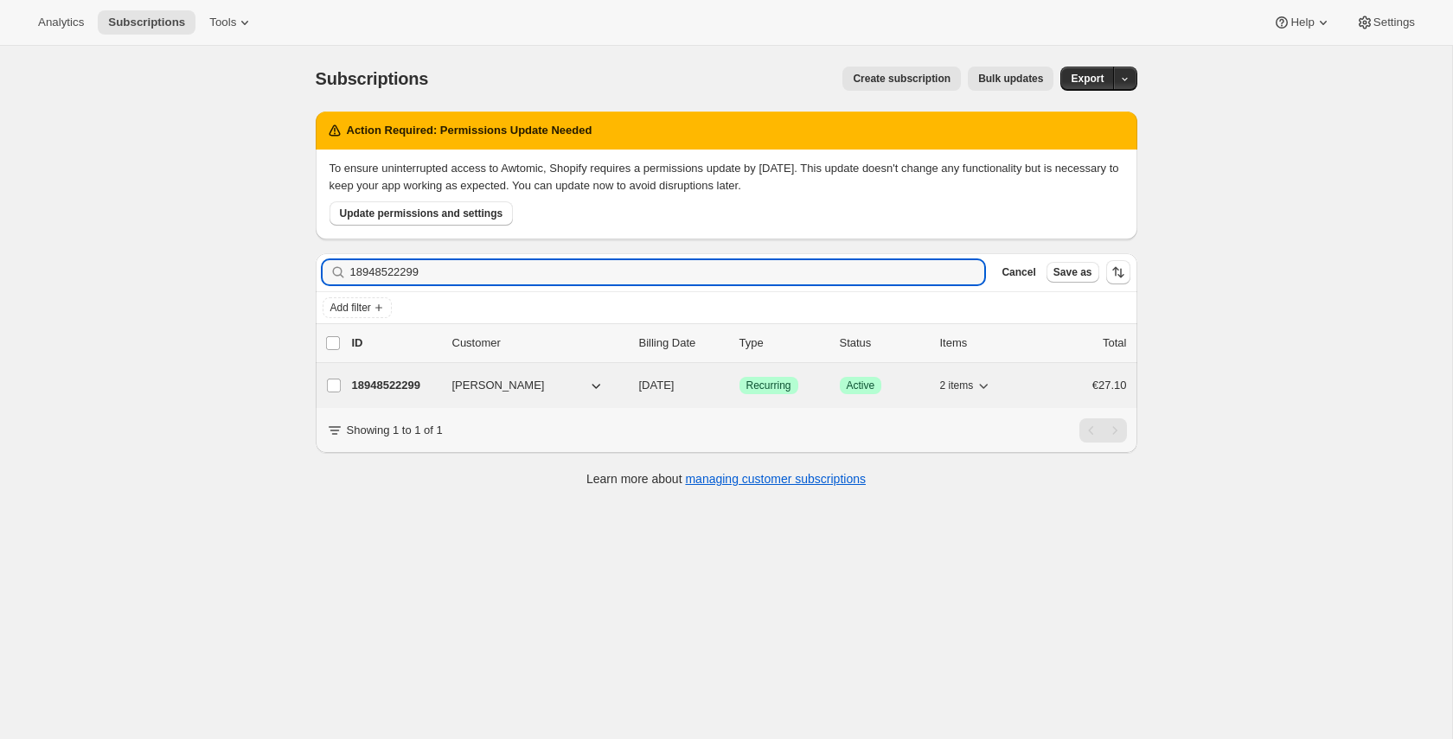
type input "18948522299"
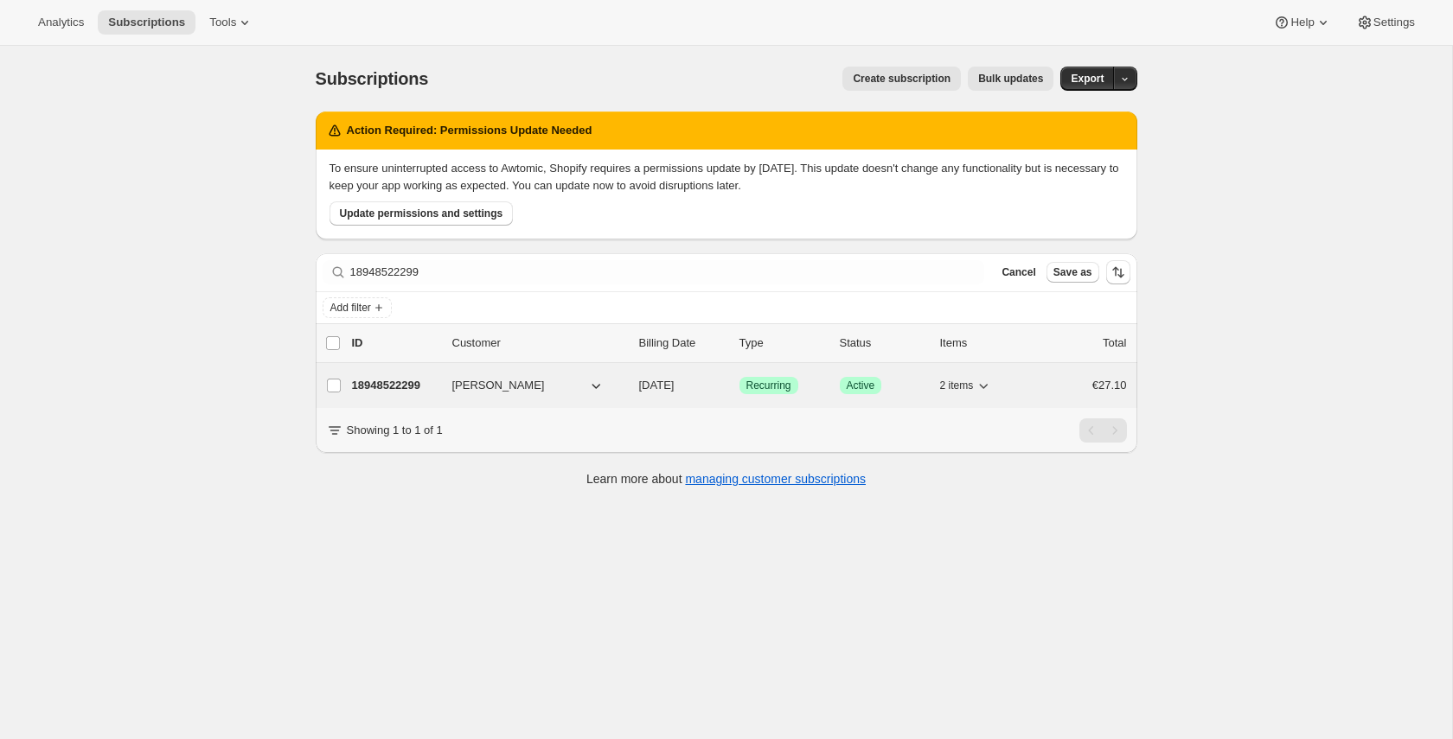
click at [410, 388] on p "18948522299" at bounding box center [395, 385] width 86 height 17
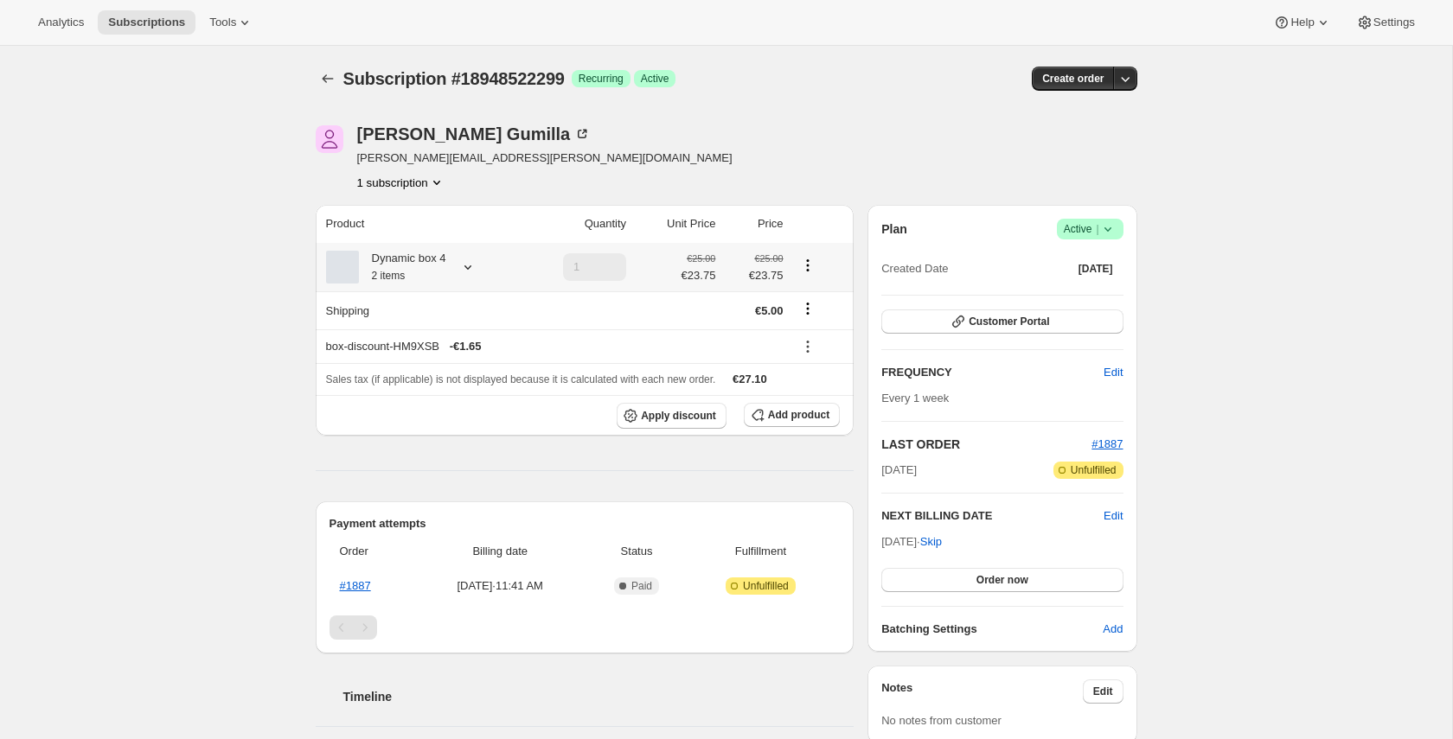
click at [475, 266] on icon at bounding box center [467, 267] width 17 height 17
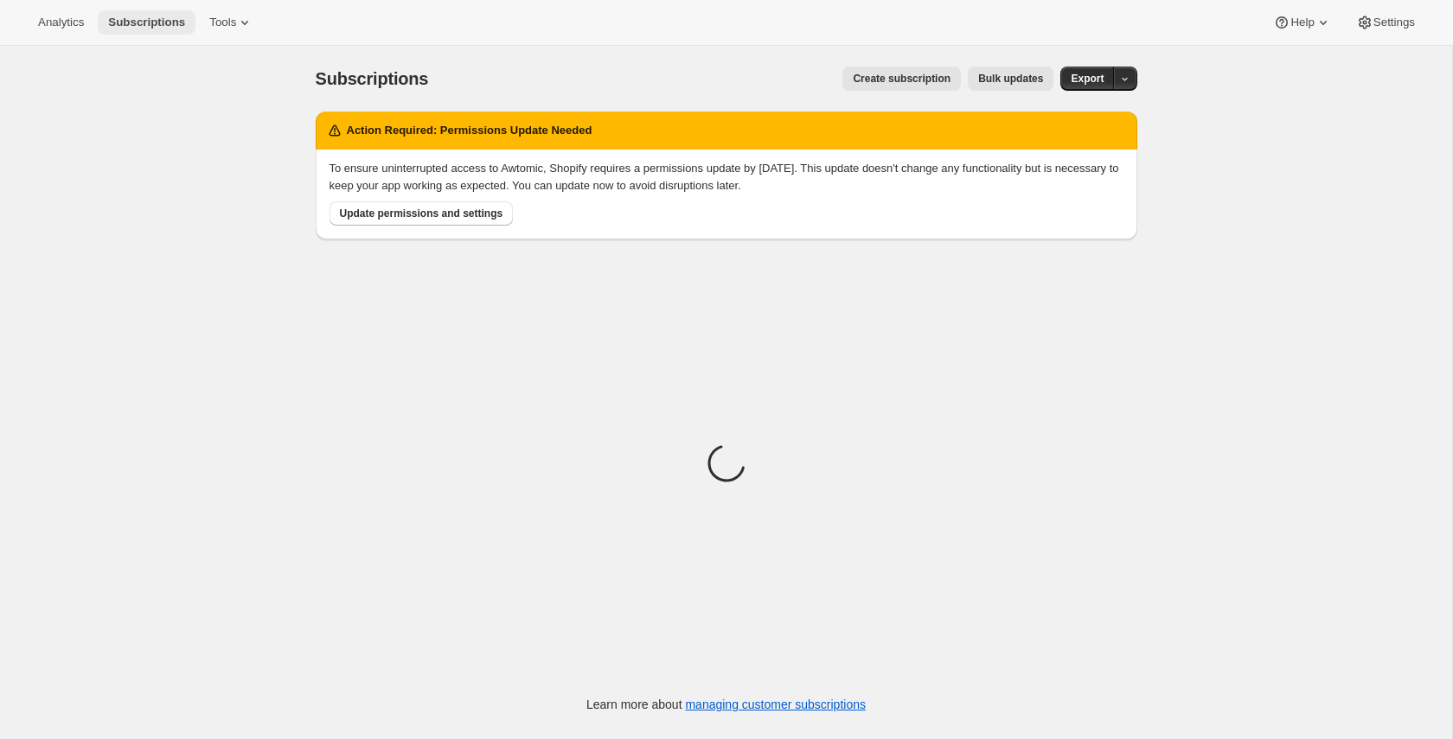
click at [185, 26] on span "Subscriptions" at bounding box center [146, 23] width 77 height 14
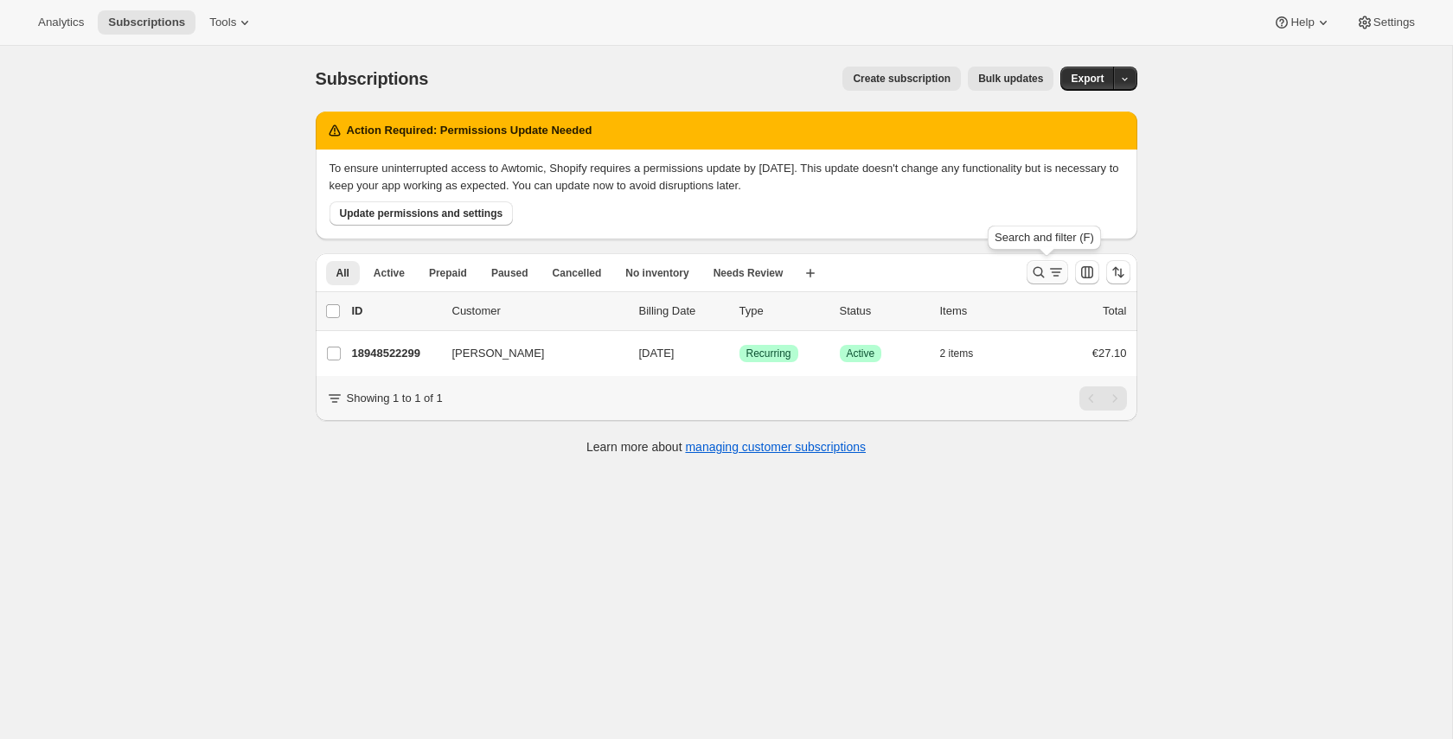
click at [1043, 269] on icon "Search and filter results" at bounding box center [1038, 272] width 17 height 17
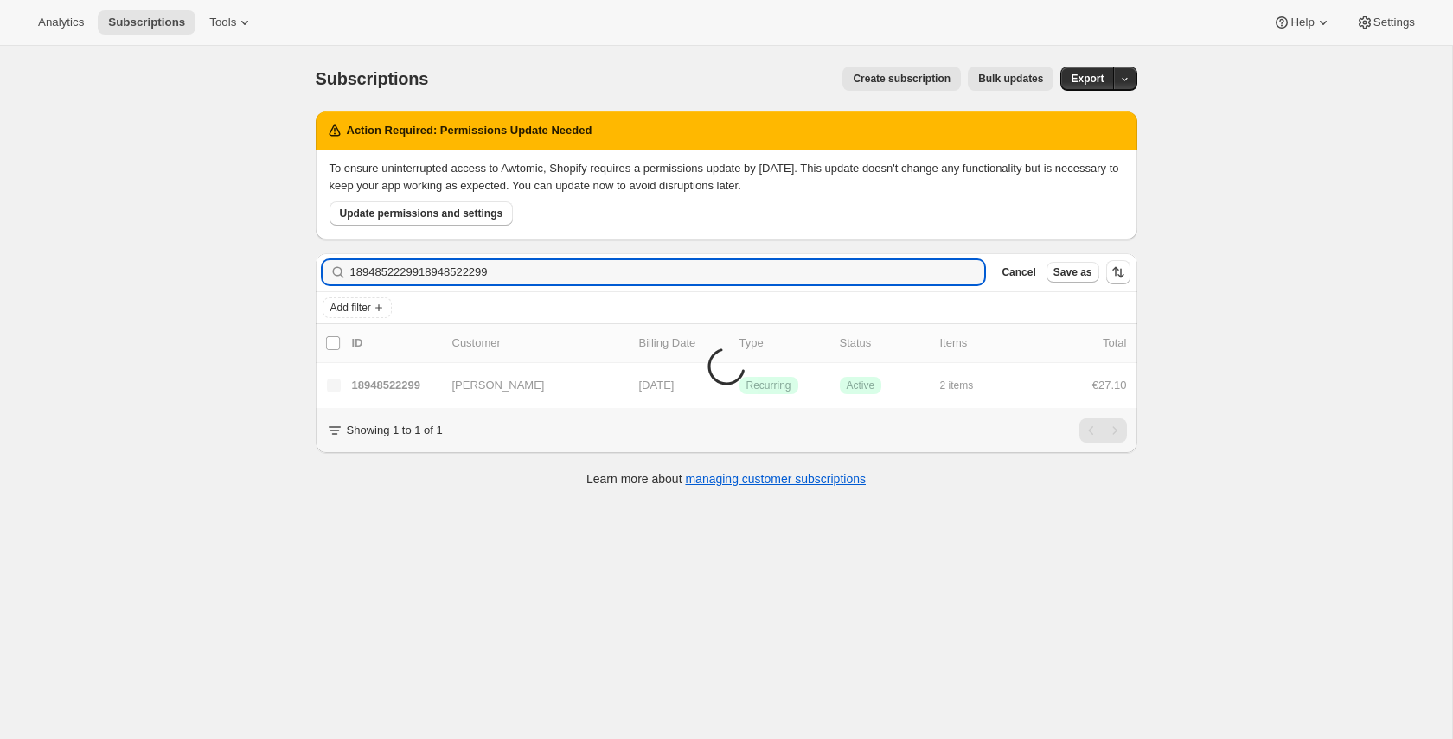
type input "18948522299"
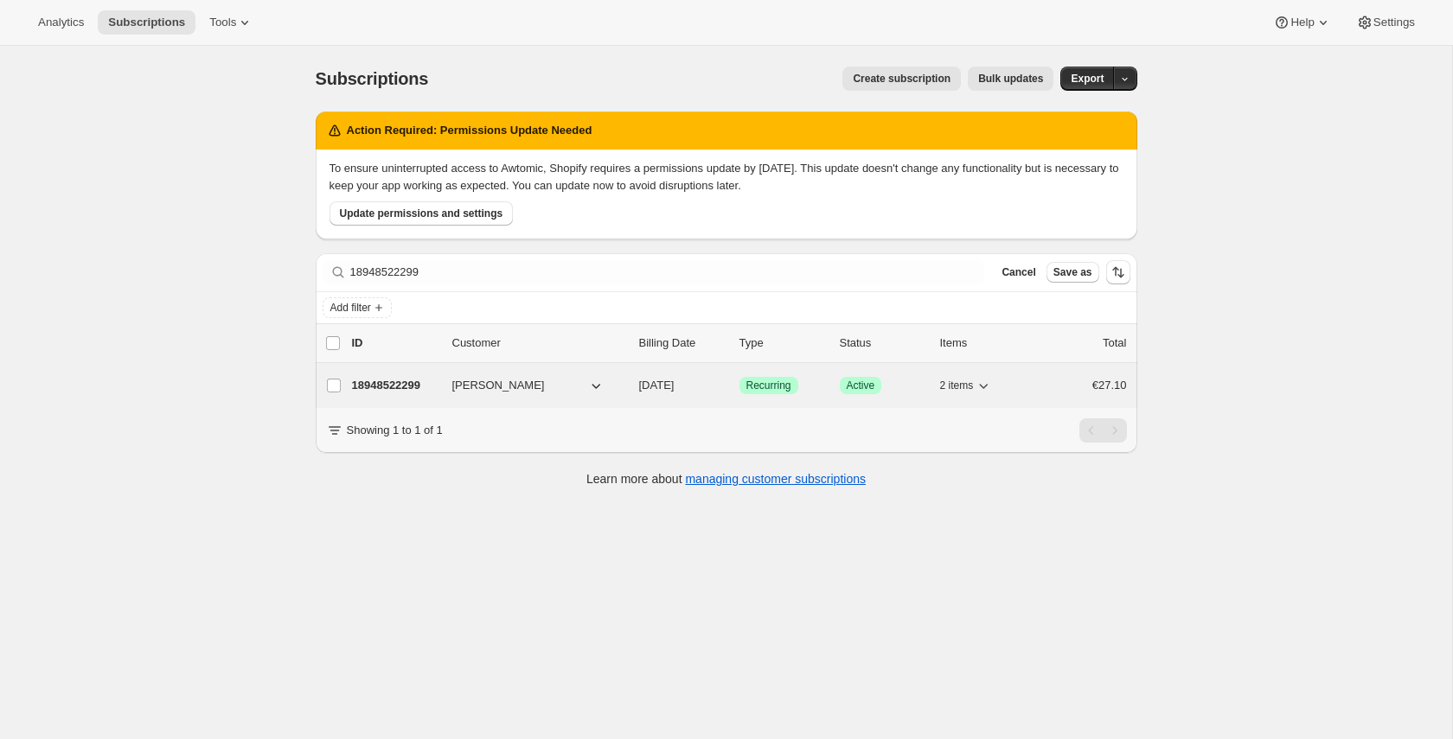
click at [421, 388] on p "18948522299" at bounding box center [395, 385] width 86 height 17
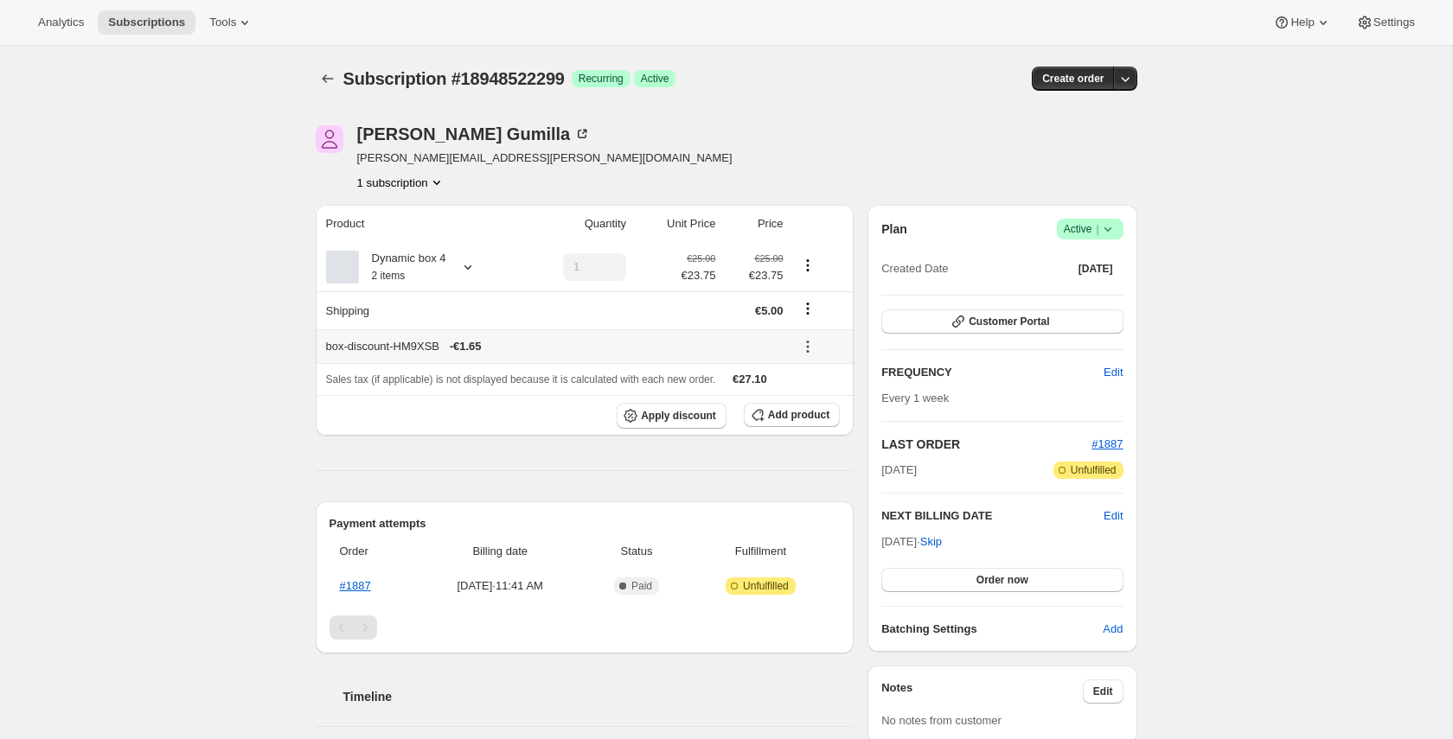
click at [805, 349] on icon at bounding box center [807, 346] width 17 height 17
click at [291, 336] on div "Subscription #18948522299. This page is ready Subscription #18948522299 Success…" at bounding box center [726, 640] width 1452 height 1188
click at [23, 361] on div "Subscription #18948522299. This page is ready Subscription #18948522299 Success…" at bounding box center [726, 640] width 1452 height 1188
drag, startPoint x: 327, startPoint y: 378, endPoint x: 568, endPoint y: 375, distance: 241.3
click at [568, 375] on span "Sales tax (if applicable) is not displayed because it is calculated with each n…" at bounding box center [521, 380] width 390 height 12
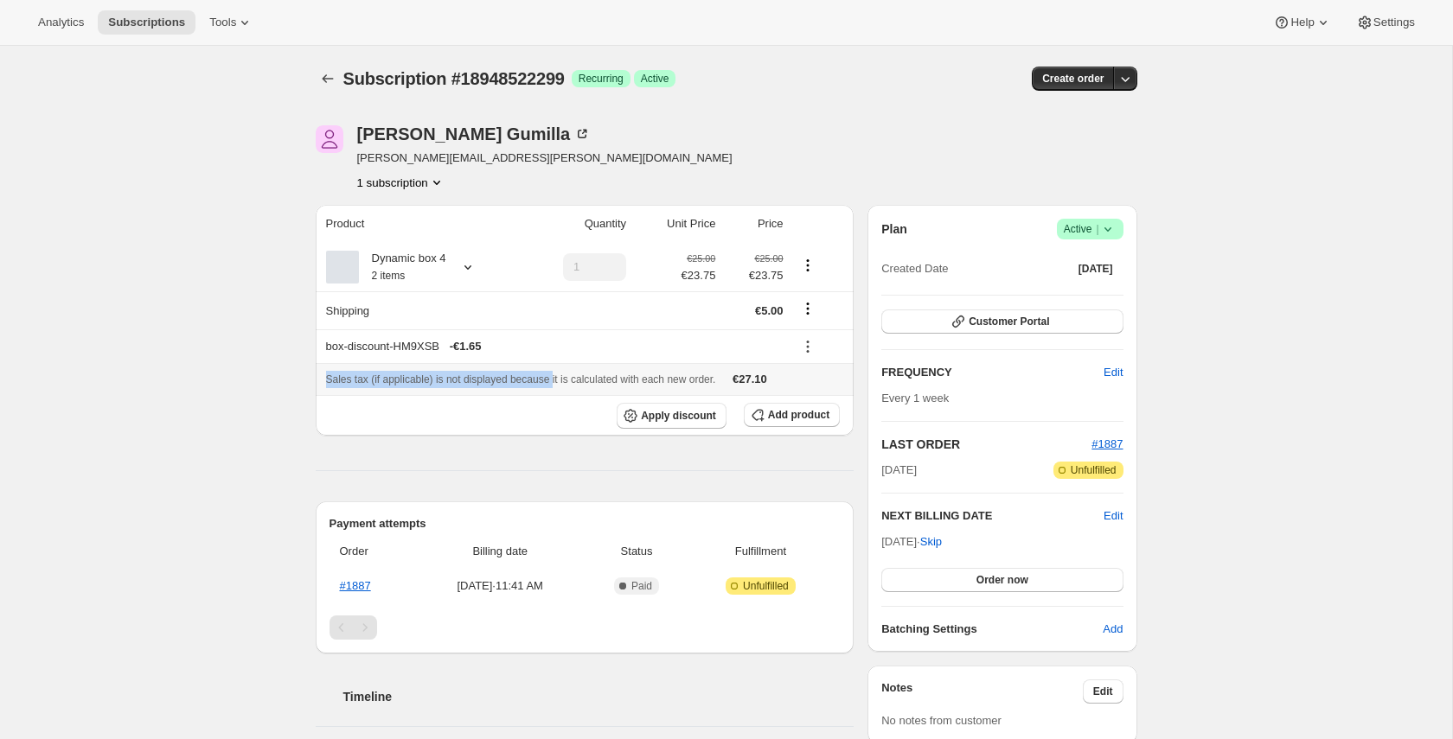
copy span "Sales tax (if applicable) is not displayed because"
click at [1175, 261] on div "Subscription #18948522299. This page is ready Subscription #18948522299 Success…" at bounding box center [726, 640] width 1452 height 1188
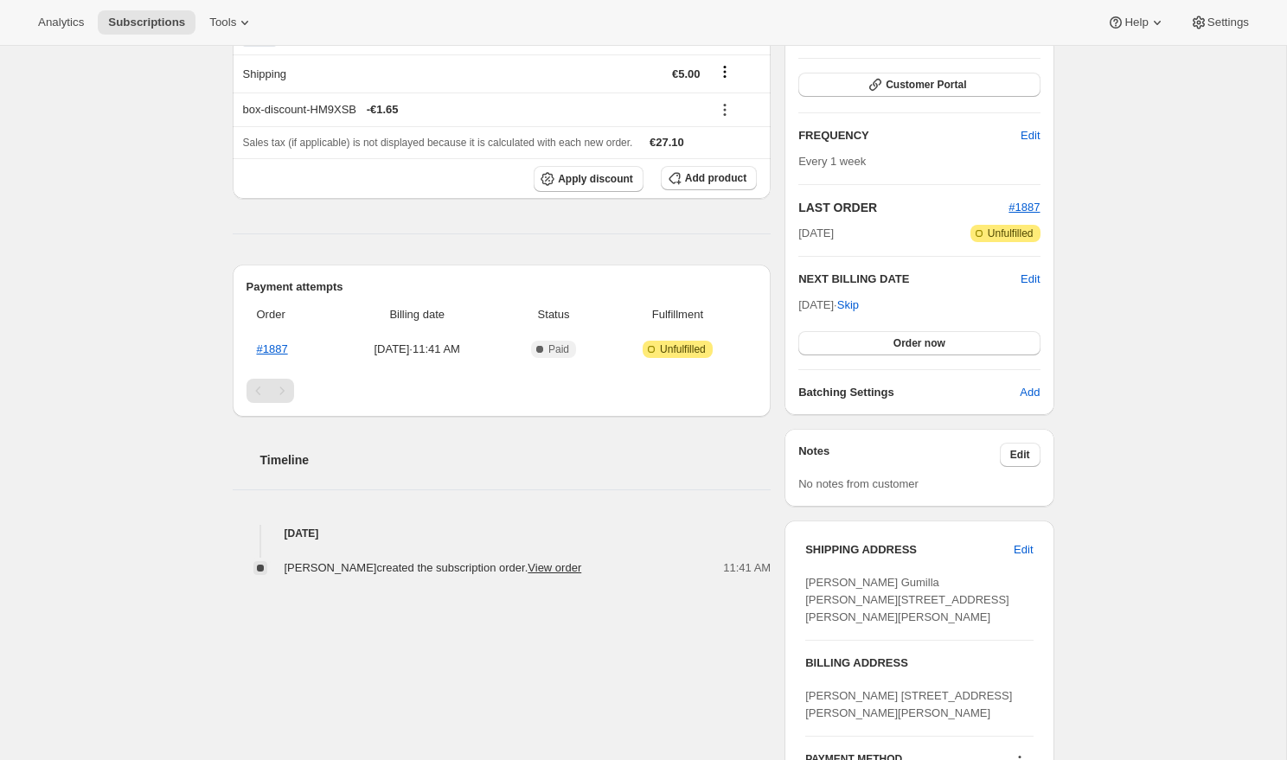
scroll to position [259, 0]
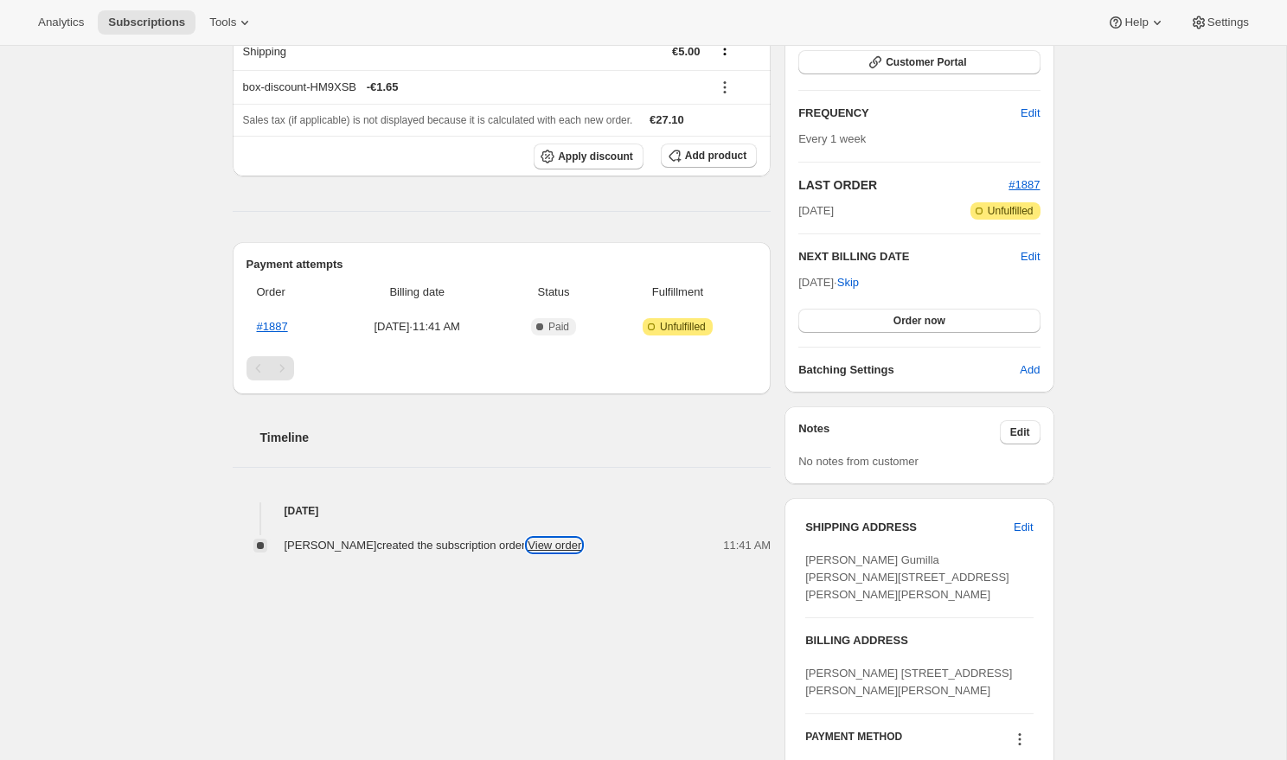
click at [558, 545] on link "View order" at bounding box center [555, 545] width 54 height 13
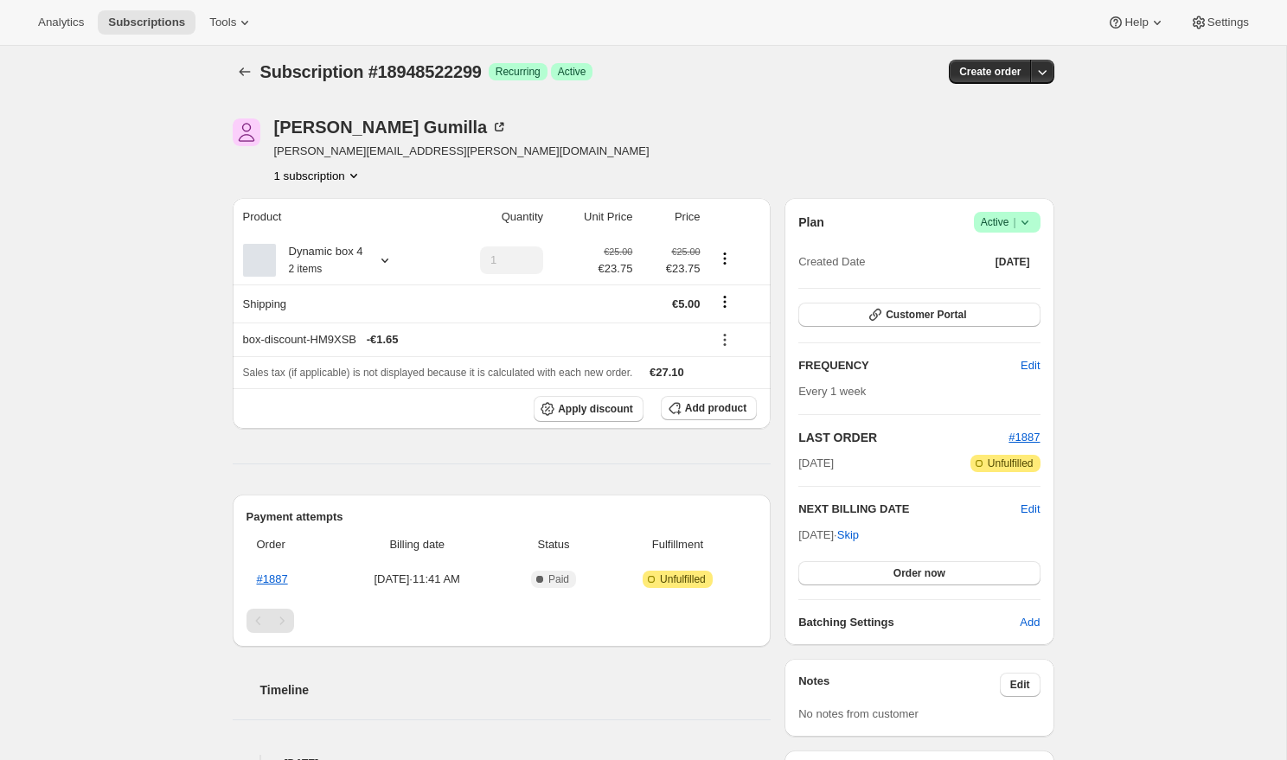
scroll to position [0, 0]
